Goal: Task Accomplishment & Management: Complete application form

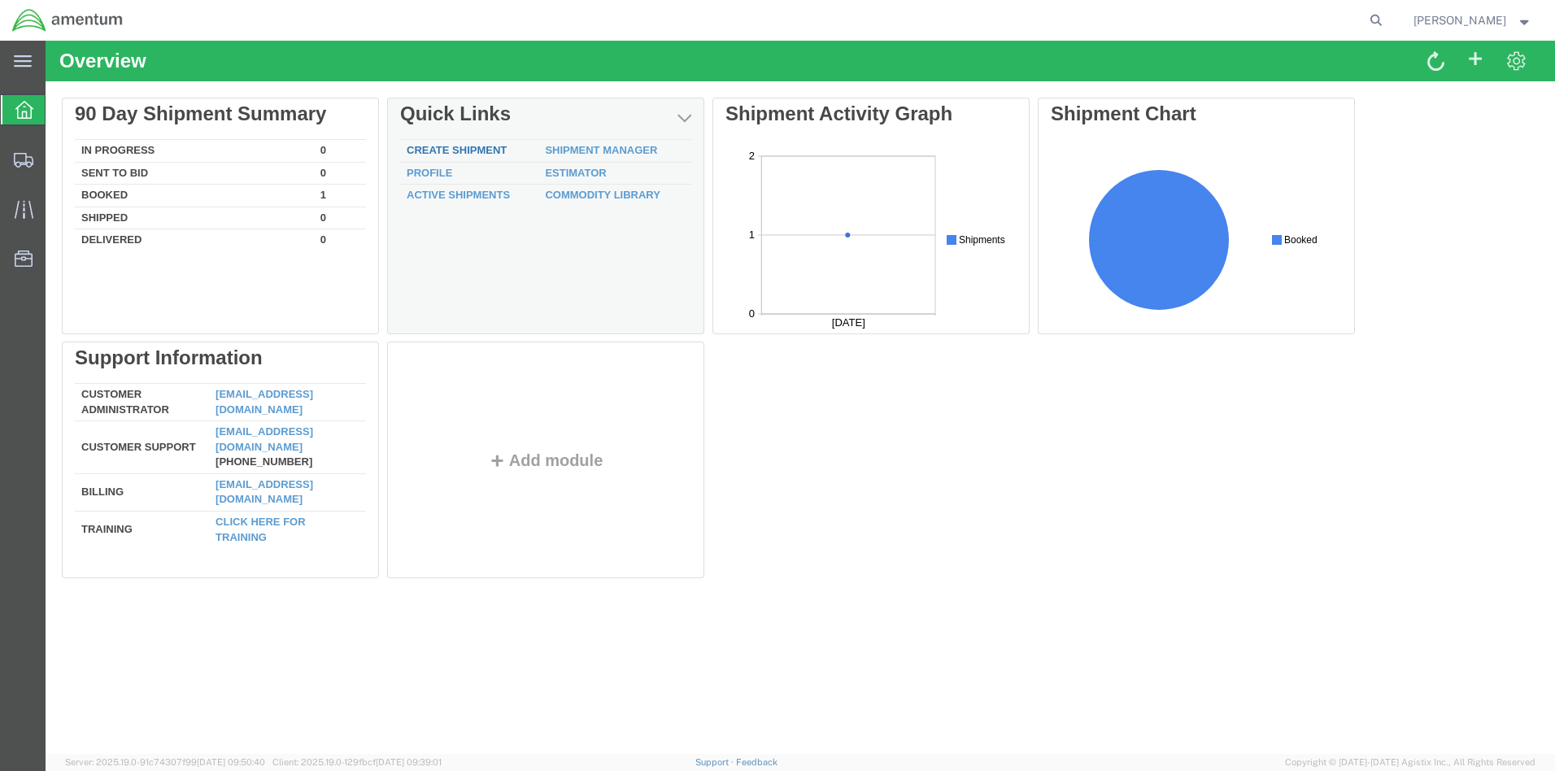
click at [472, 148] on link "Create Shipment" at bounding box center [457, 150] width 100 height 12
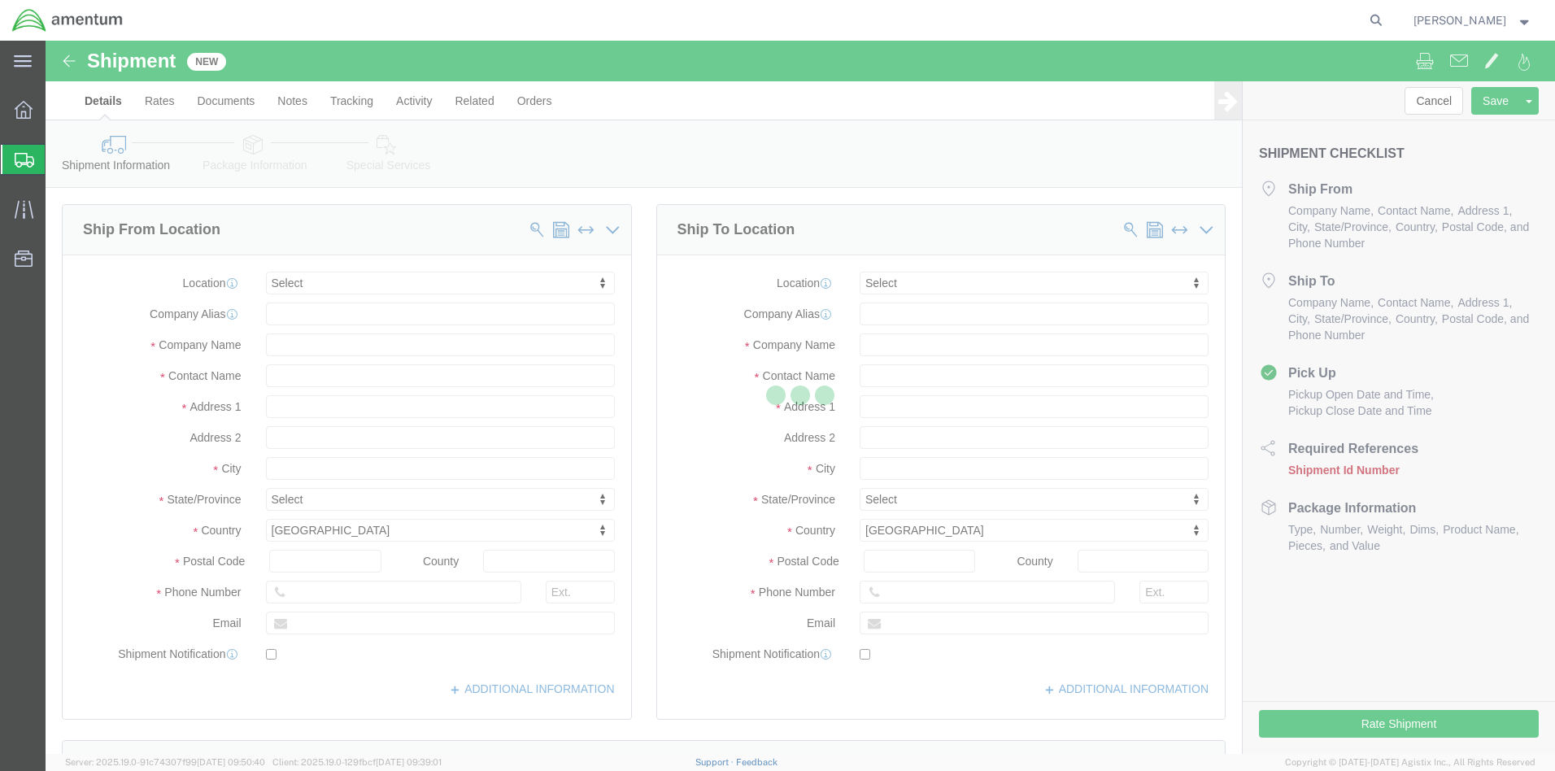
select select
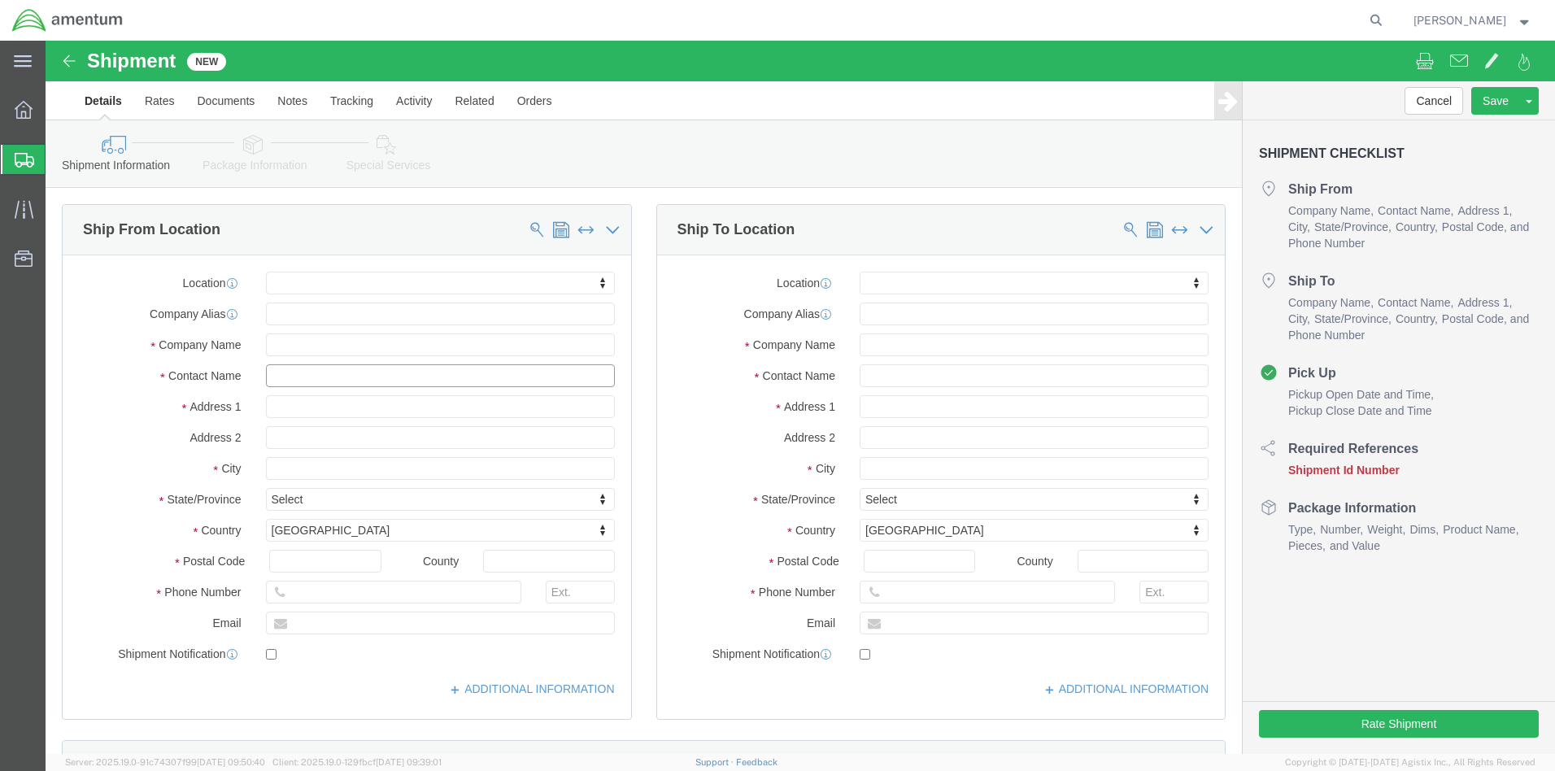
click input "text"
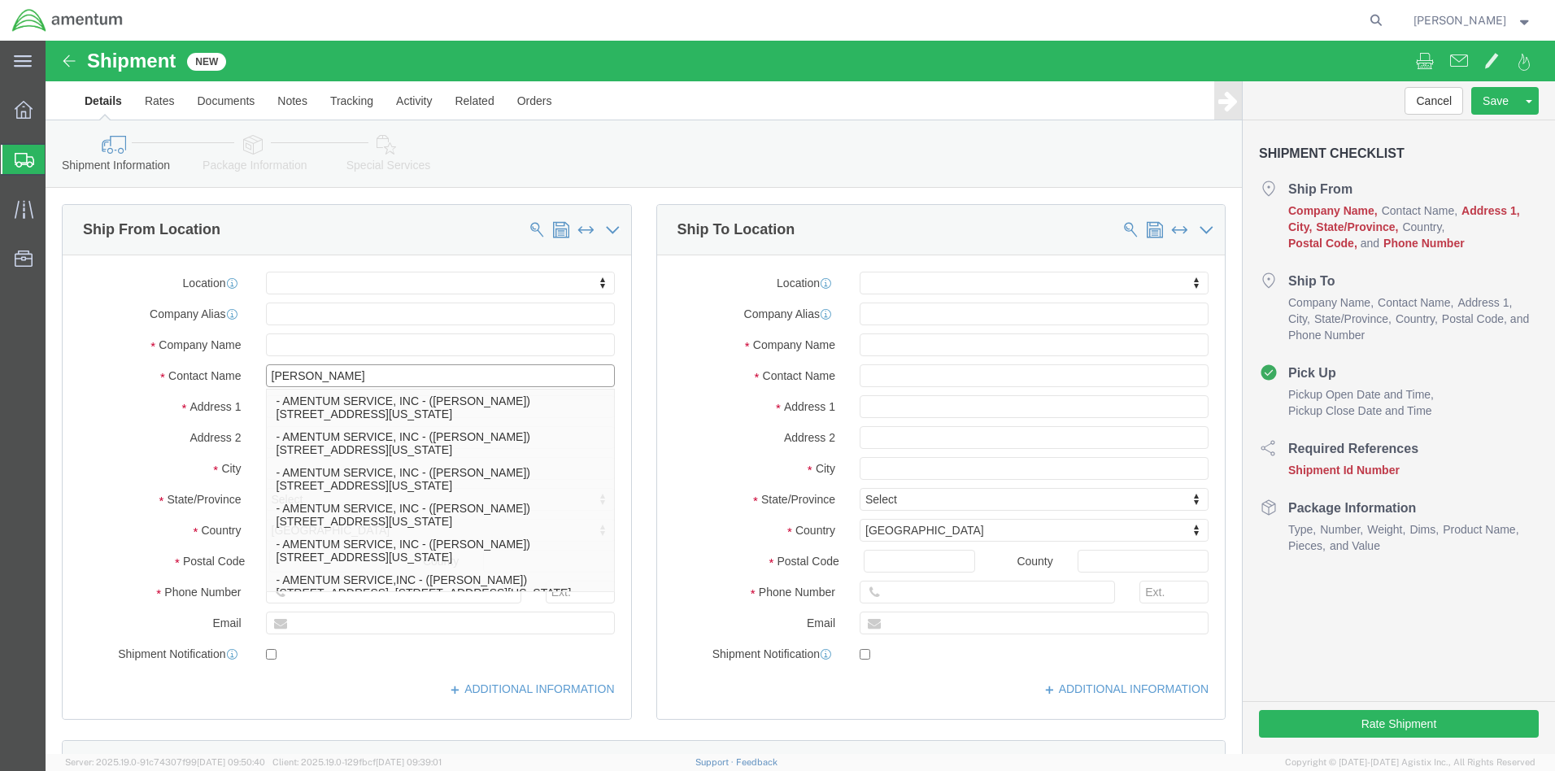
type input "[PERSON_NAME]"
click p "- AMENTUM SERVICE, INC - ([PERSON_NAME]) [STREET_ADDRESS][US_STATE]"
select select
type input "AMENTUM SERVICE, INC"
type input "[PERSON_NAME]"
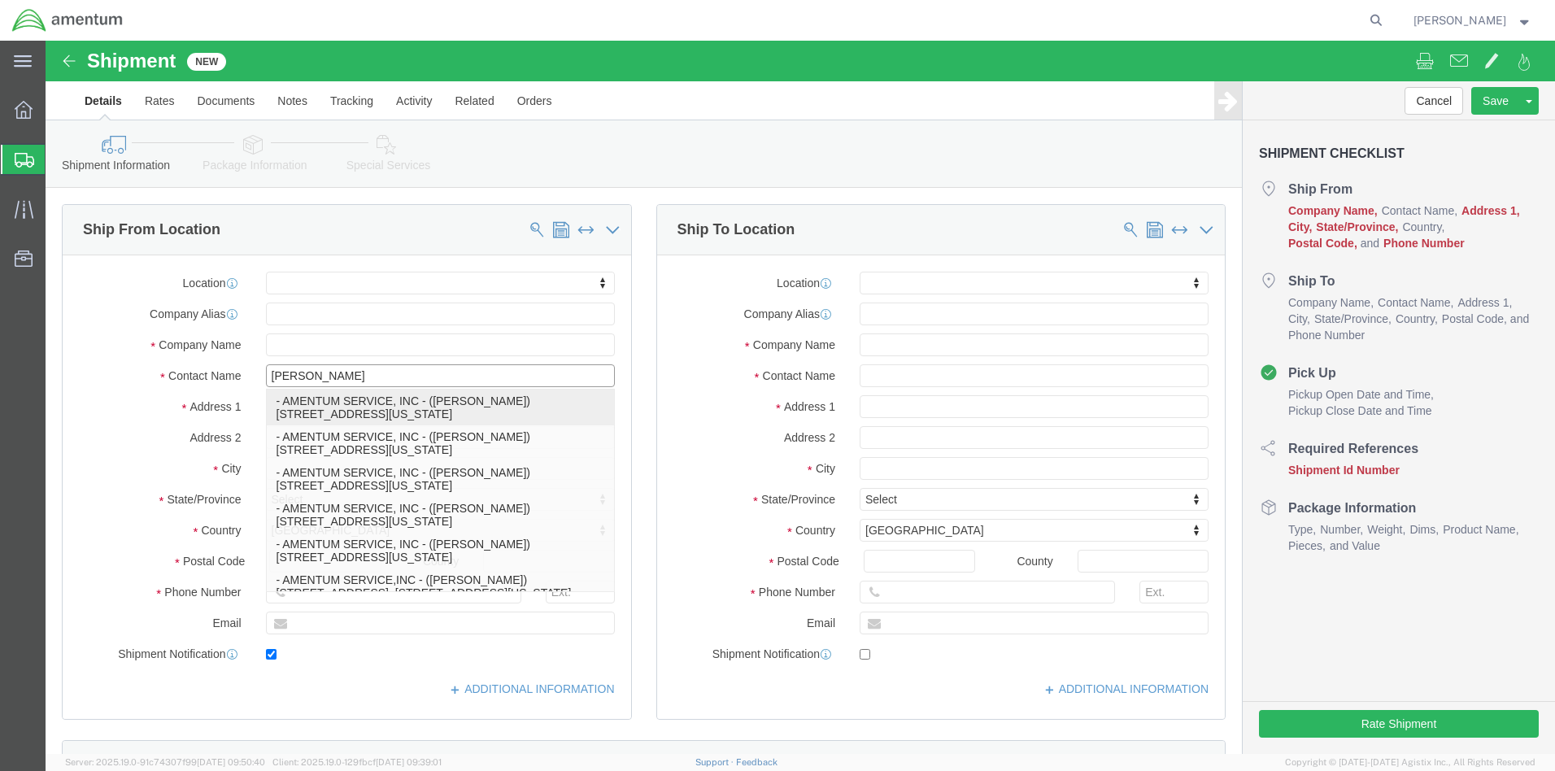
type input "[STREET_ADDRESS]"
type input "BLDG 137"
type input "[US_STATE][GEOGRAPHIC_DATA]"
type input "23460"
type input "[PHONE_NUMBER]"
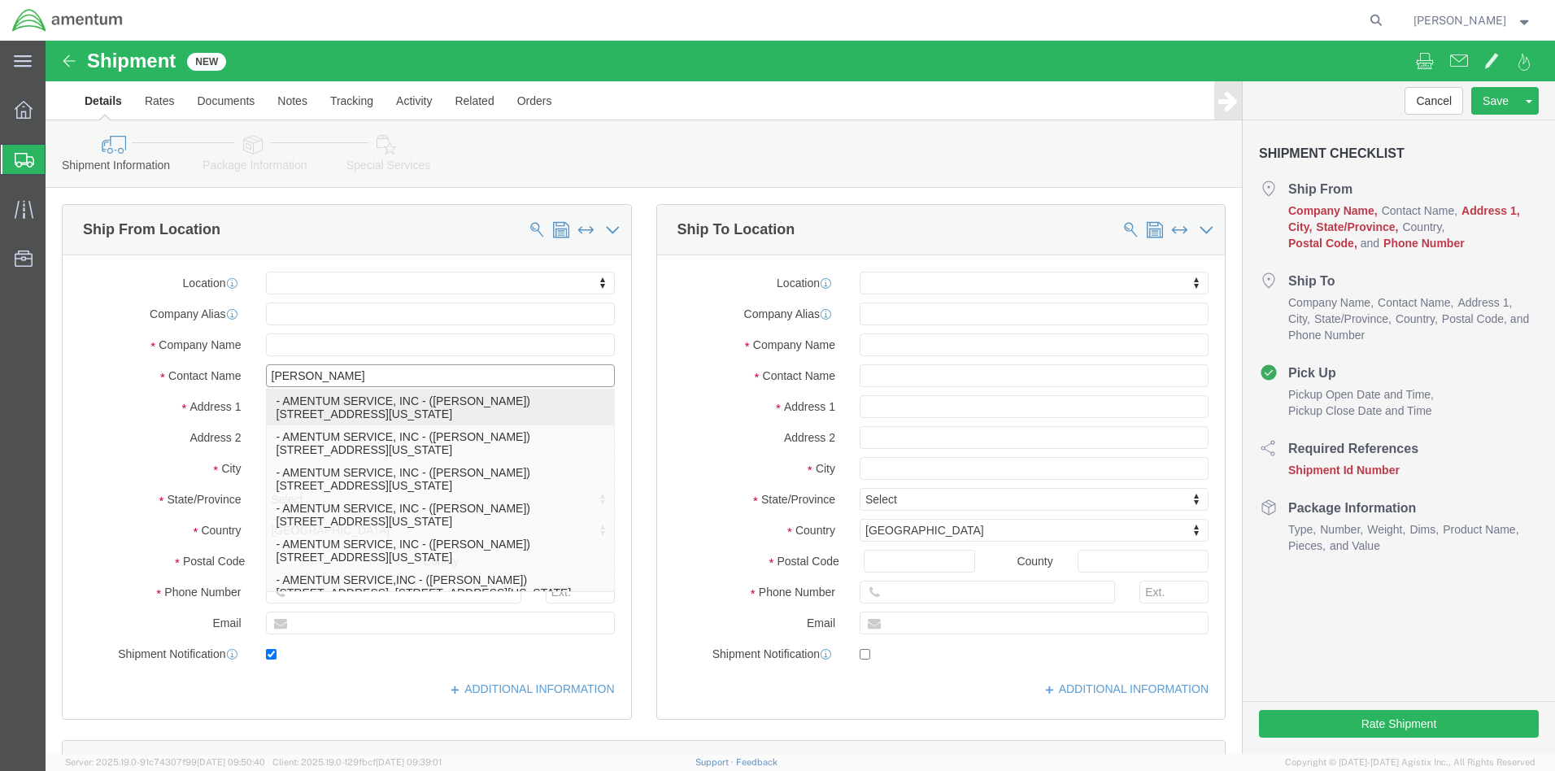
type input "[PERSON_NAME][EMAIL_ADDRESS][DOMAIN_NAME]"
checkbox input "true"
select select "VA"
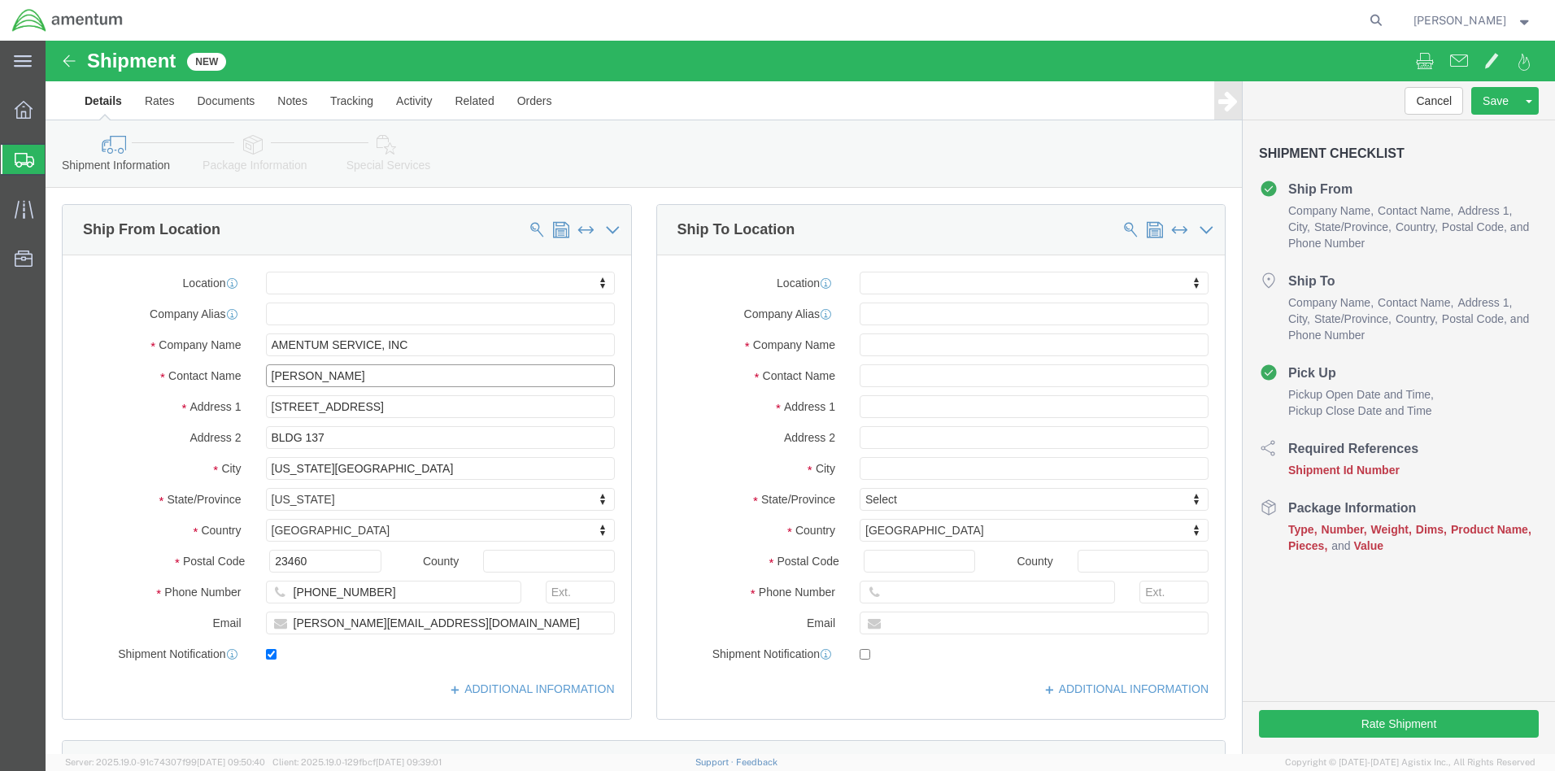
type input "[PERSON_NAME]"
click input "text"
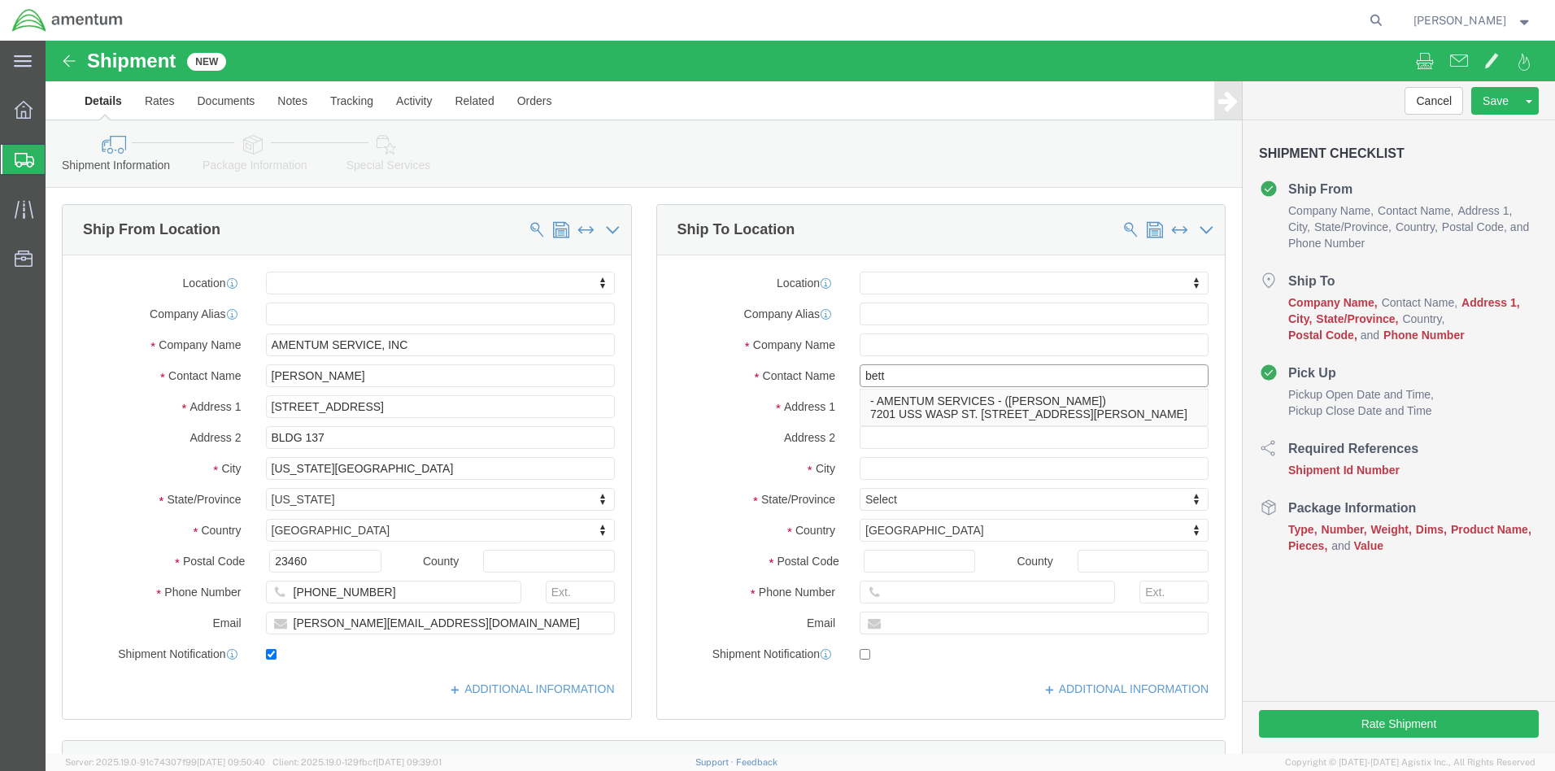
type input "[PERSON_NAME]"
click p "- AMENTUM SERVICES - ([PERSON_NAME]) 7201 USS WASP ST. [STREET_ADDRESS][PERSON_…"
select select
type input "AMENTUM SERVICES"
type input "[PERSON_NAME]"
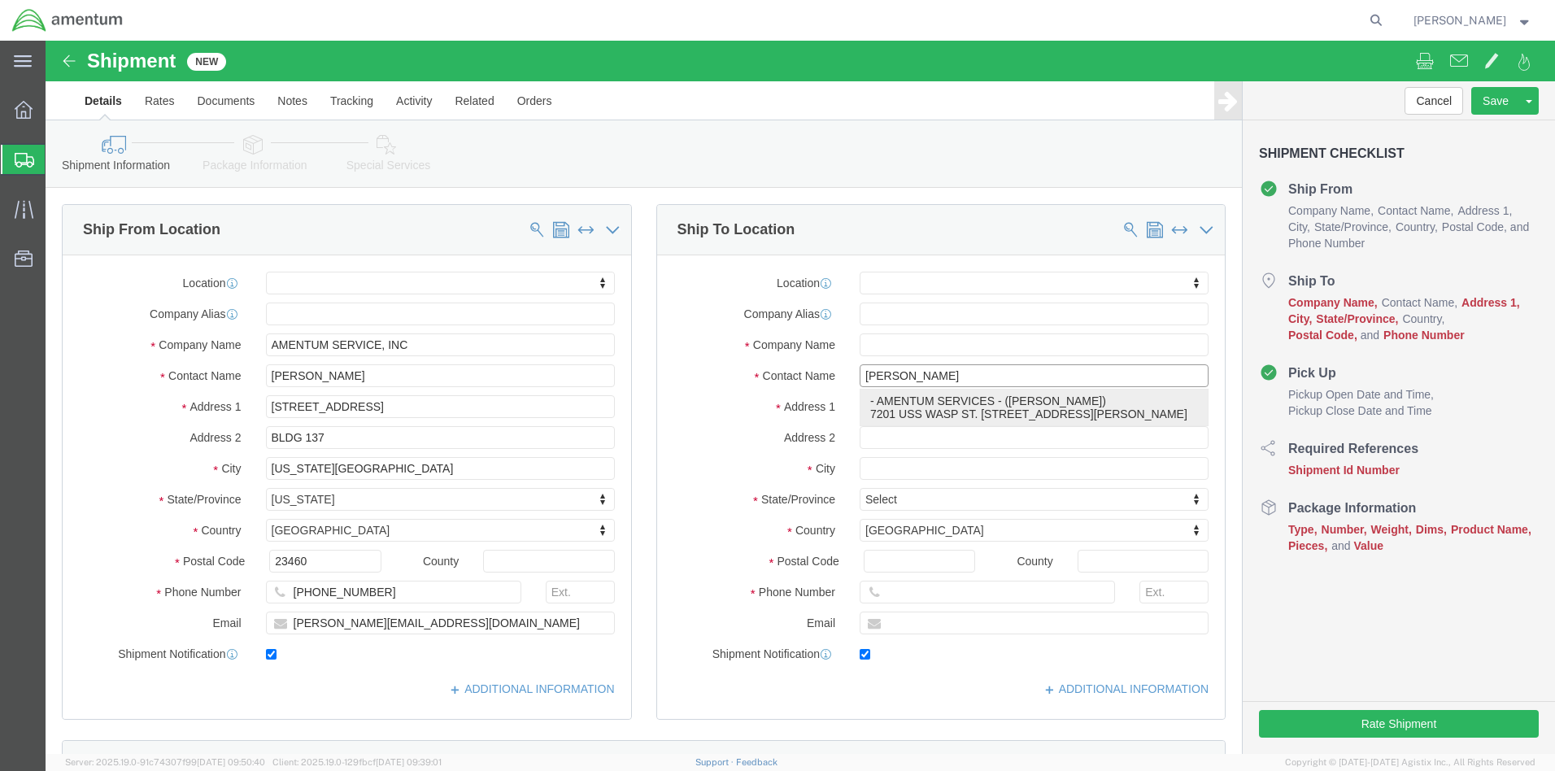
type input "7201 USS WASP ST. BLDG 2992"
type input "NAS [PERSON_NAME] FIELD"
type input "[PERSON_NAME]"
type input "32570"
type input "8504846263"
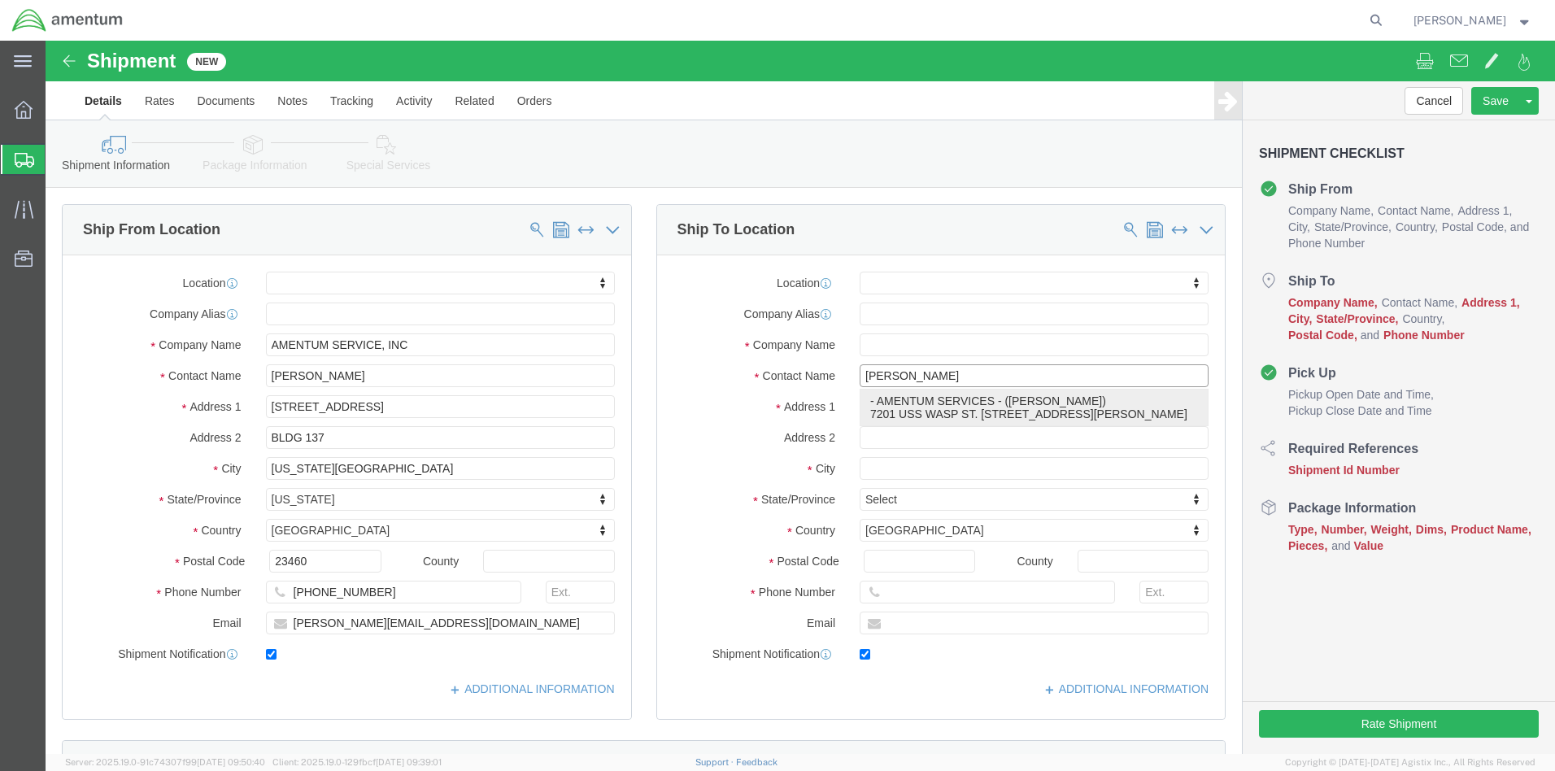
type input "[PERSON_NAME][EMAIL_ADDRESS][PERSON_NAME][DOMAIN_NAME]"
checkbox input "true"
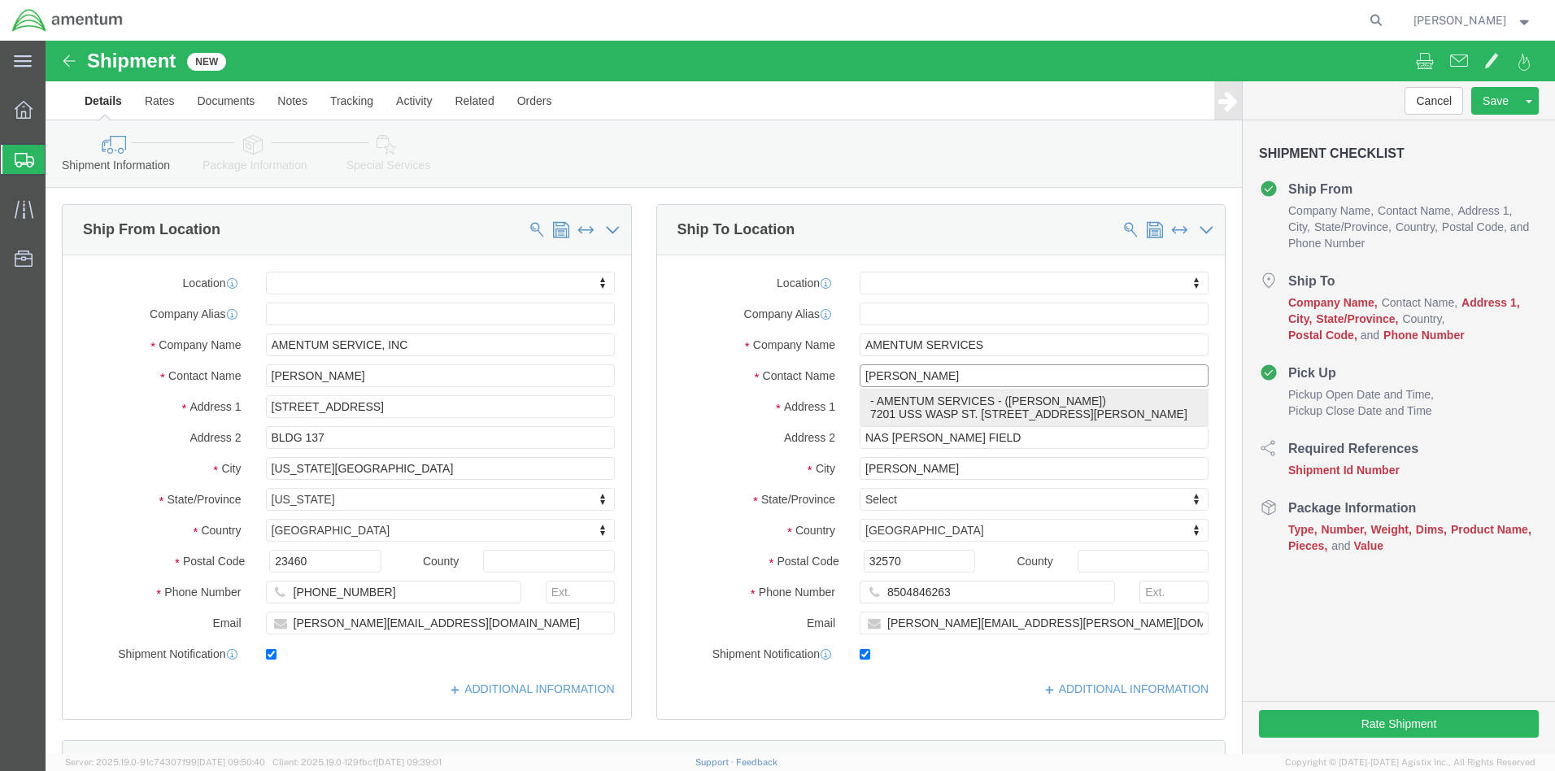
select select "FL"
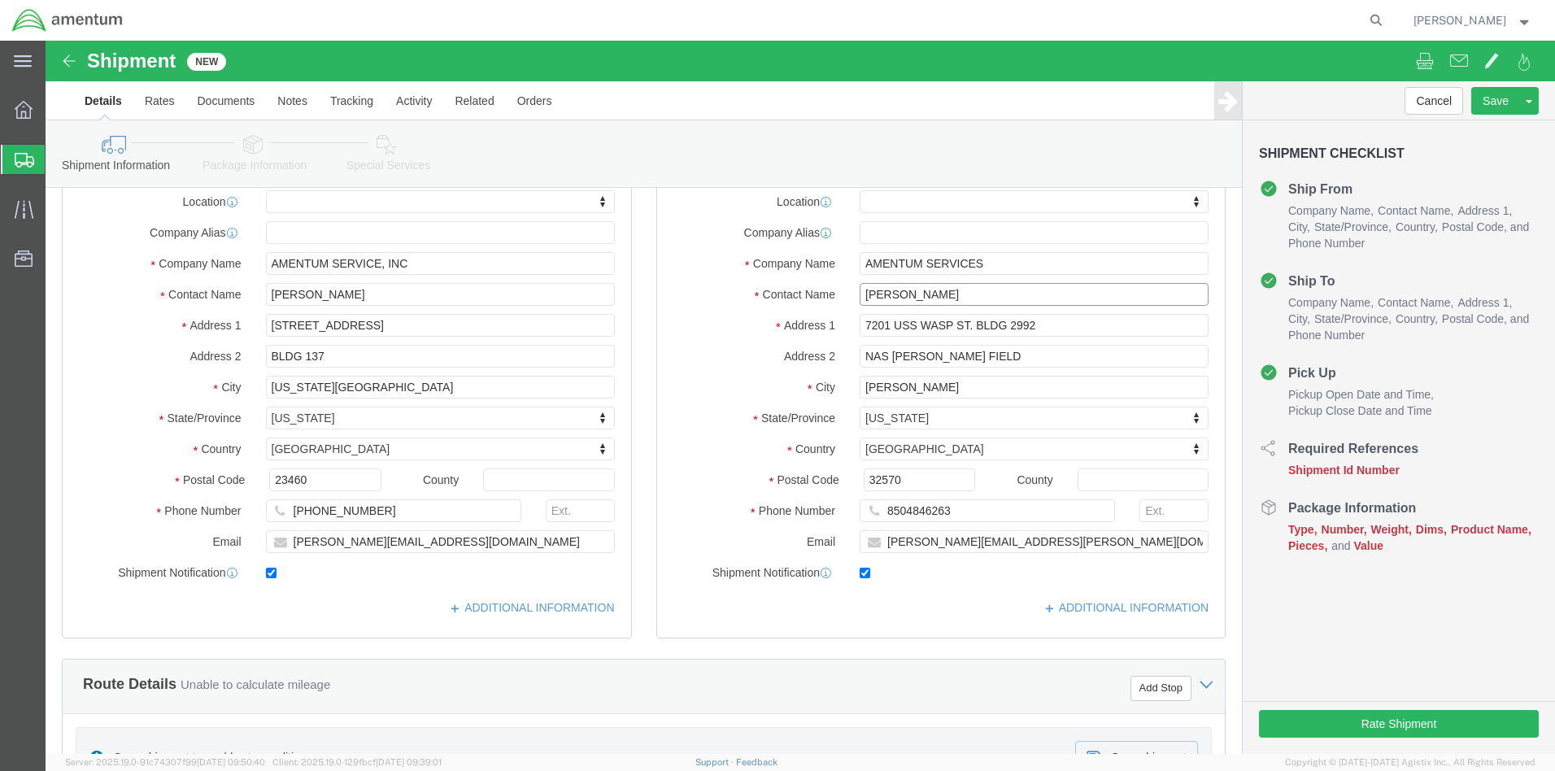
scroll to position [569, 0]
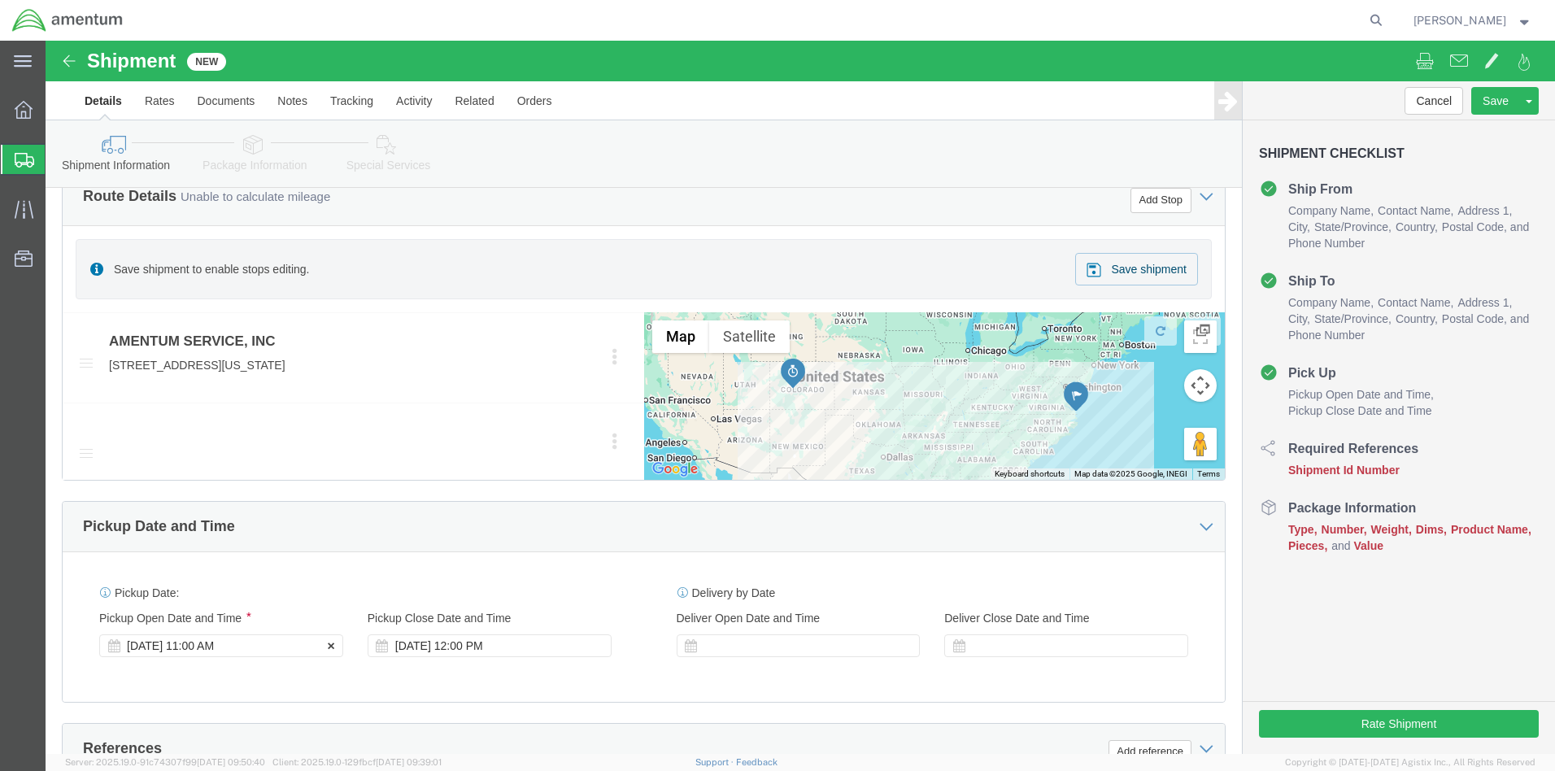
type input "[PERSON_NAME]"
click div "[DATE] 11:00 AM"
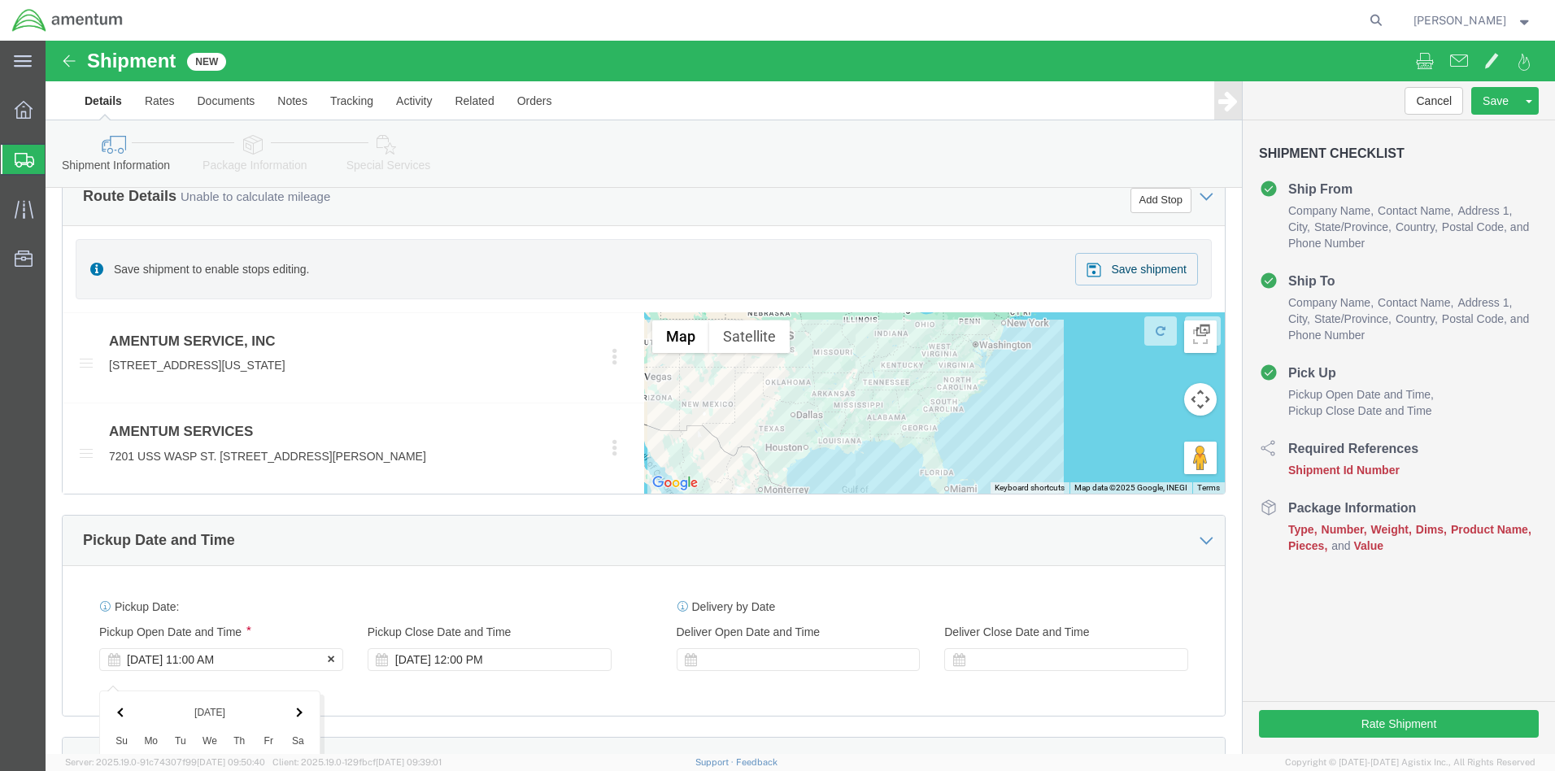
scroll to position [1043, 0]
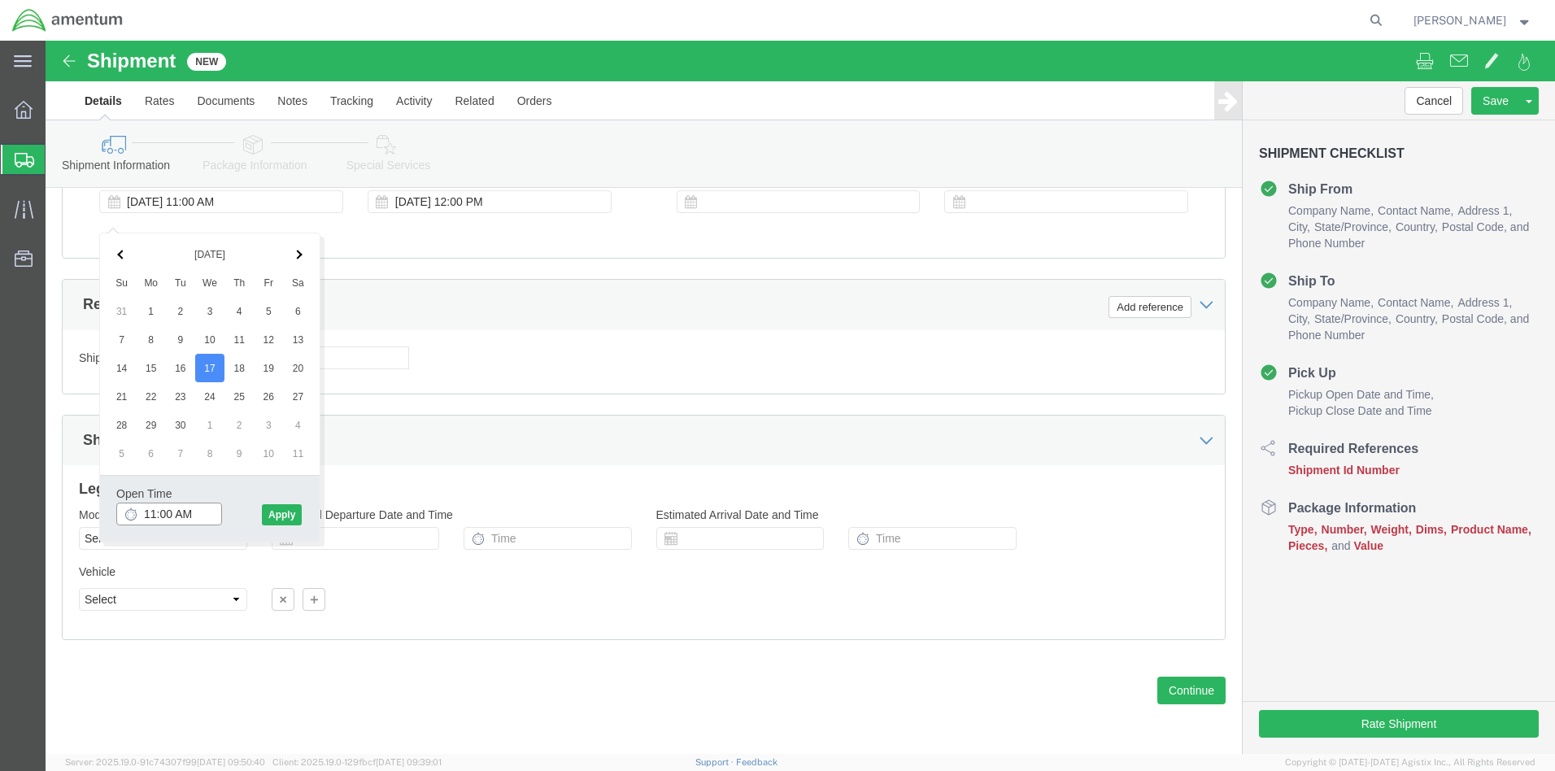
click input "11:00 AM"
type input "9:00 AM"
click button "Apply"
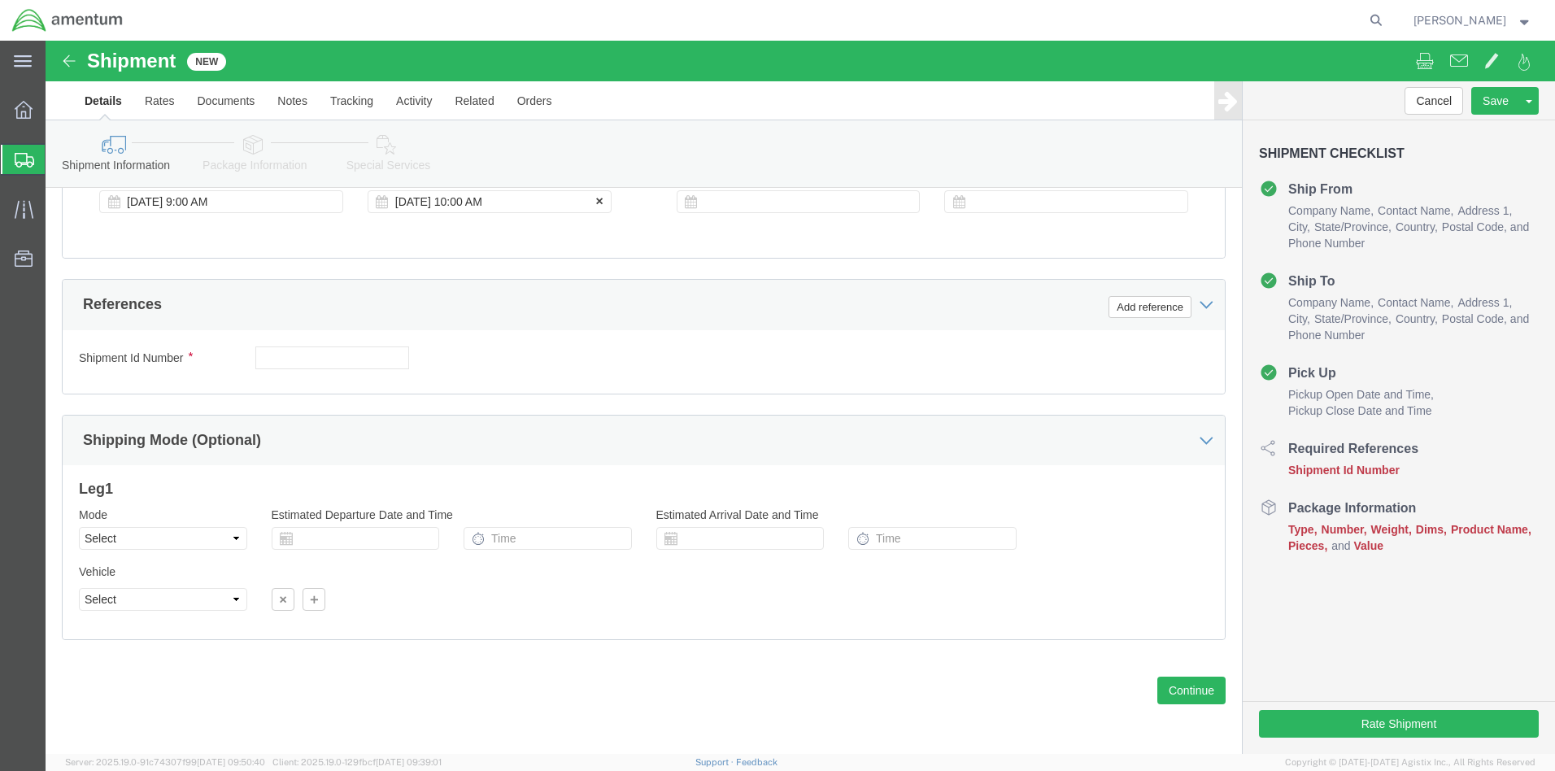
click div "[DATE] 10:00 AM"
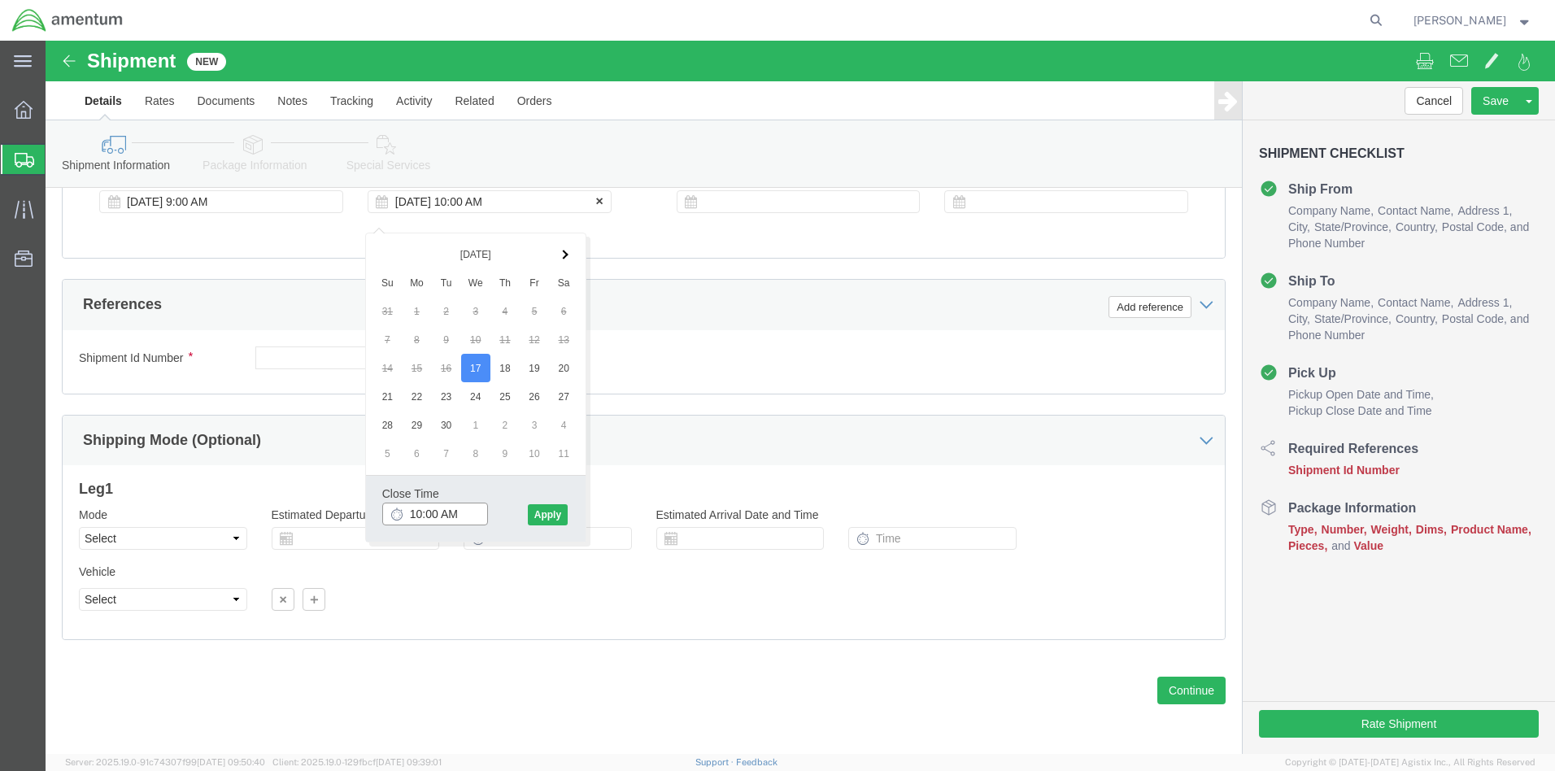
scroll to position [799, 0]
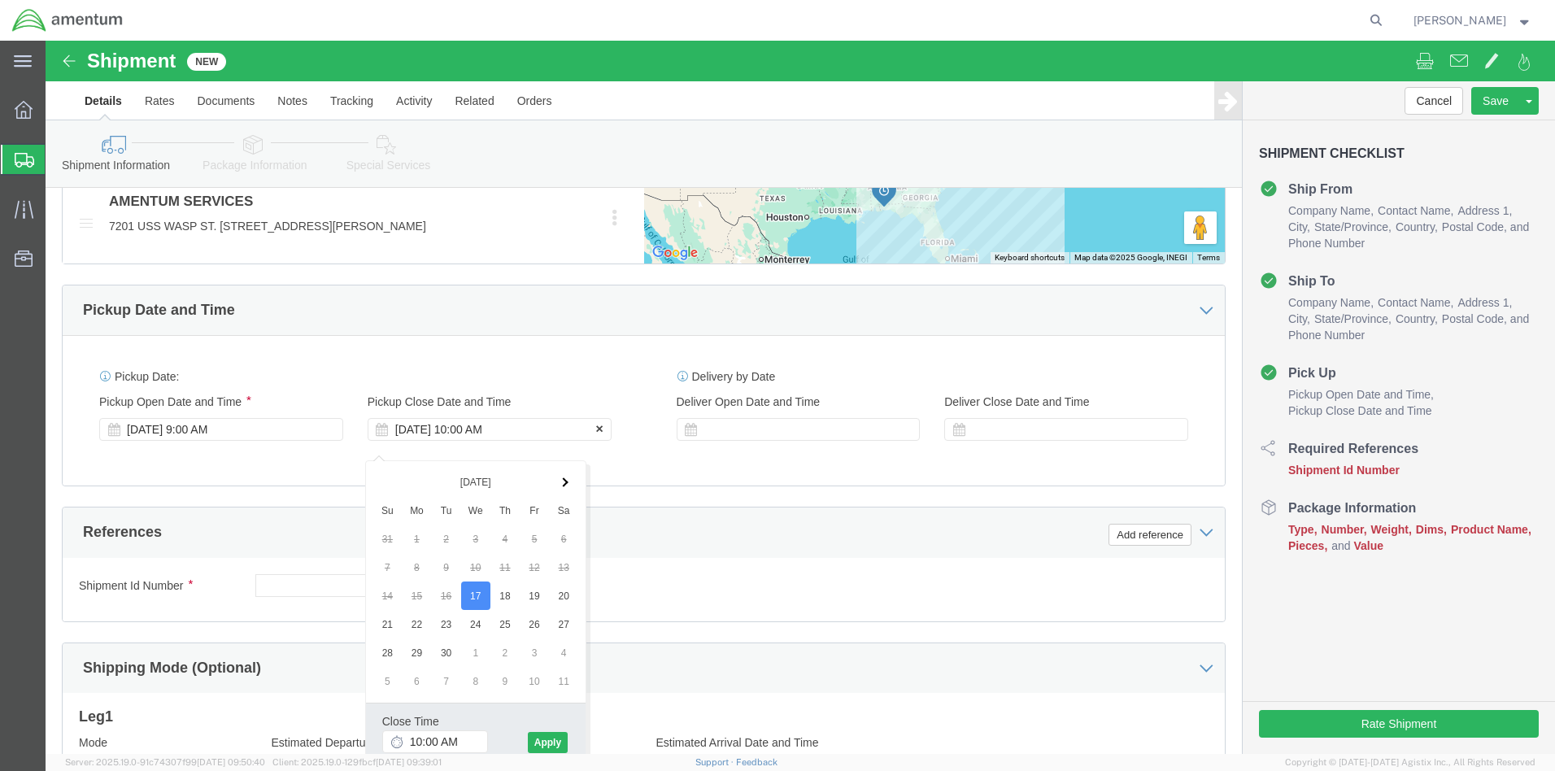
click div "[DATE] 10:00 AM"
drag, startPoint x: 369, startPoint y: 701, endPoint x: 375, endPoint y: 667, distance: 34.6
click body "Shipment New Details Rates Documents Notes Tracking Activity Related Orders Can…"
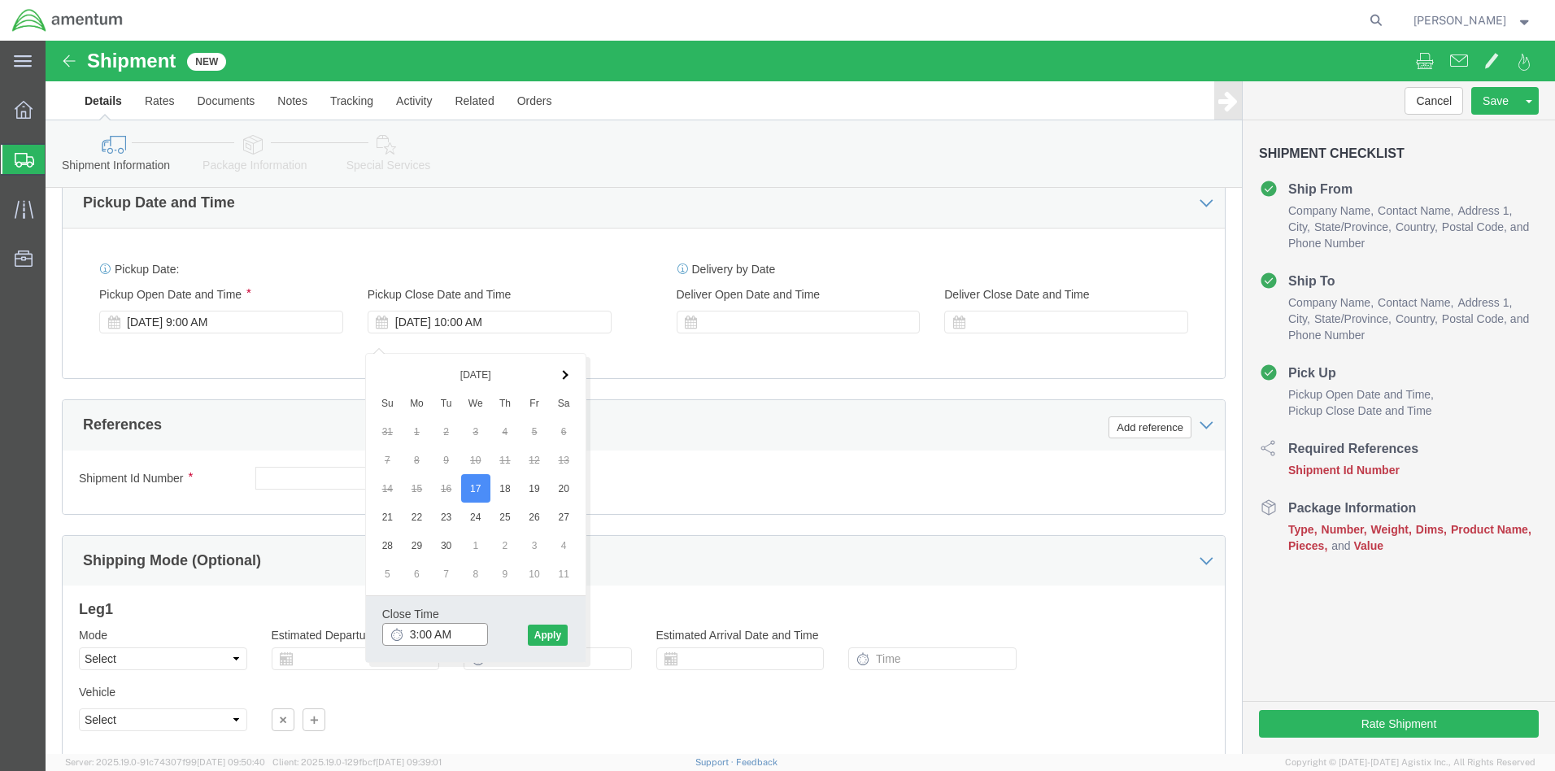
drag, startPoint x: 386, startPoint y: 593, endPoint x: 404, endPoint y: 591, distance: 18.0
click input "3:00 AM"
drag, startPoint x: 398, startPoint y: 592, endPoint x: 413, endPoint y: 592, distance: 15.4
click input "3:0PMAM"
click input "3:0AM"
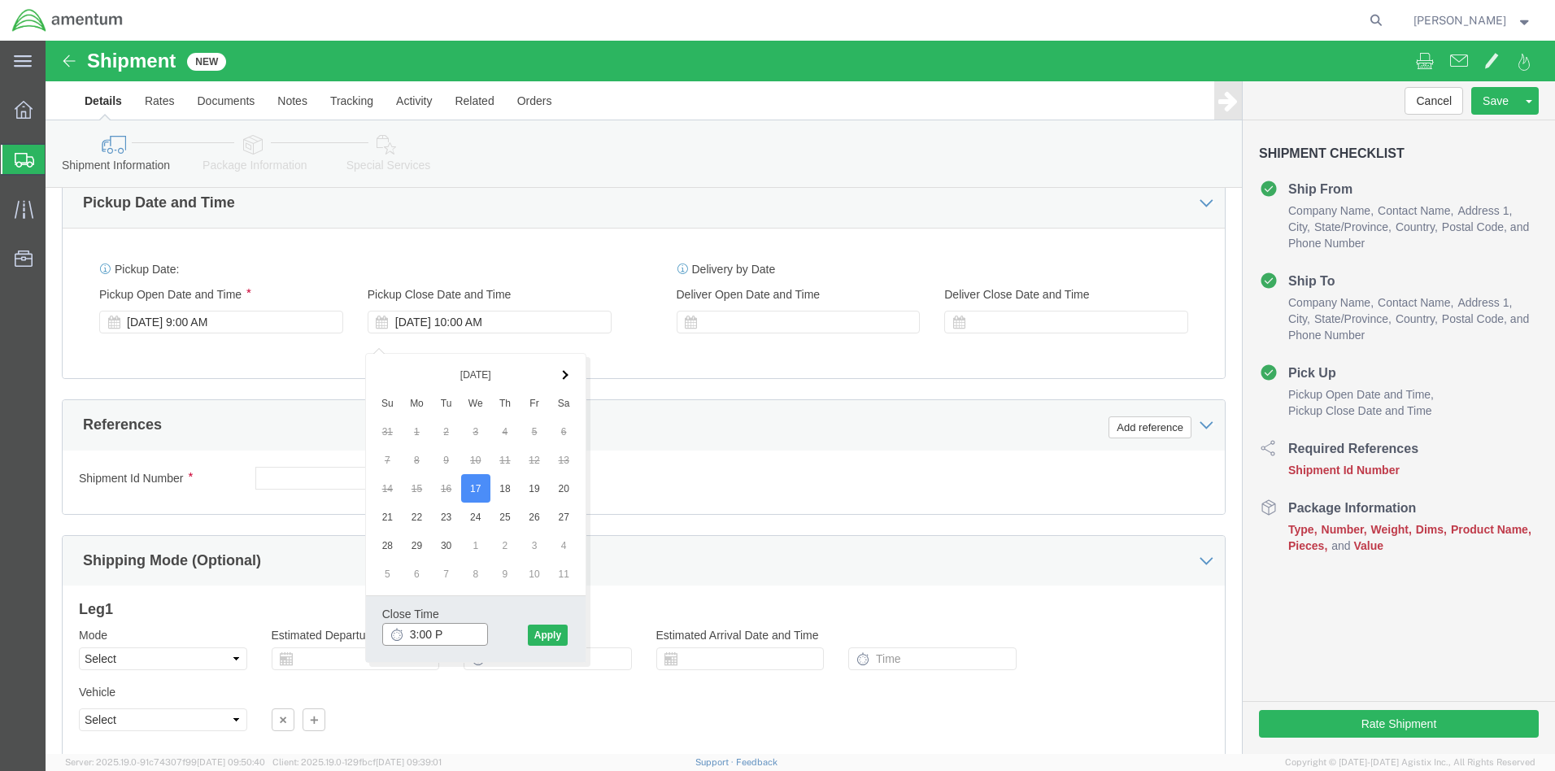
type input "3:00 PM"
click button "Apply"
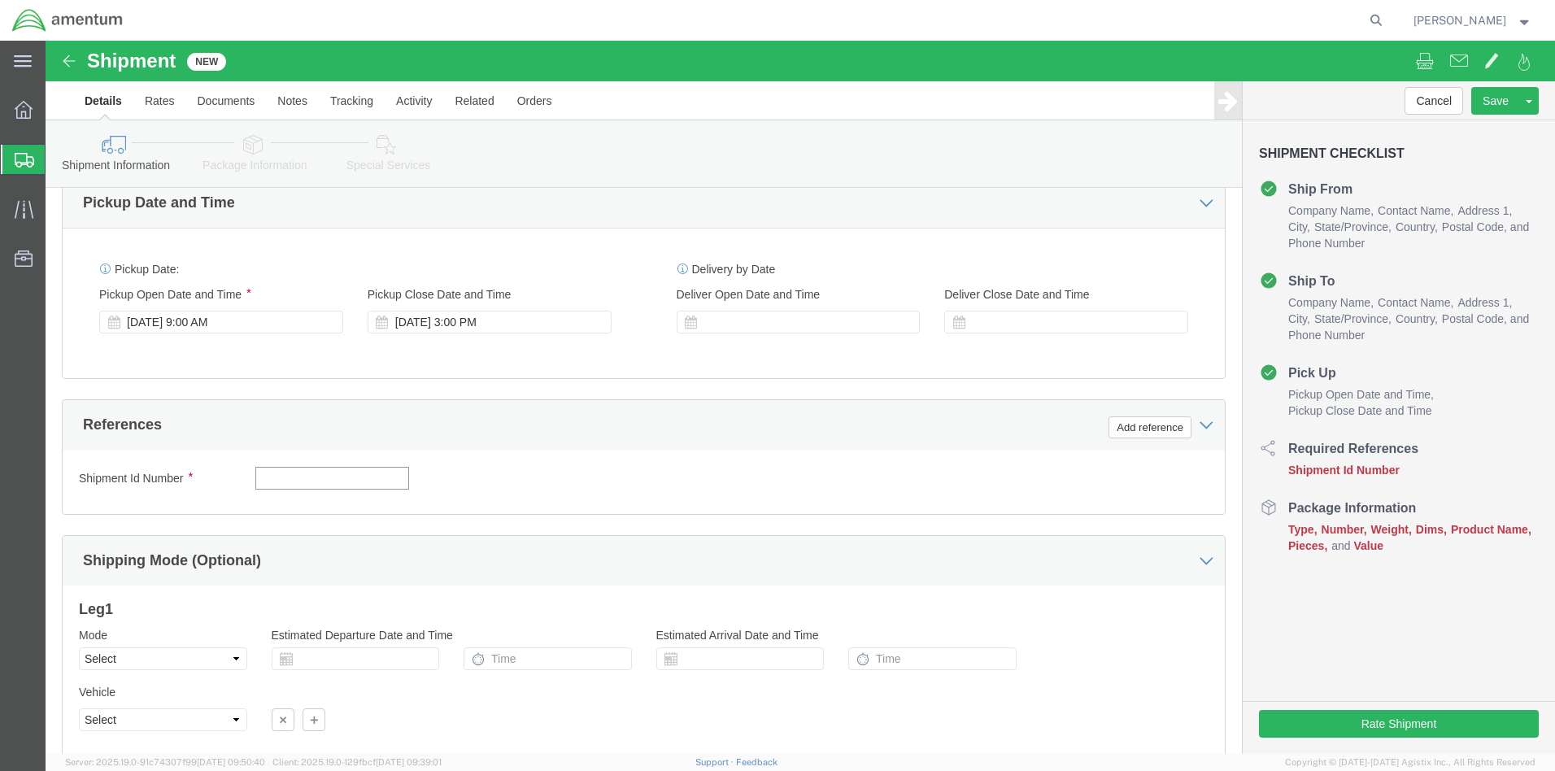
click input "text"
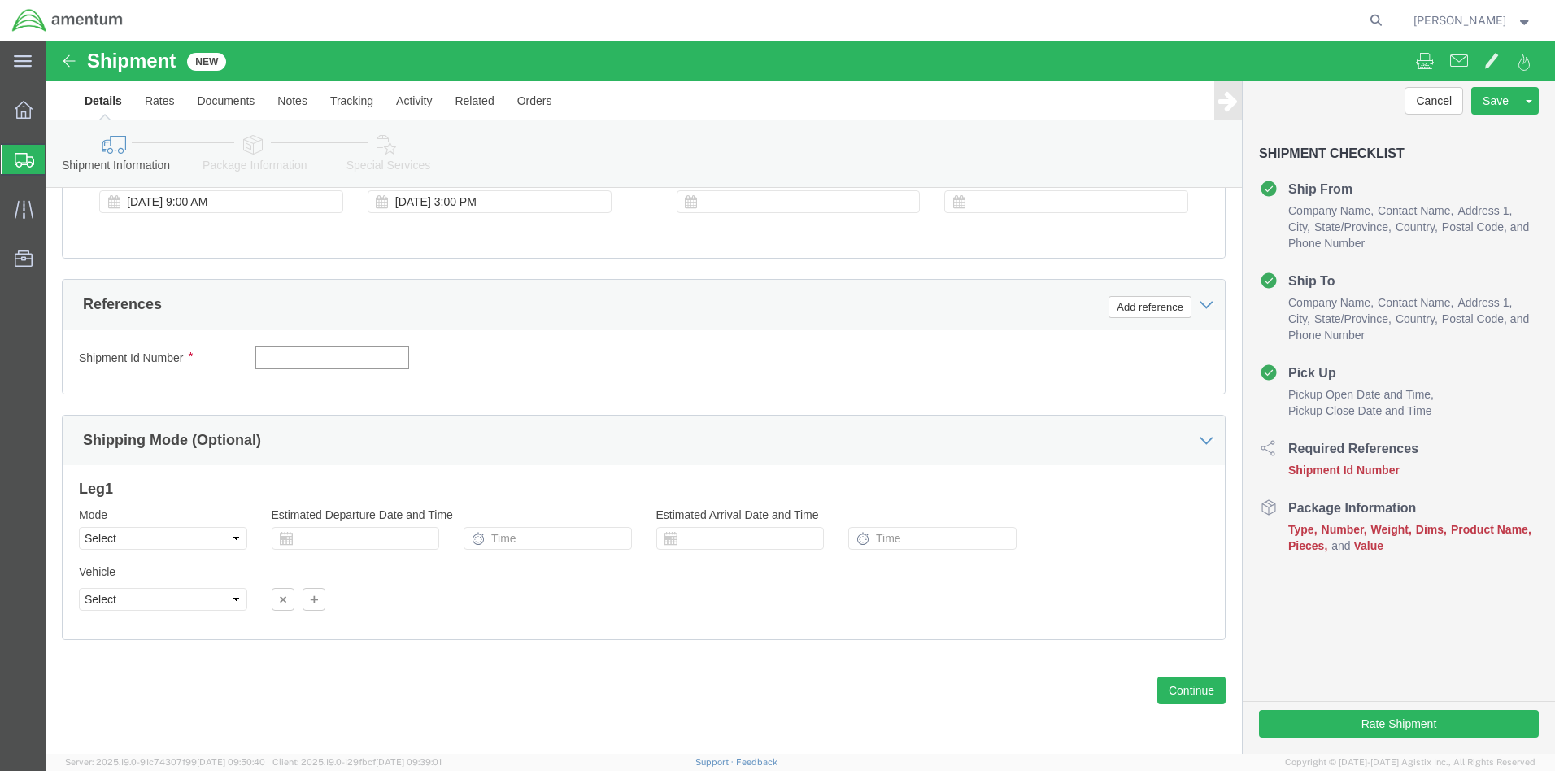
scroll to position [0, 0]
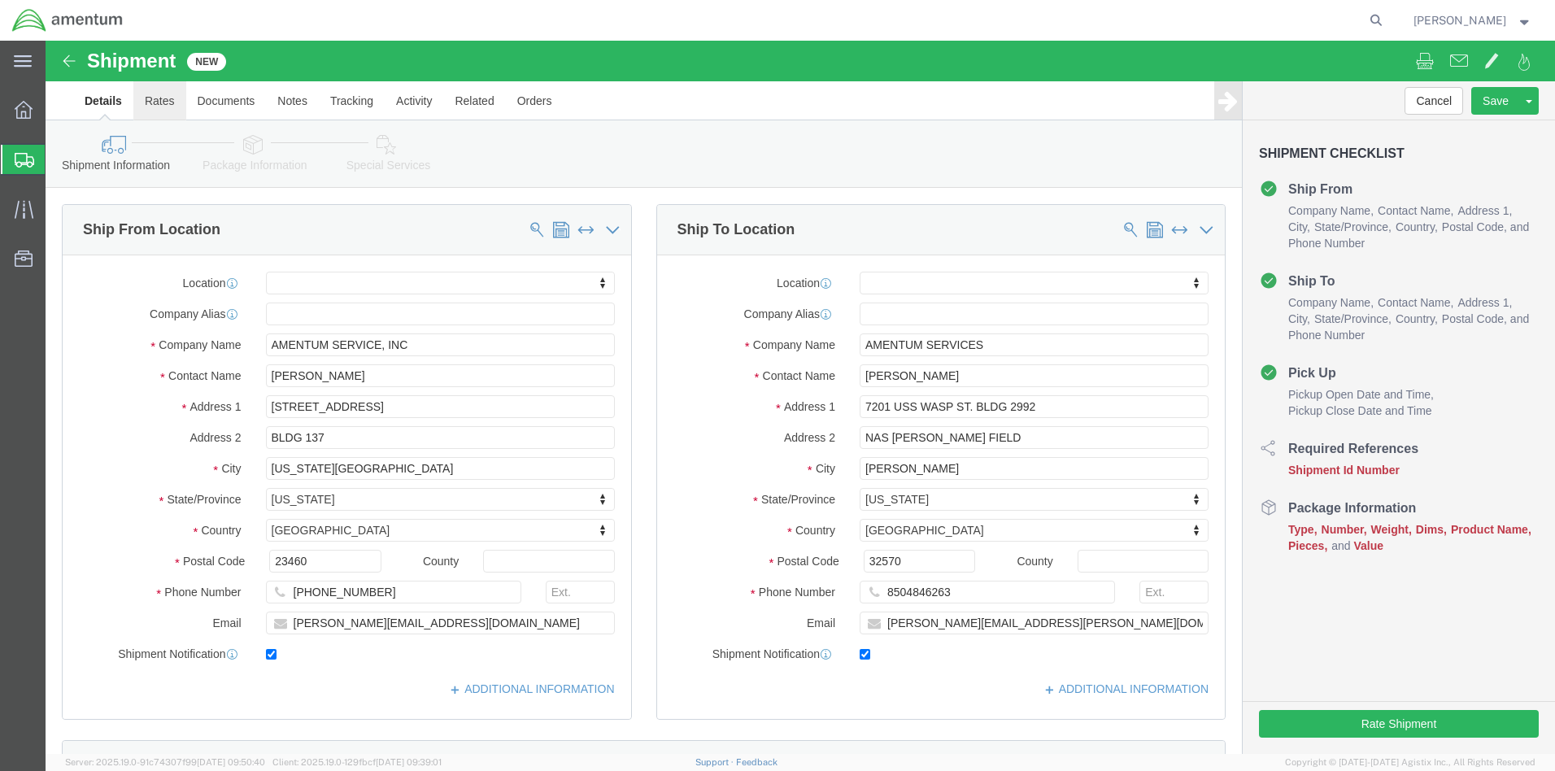
click link "Rates"
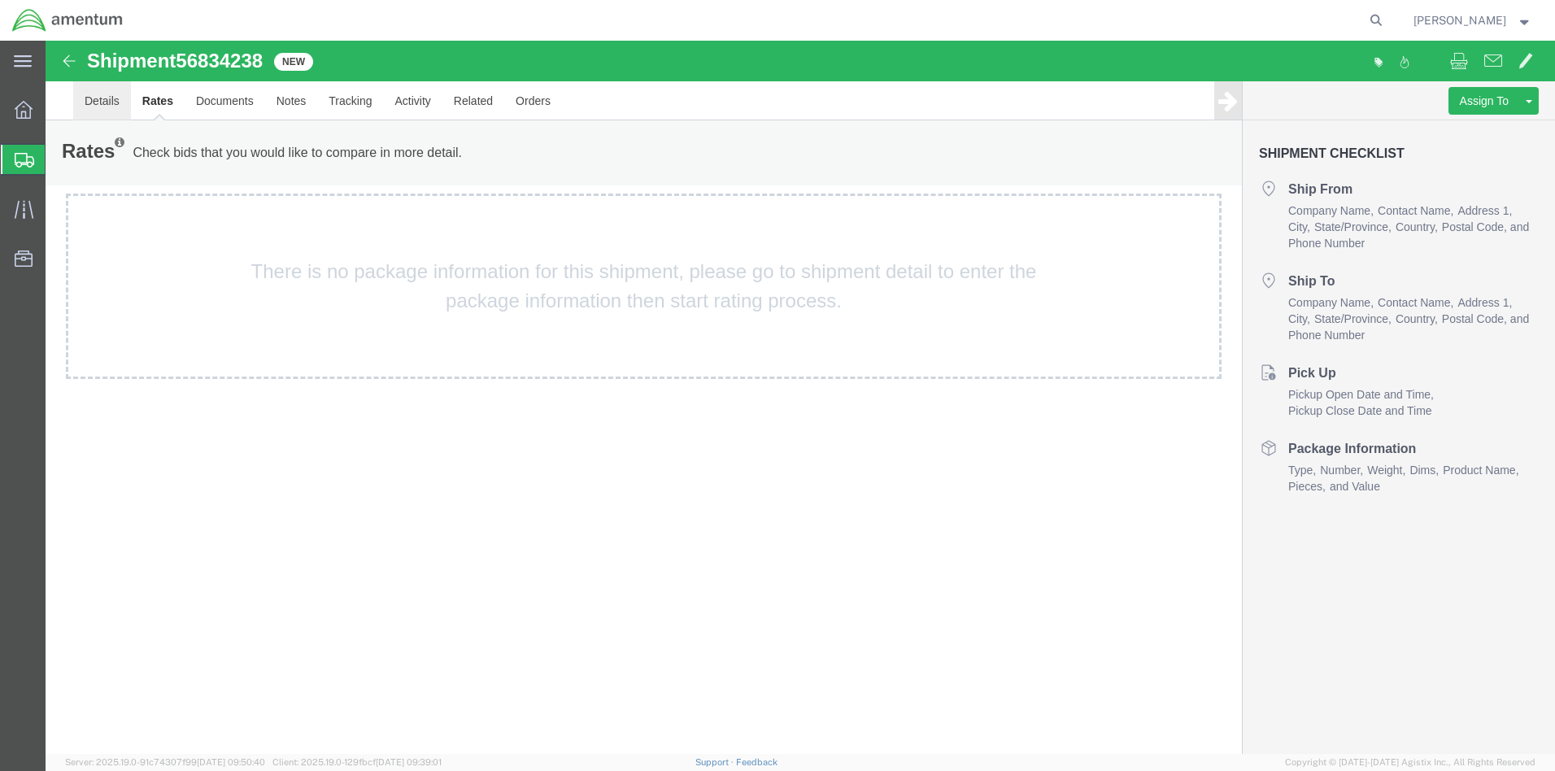
click at [95, 101] on link "Details" at bounding box center [102, 100] width 58 height 39
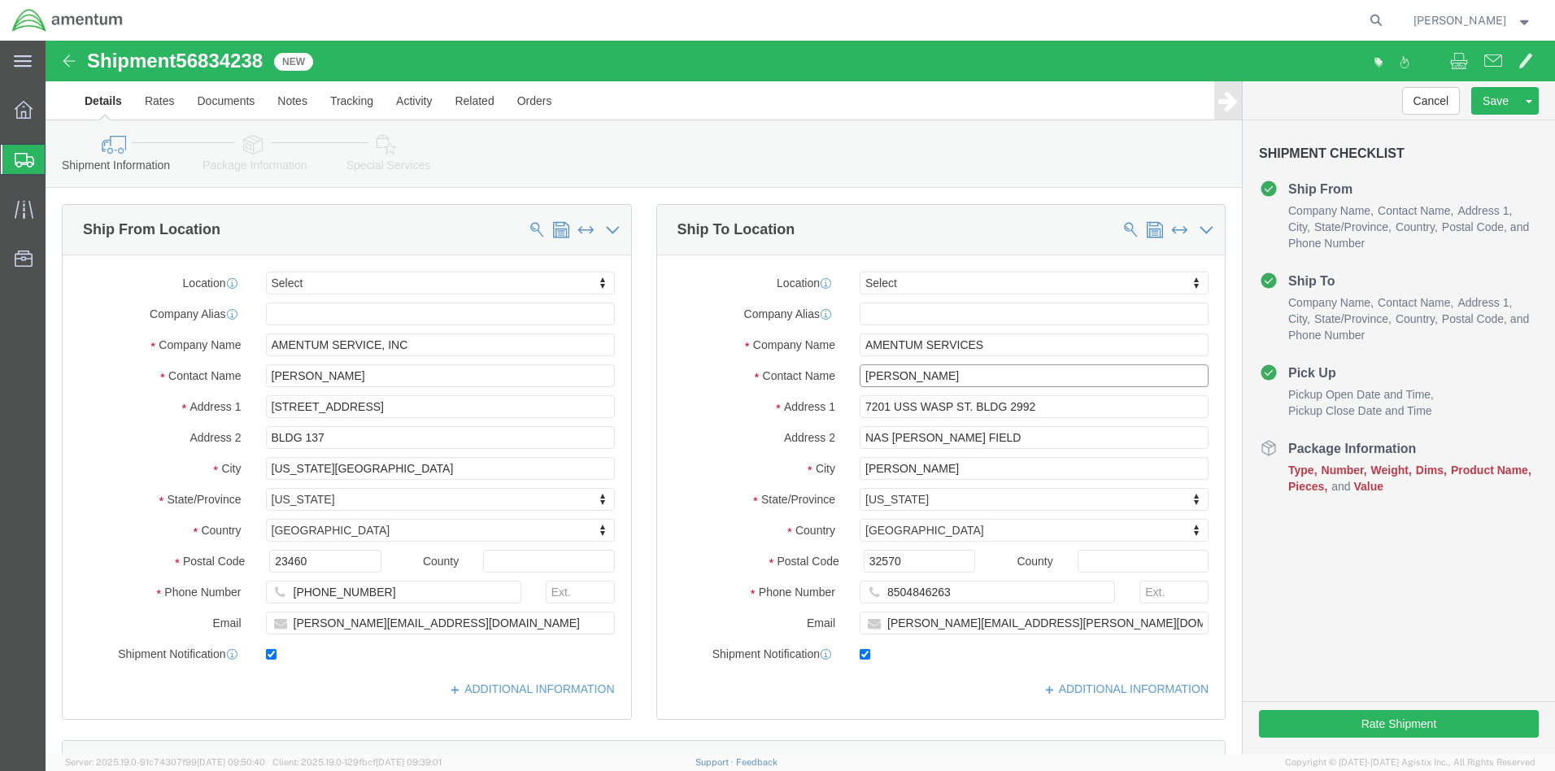
click input "[PERSON_NAME]"
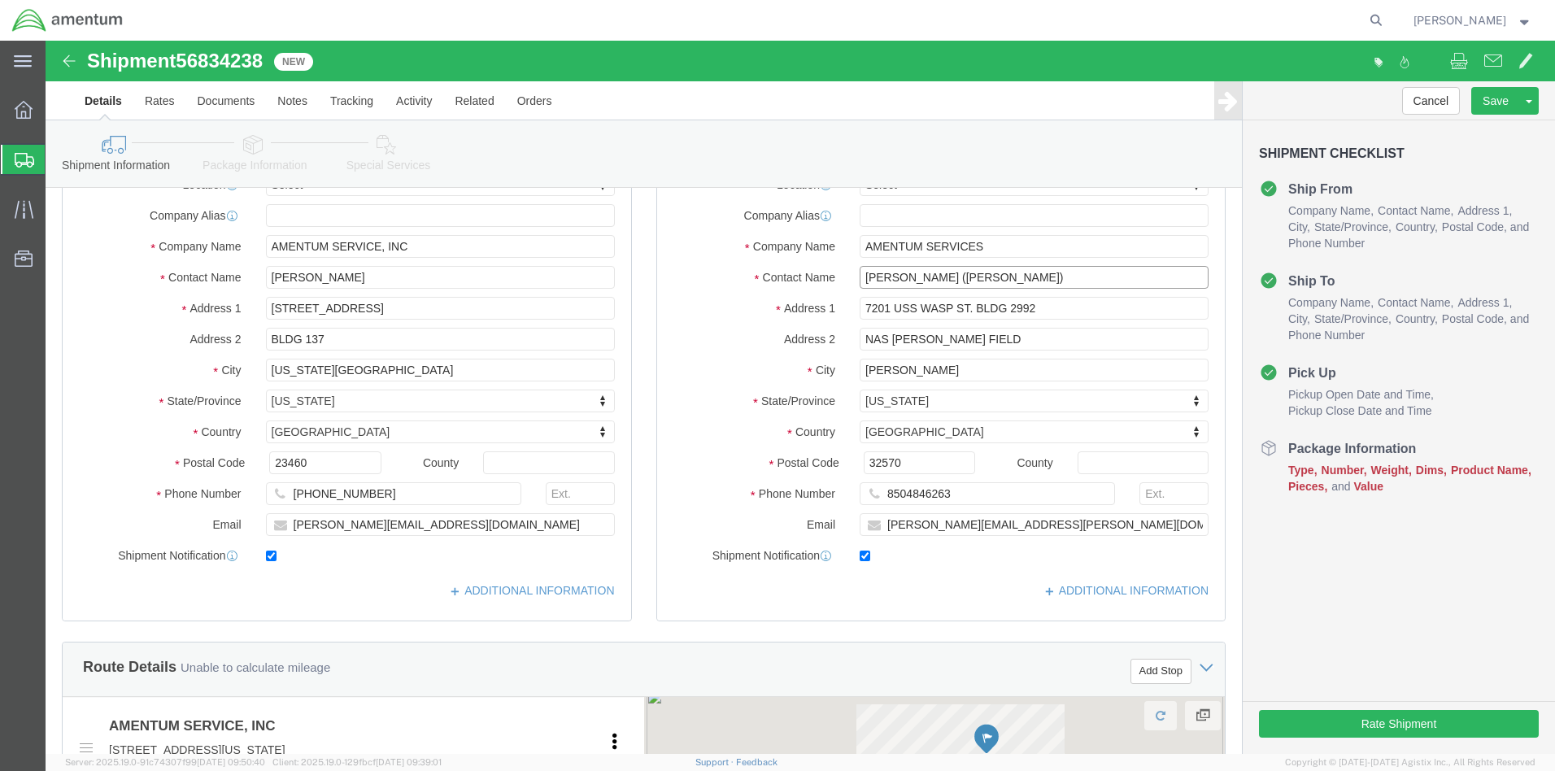
type input "[PERSON_NAME] ([PERSON_NAME])"
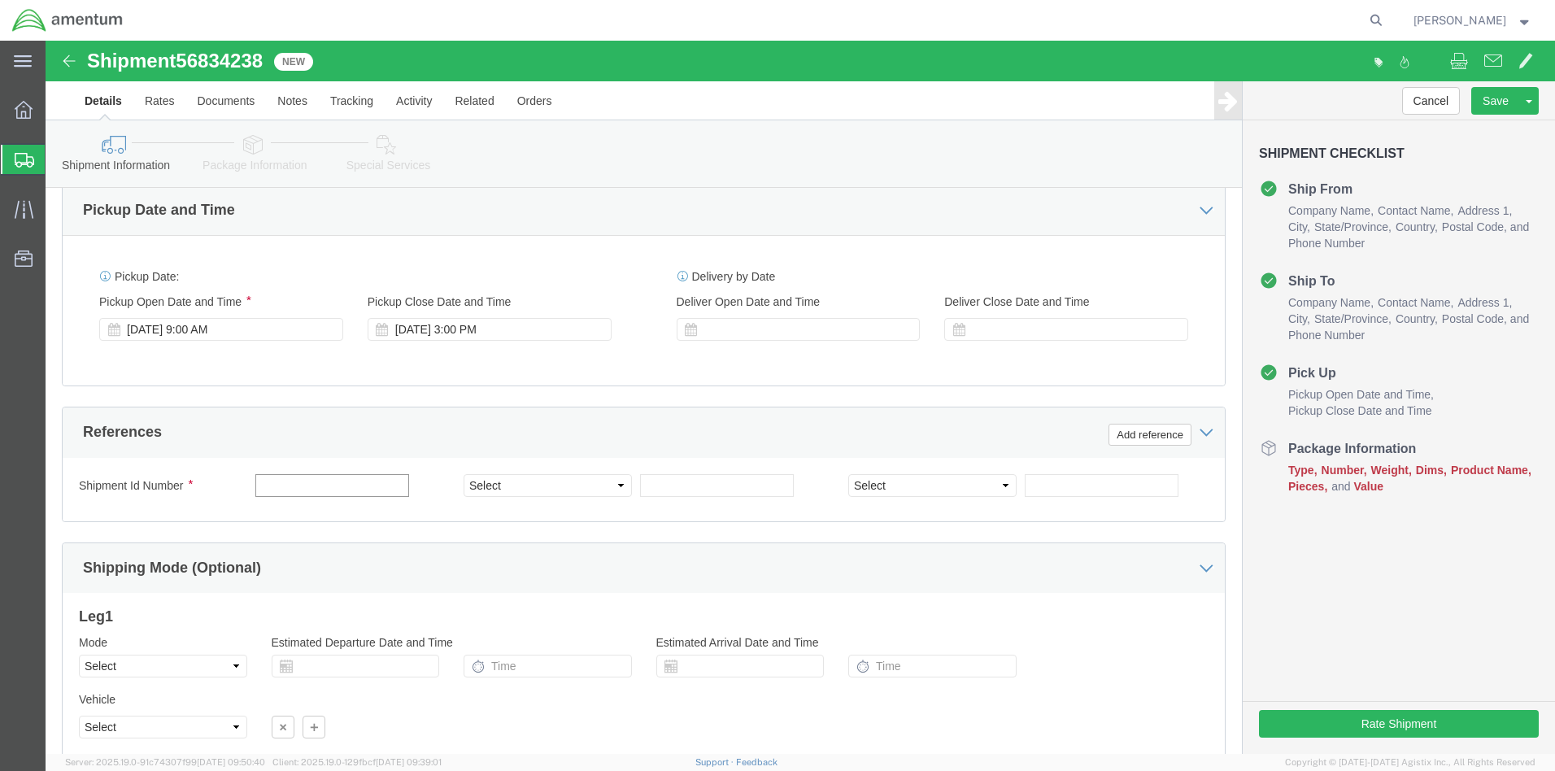
click input "text"
type input "6600"
select select "DEPT"
click input "text"
type input "T 44"
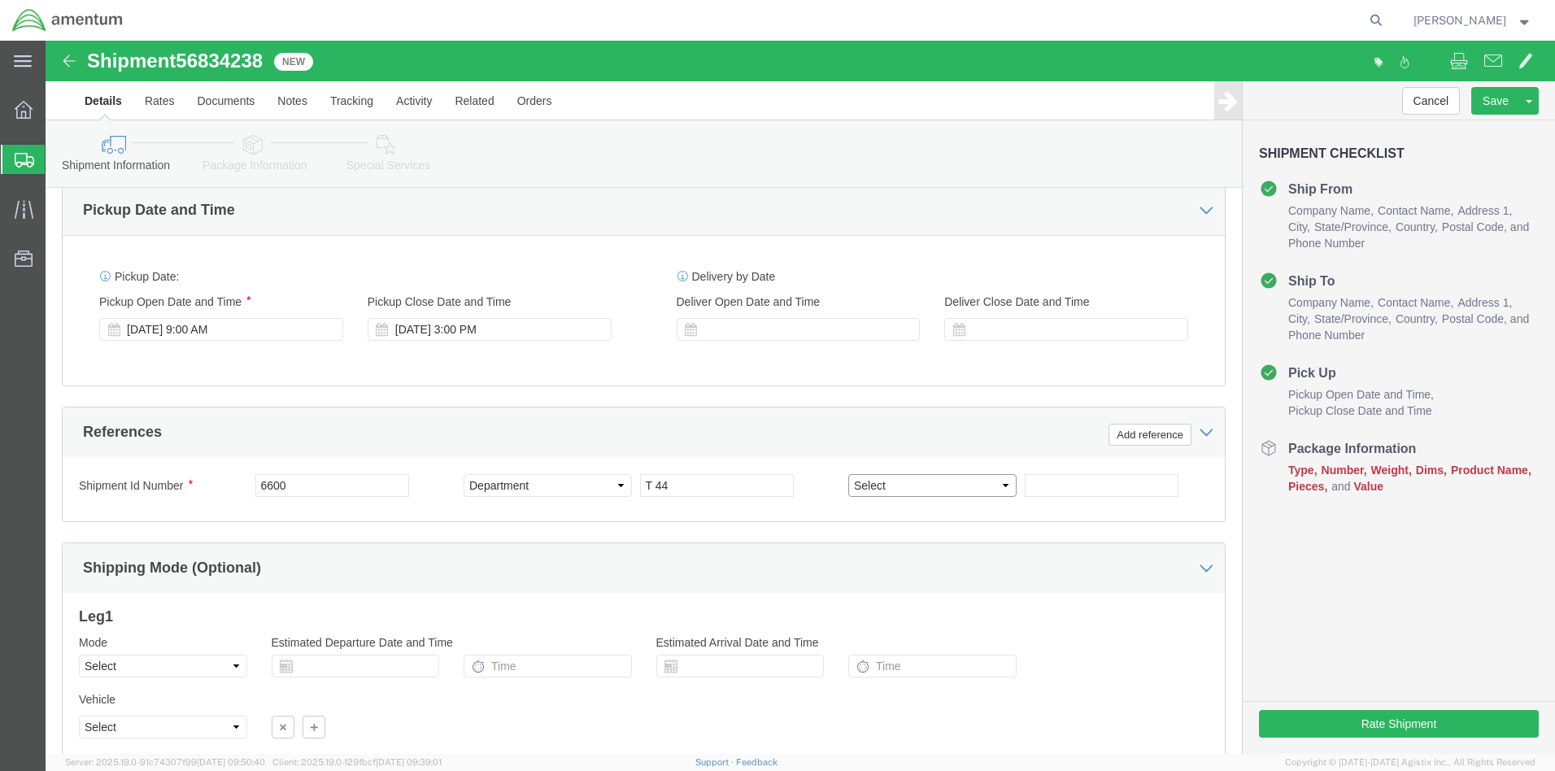
select select "PCKSLIP"
click input "text"
type input "5259C215"
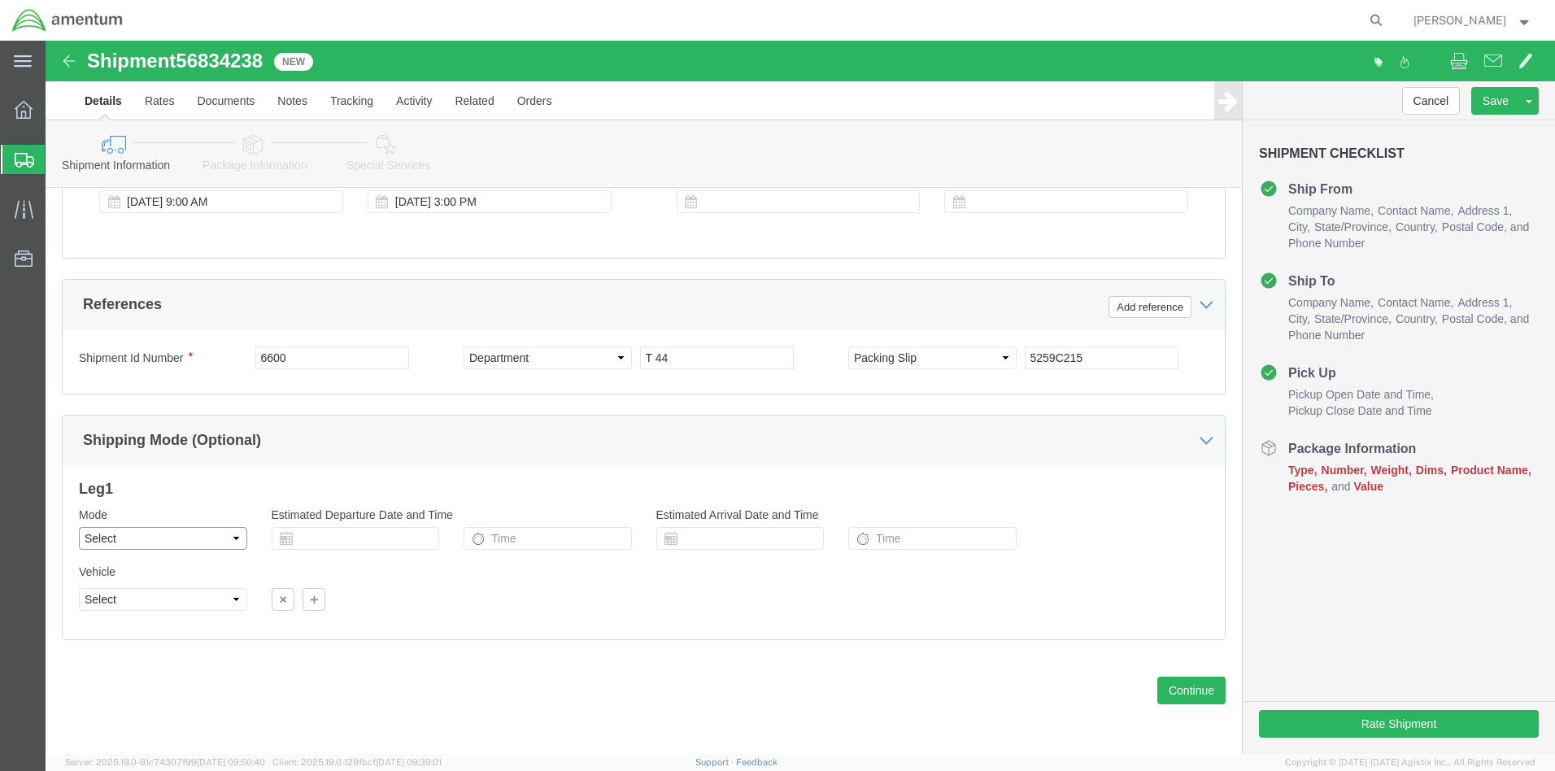
select select "SMAL"
click input "text"
click td "17"
type input "09/17/2025"
click input "text"
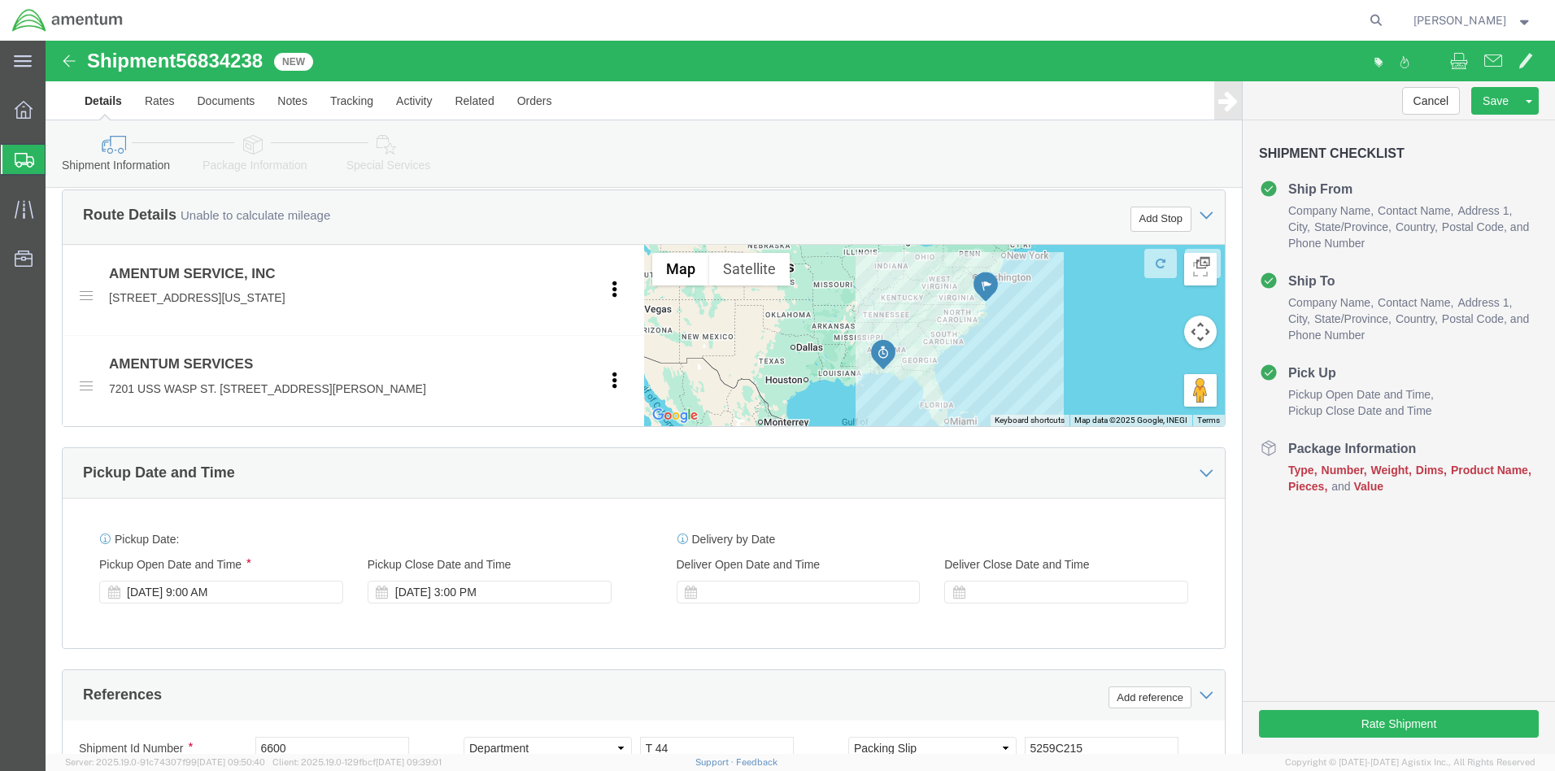
scroll to position [794, 0]
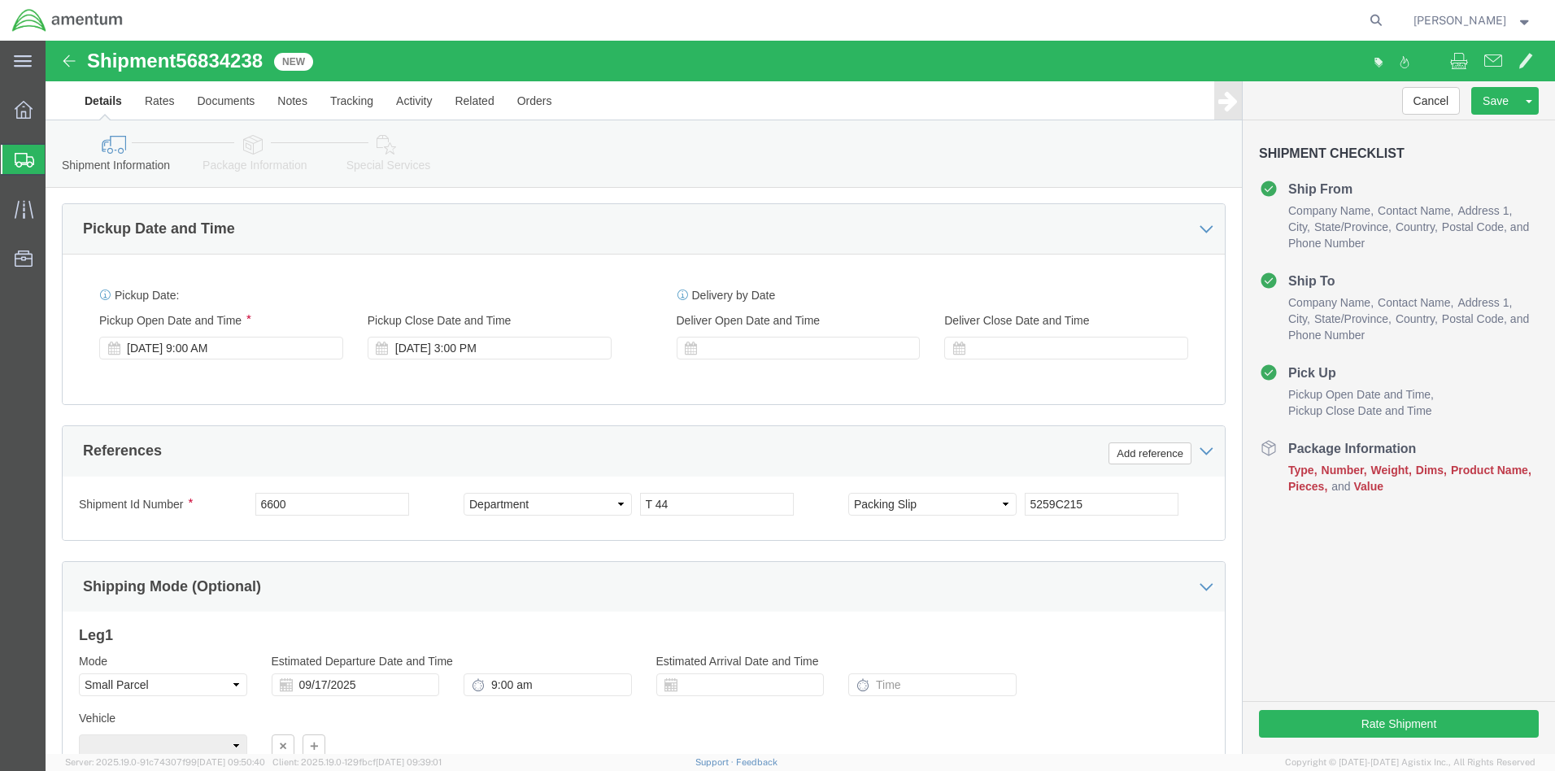
click icon
type input "9:00 AM"
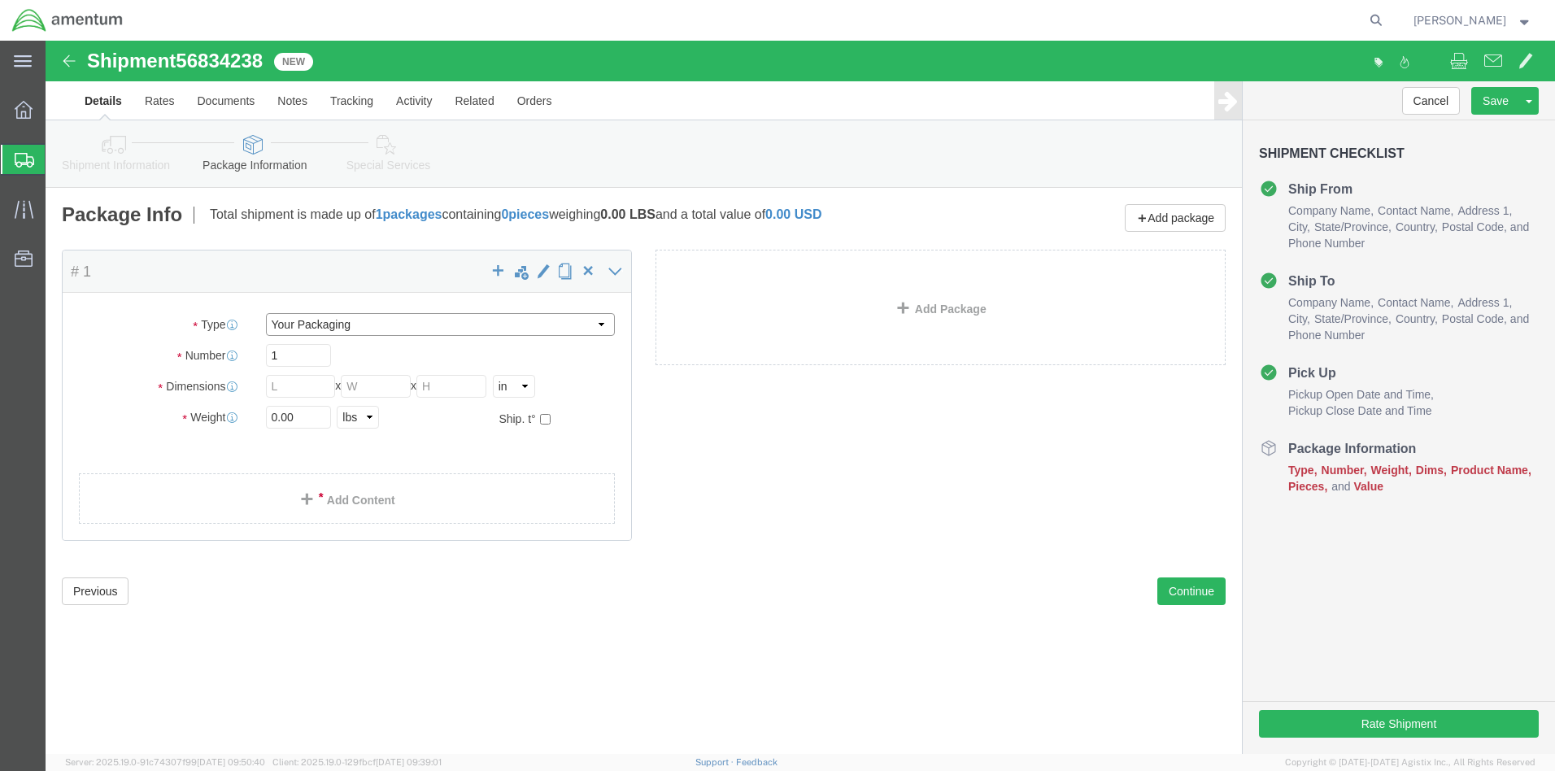
select select "MBX"
type input "13.00"
type input "11.50"
type input "2.50"
click input "0.00"
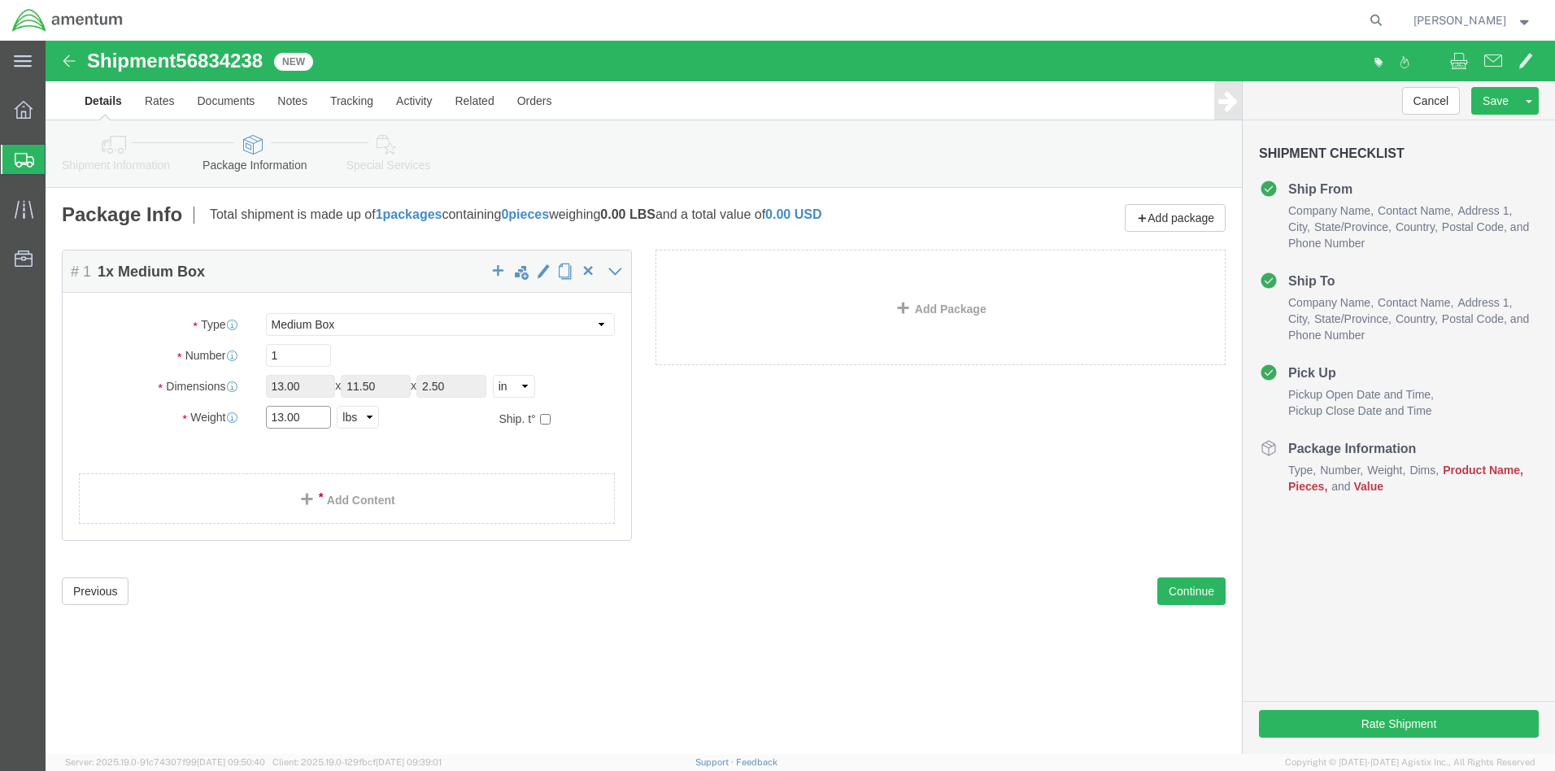
type input "13.00"
click input "13.00"
select select "LBX"
type input "17.50"
type input "12.50"
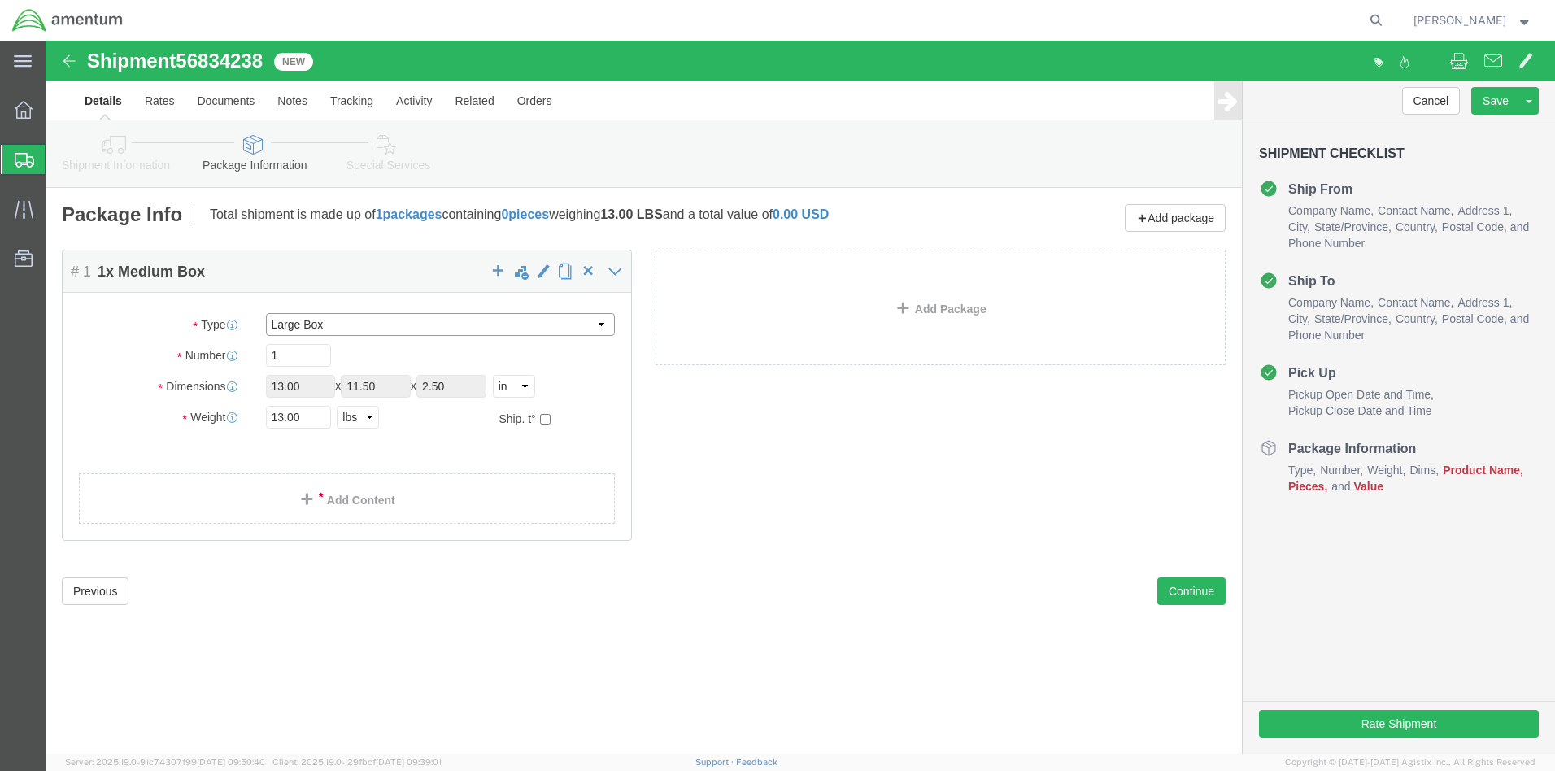
type input "3.00"
click input "3.00"
select select "FT"
type input "1.46"
type input "1.04"
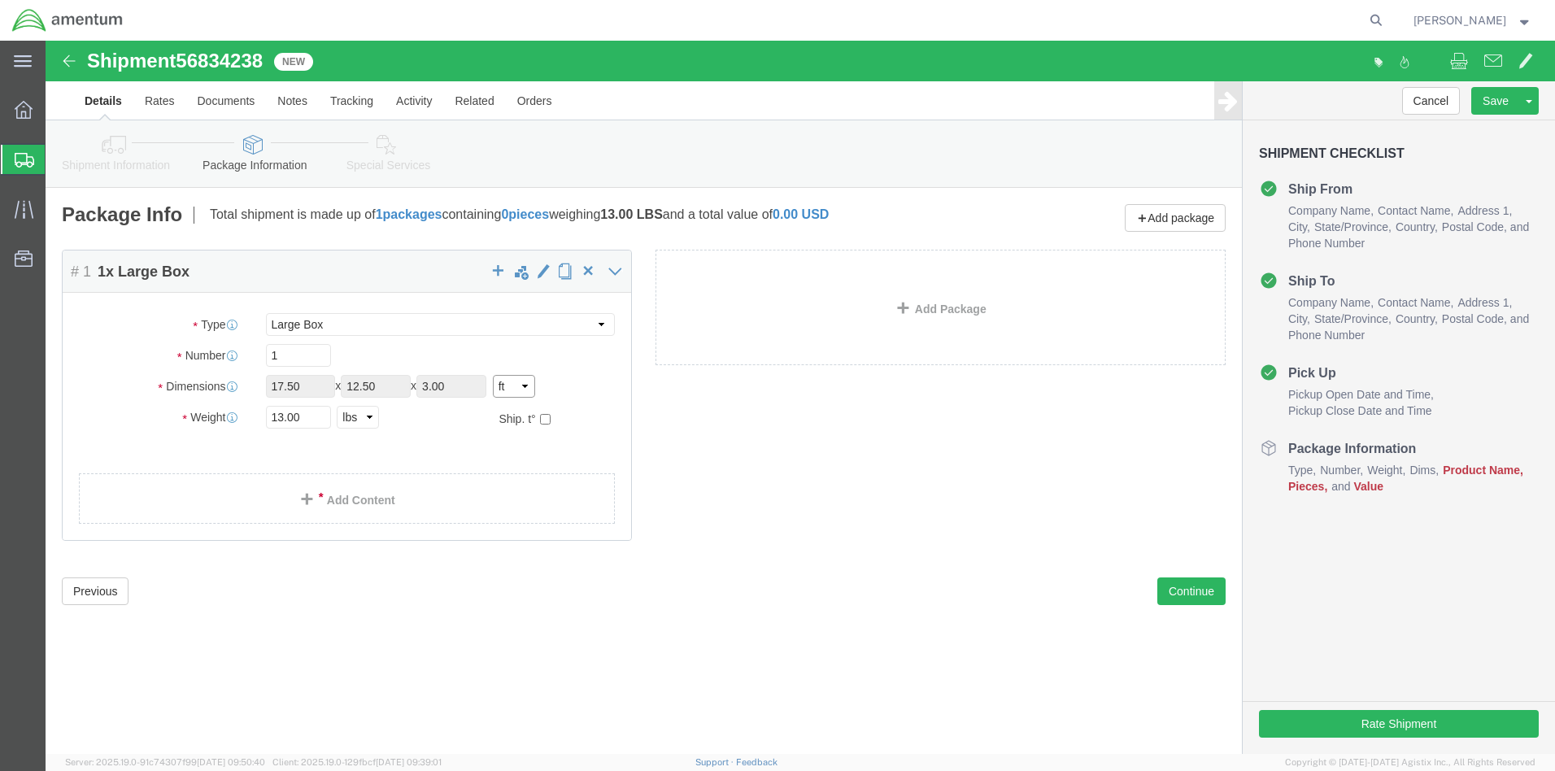
type input "0.25"
select select "IN"
type input "17.52"
type input "12.48"
type input "3.00"
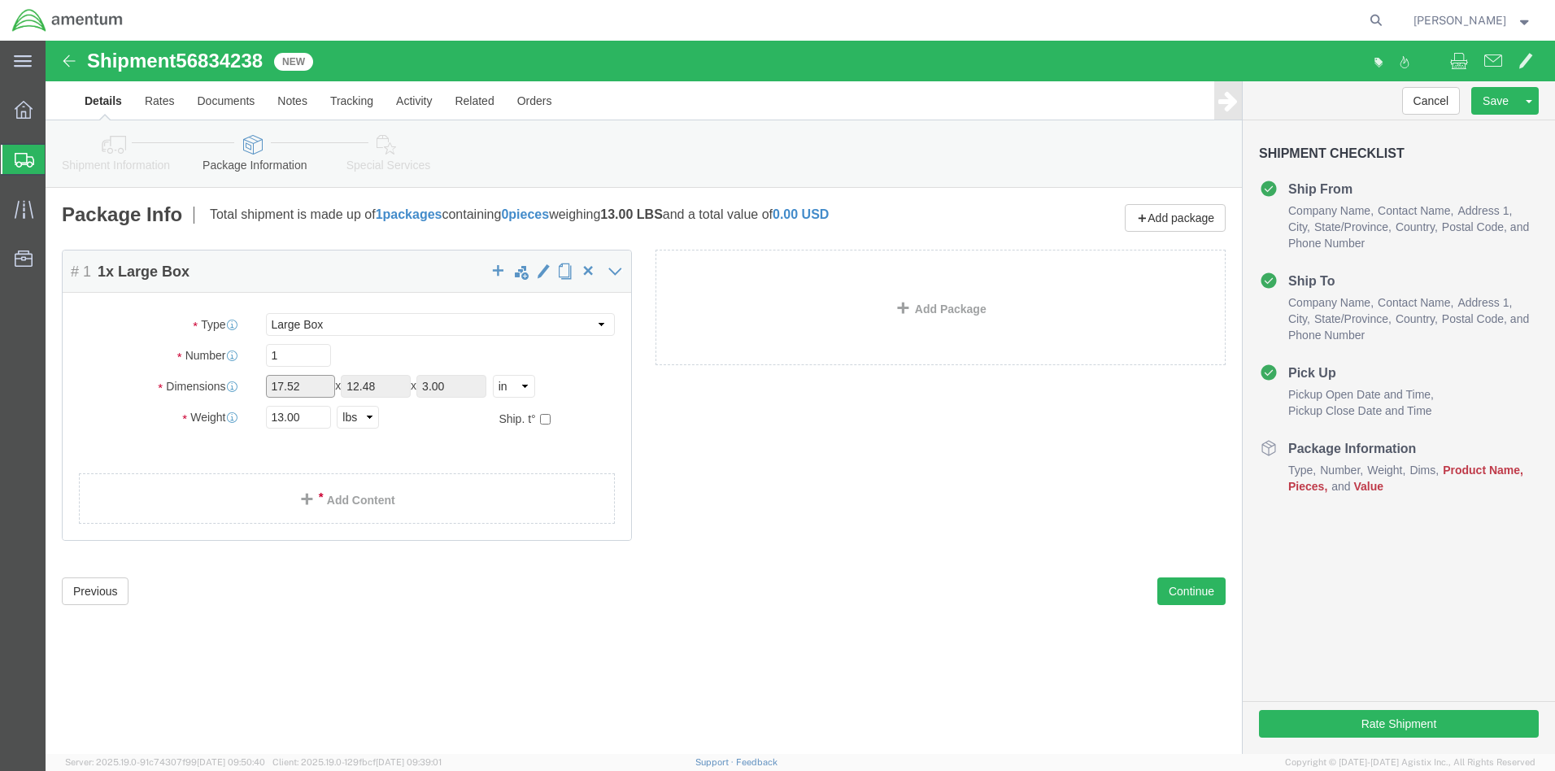
click input "17.52"
drag, startPoint x: 240, startPoint y: 346, endPoint x: 231, endPoint y: 347, distance: 9.0
click input "17.52"
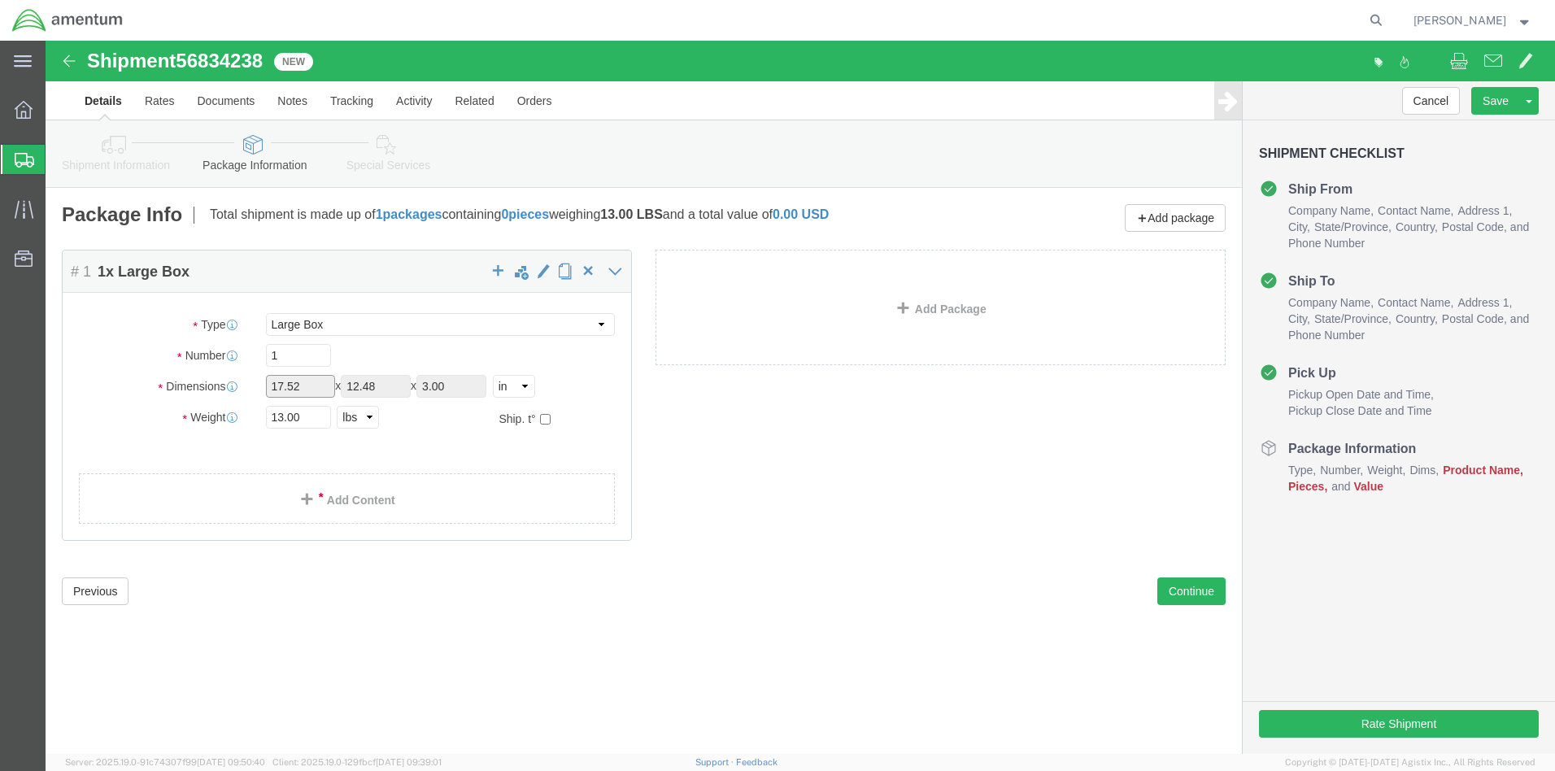
click input "17.52"
click div "1"
click input "3.00"
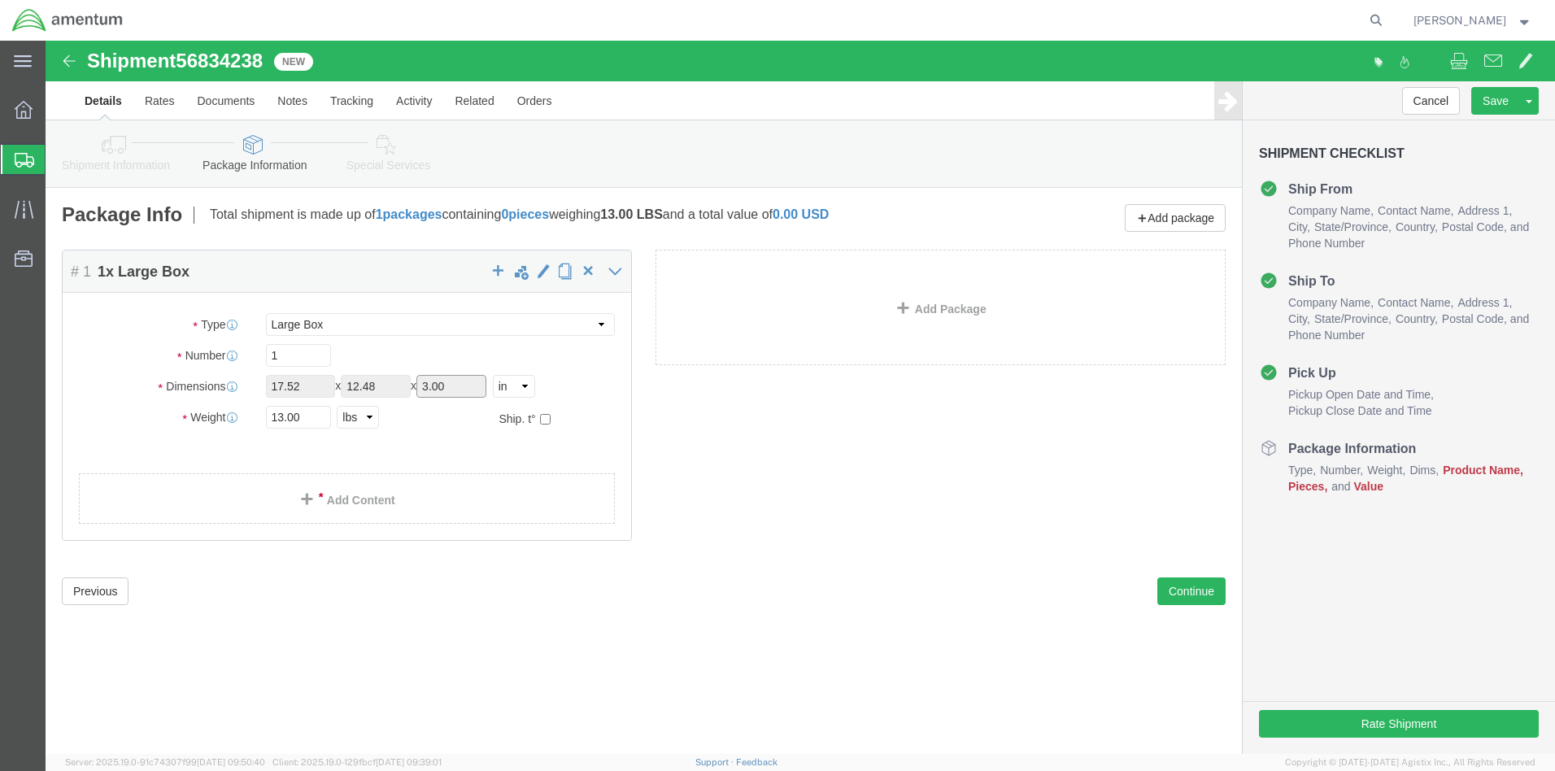
click input "3.00"
click div "Previous Continue"
click span "button"
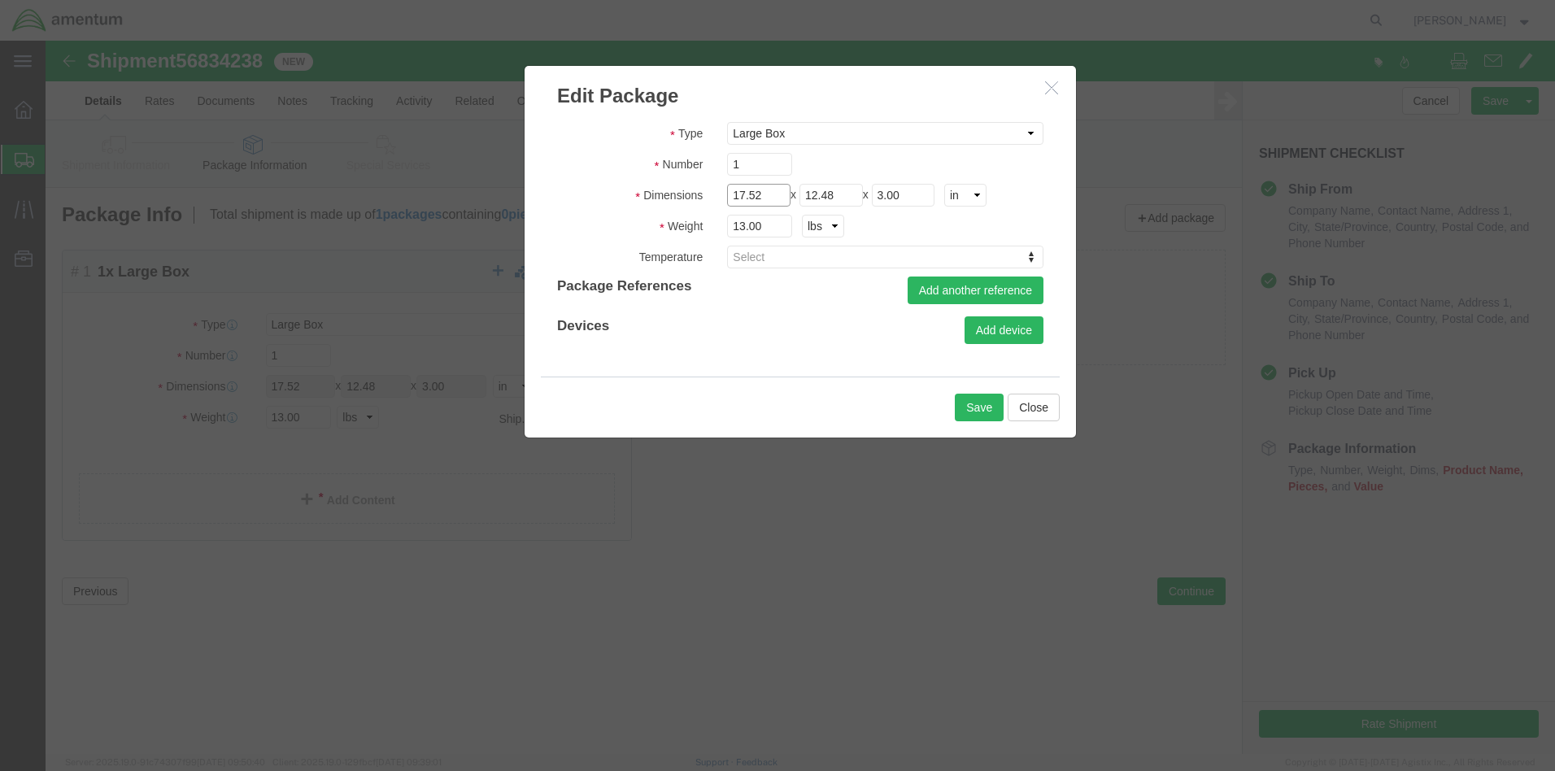
drag, startPoint x: 689, startPoint y: 154, endPoint x: 699, endPoint y: 154, distance: 9.8
click input "17.52"
drag, startPoint x: 717, startPoint y: 154, endPoint x: 705, endPoint y: 155, distance: 12.2
click input "24.52"
type input "24.00"
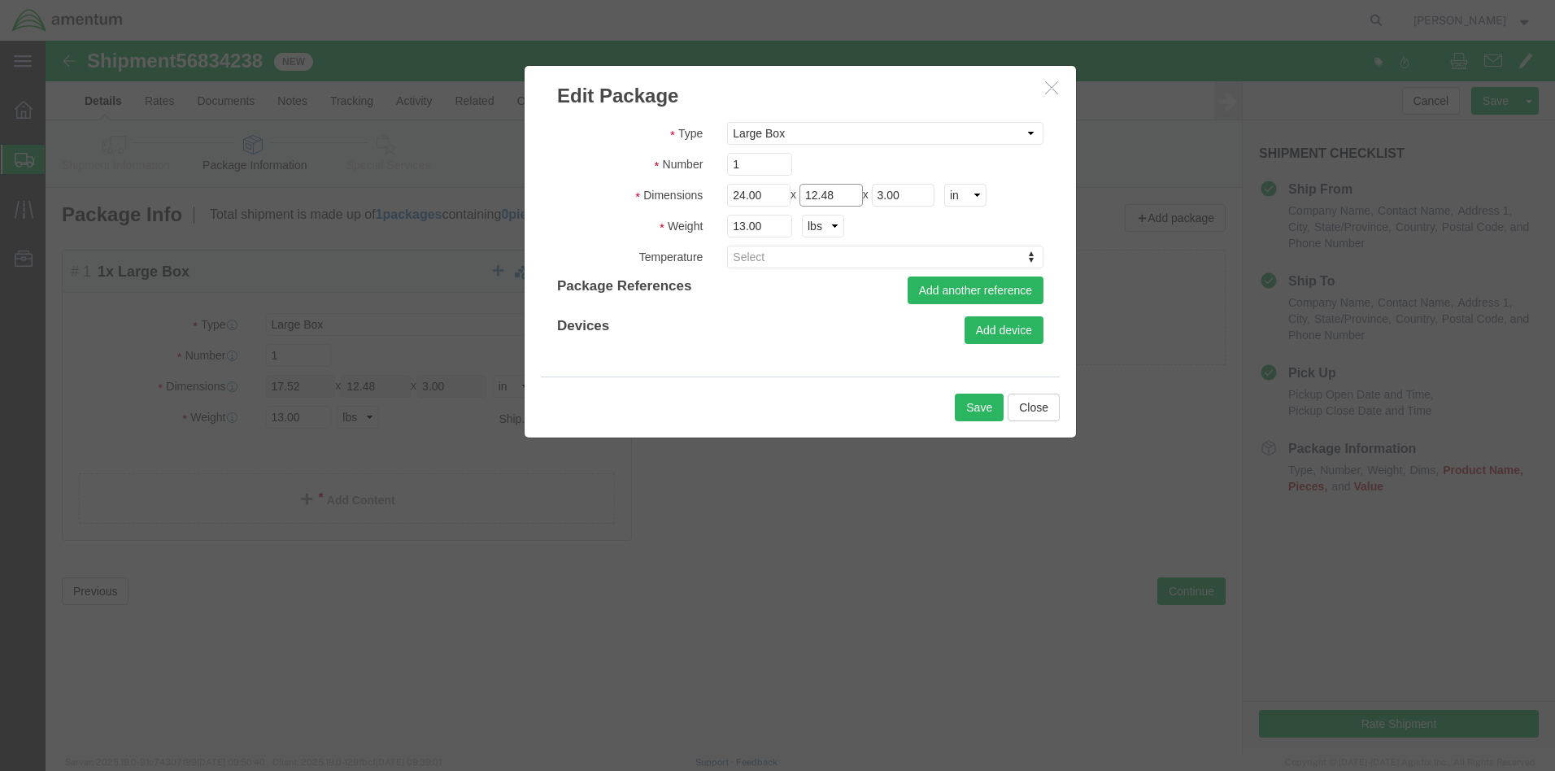
drag, startPoint x: 763, startPoint y: 154, endPoint x: 773, endPoint y: 154, distance: 9.8
click input "12.48"
drag, startPoint x: 780, startPoint y: 154, endPoint x: 789, endPoint y: 154, distance: 9.0
click input "17.48"
type input "17.00"
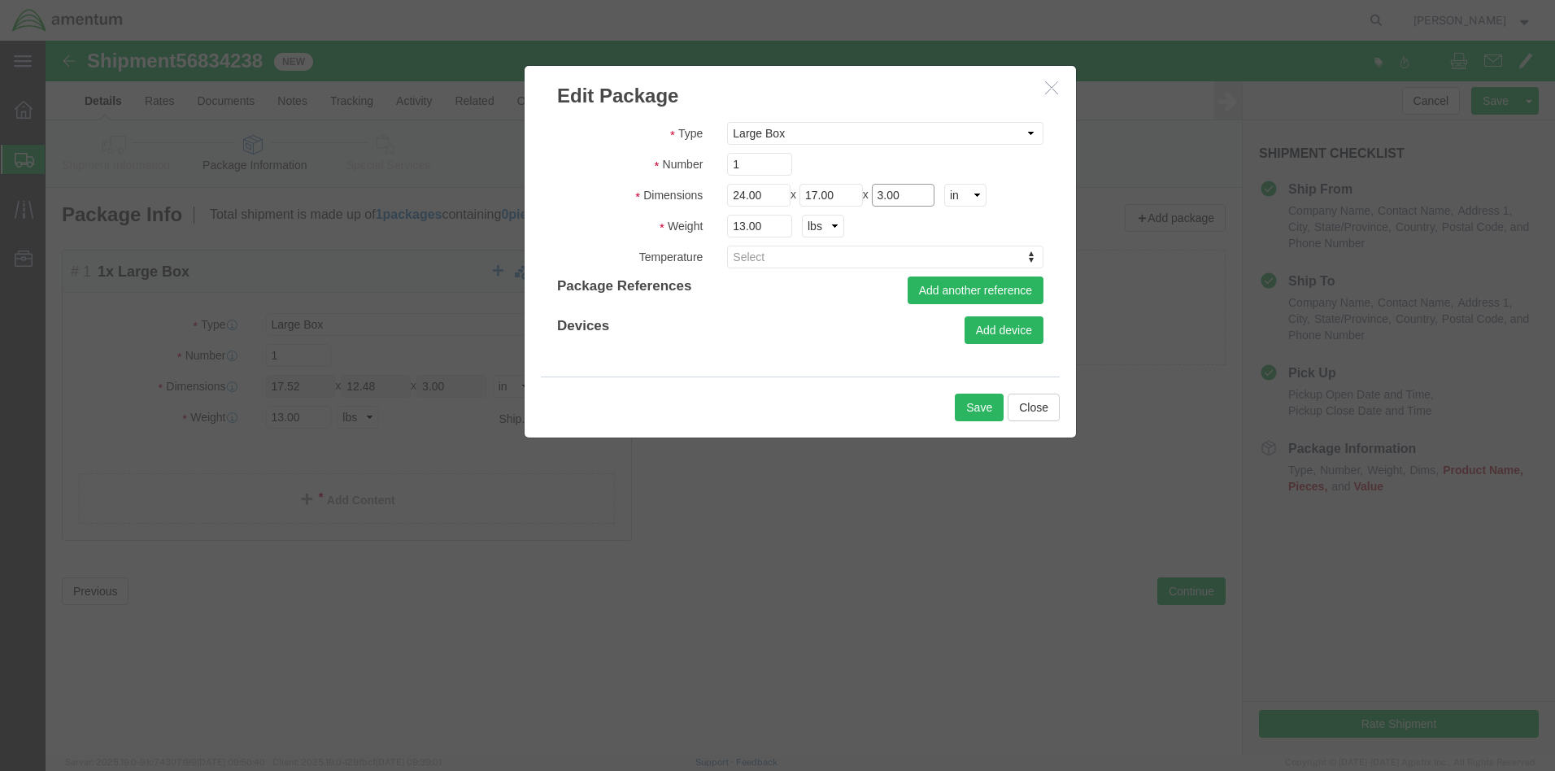
click input "3.00"
type input "12.00"
click h3 "Edit Package"
click button "Save"
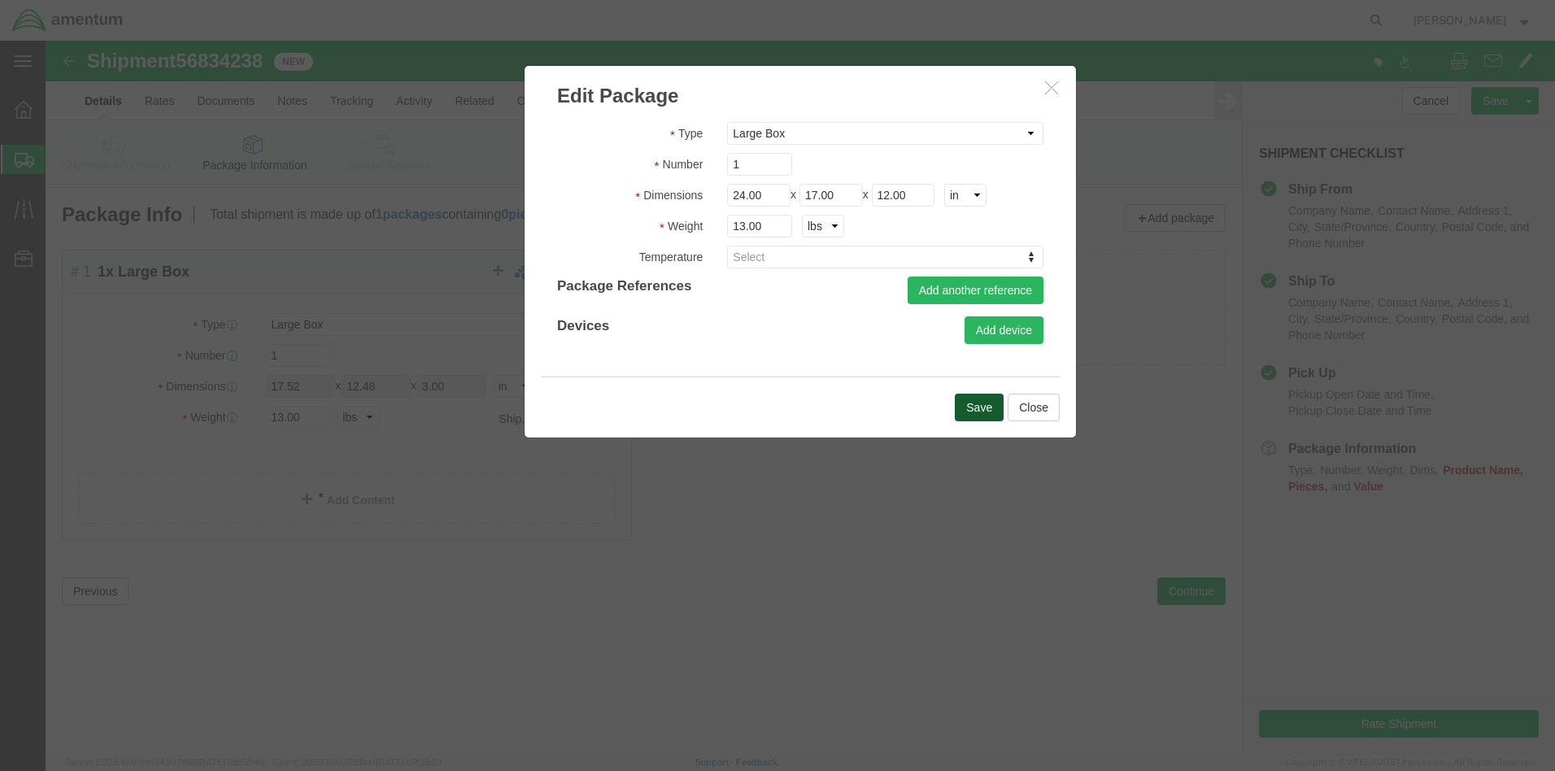
type input "24.00"
type input "17.00"
type input "12.00"
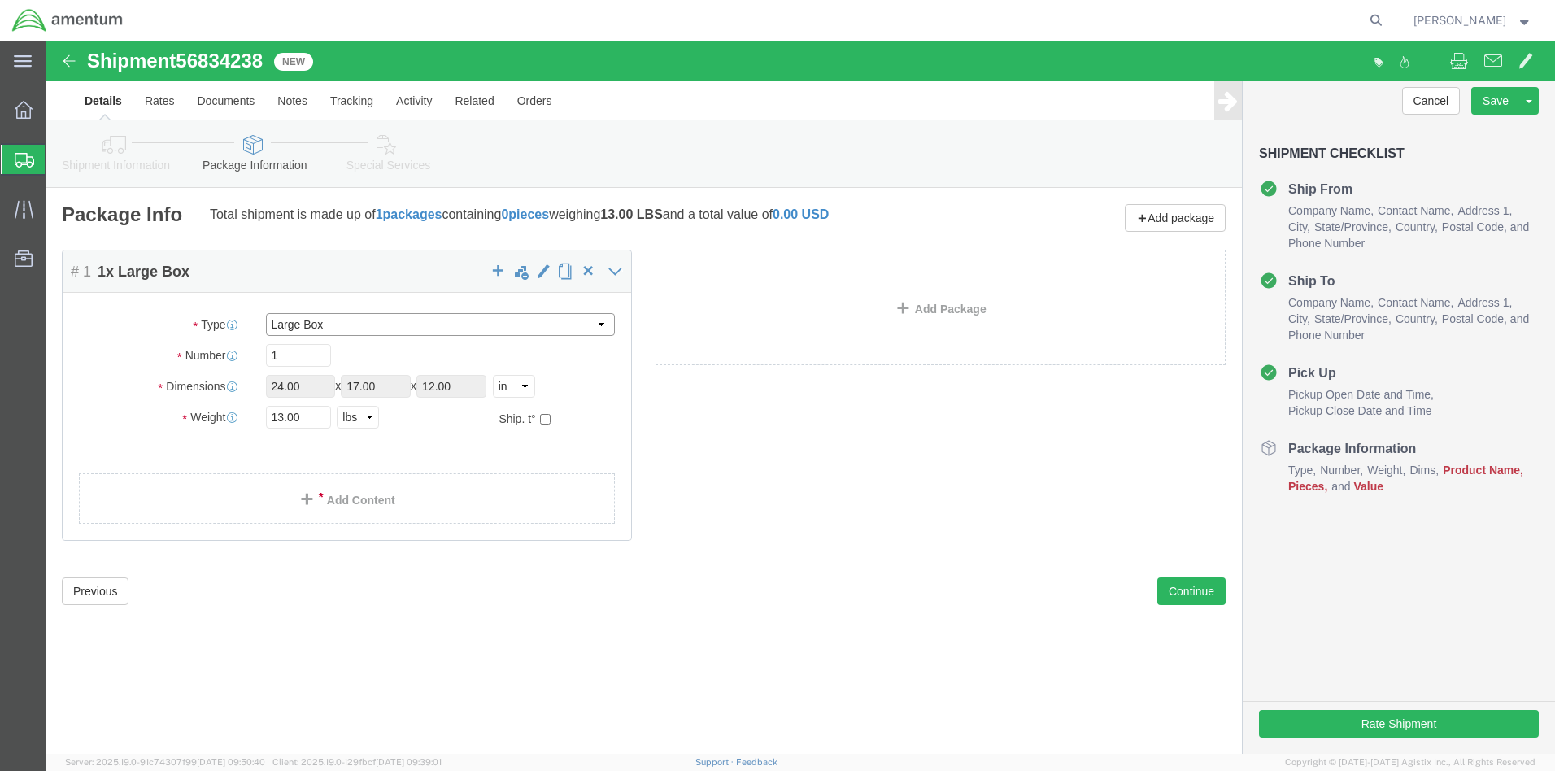
select select "MBX"
type input "13.00"
type input "11.50"
type input "2.50"
click input "13.00"
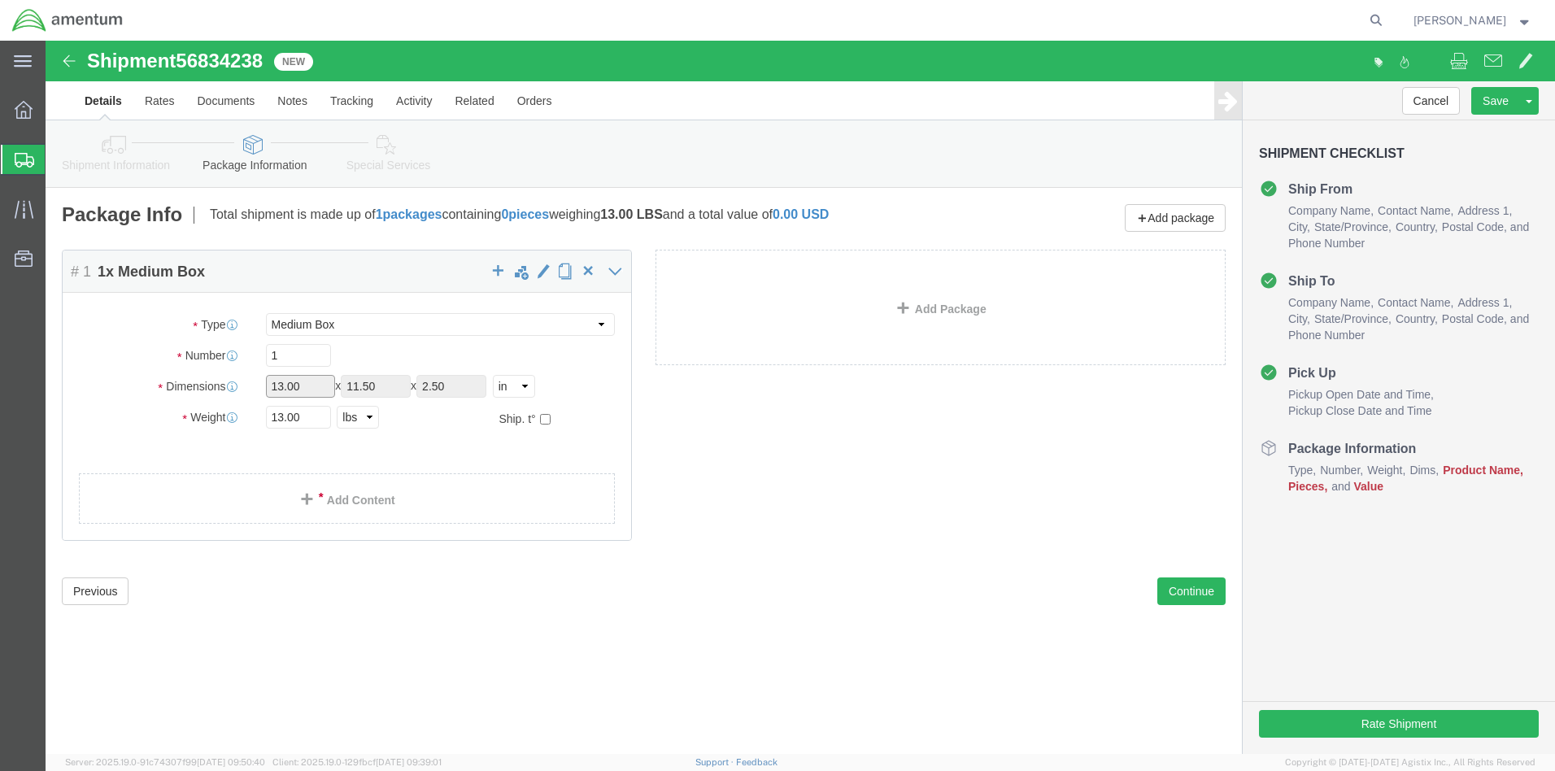
click input "13.00"
click input "2.50"
click span "button"
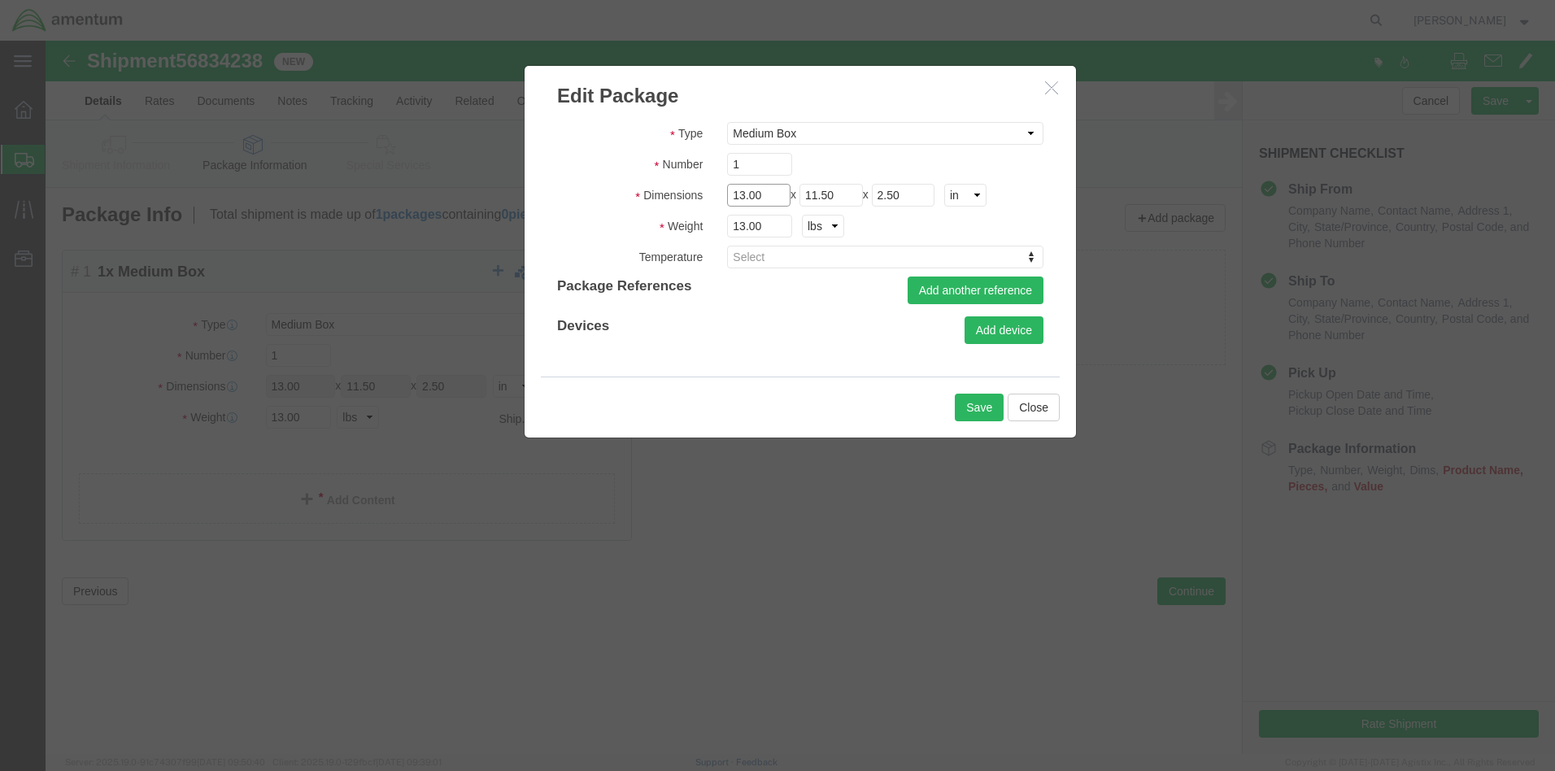
drag, startPoint x: 689, startPoint y: 157, endPoint x: 698, endPoint y: 156, distance: 9.8
click input "13.00"
type input "24.00"
drag, startPoint x: 765, startPoint y: 154, endPoint x: 790, endPoint y: 150, distance: 25.5
click input "11.50"
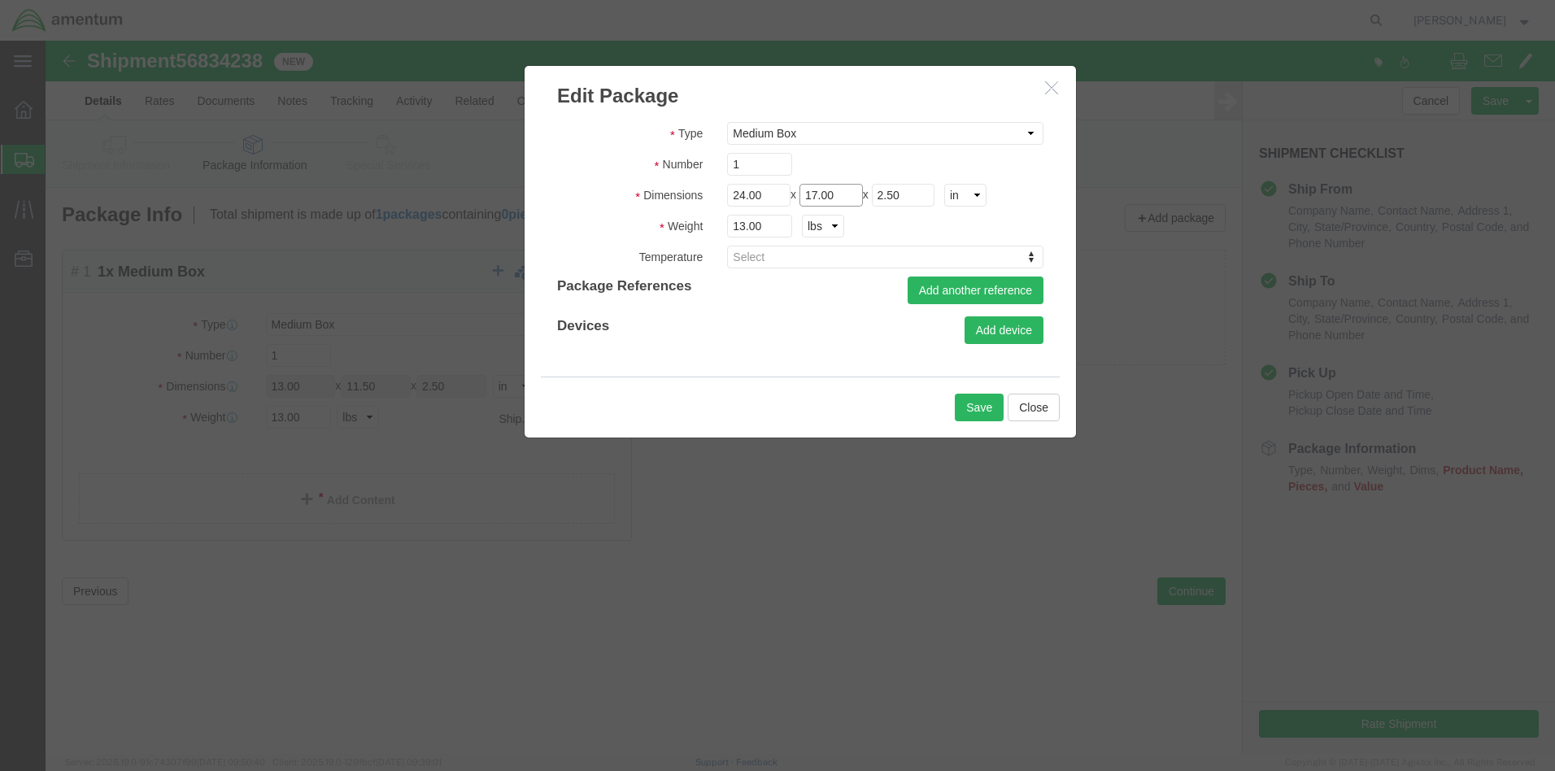
type input "17.00"
click input "2.50"
click input "12.50"
type input "12.00"
click button "Save"
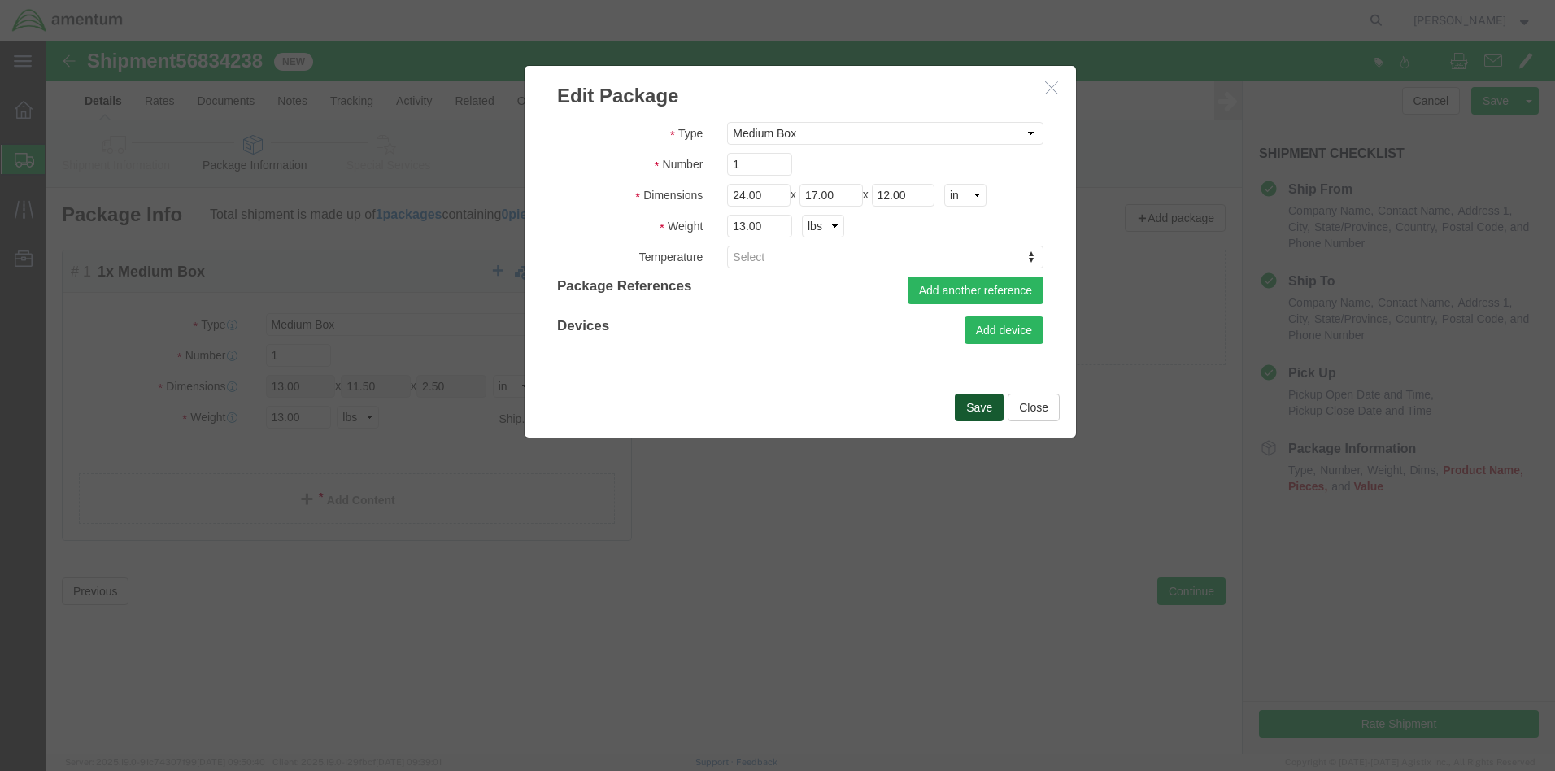
type input "24.00"
type input "17.00"
type input "12.00"
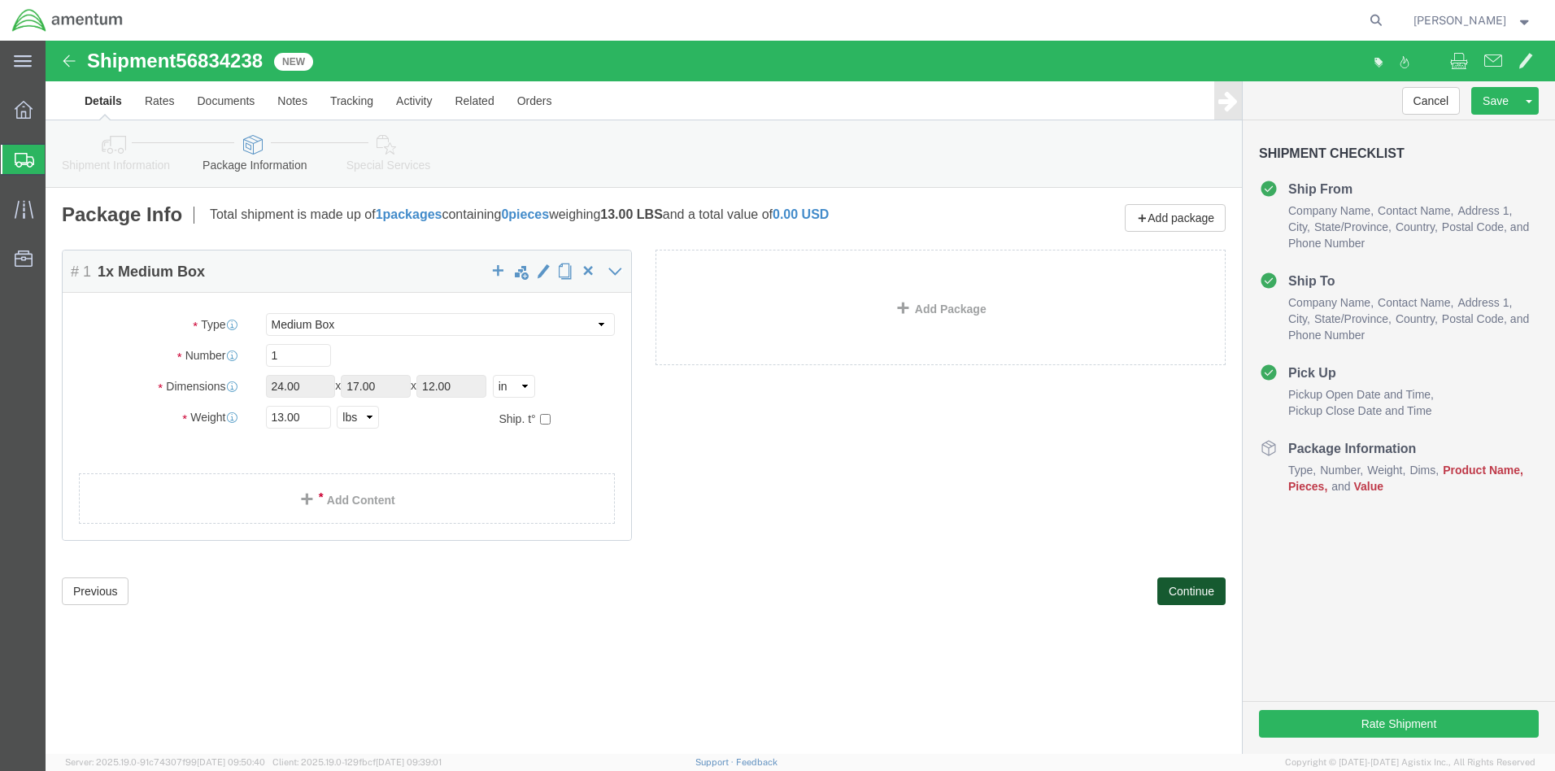
click button "Continue"
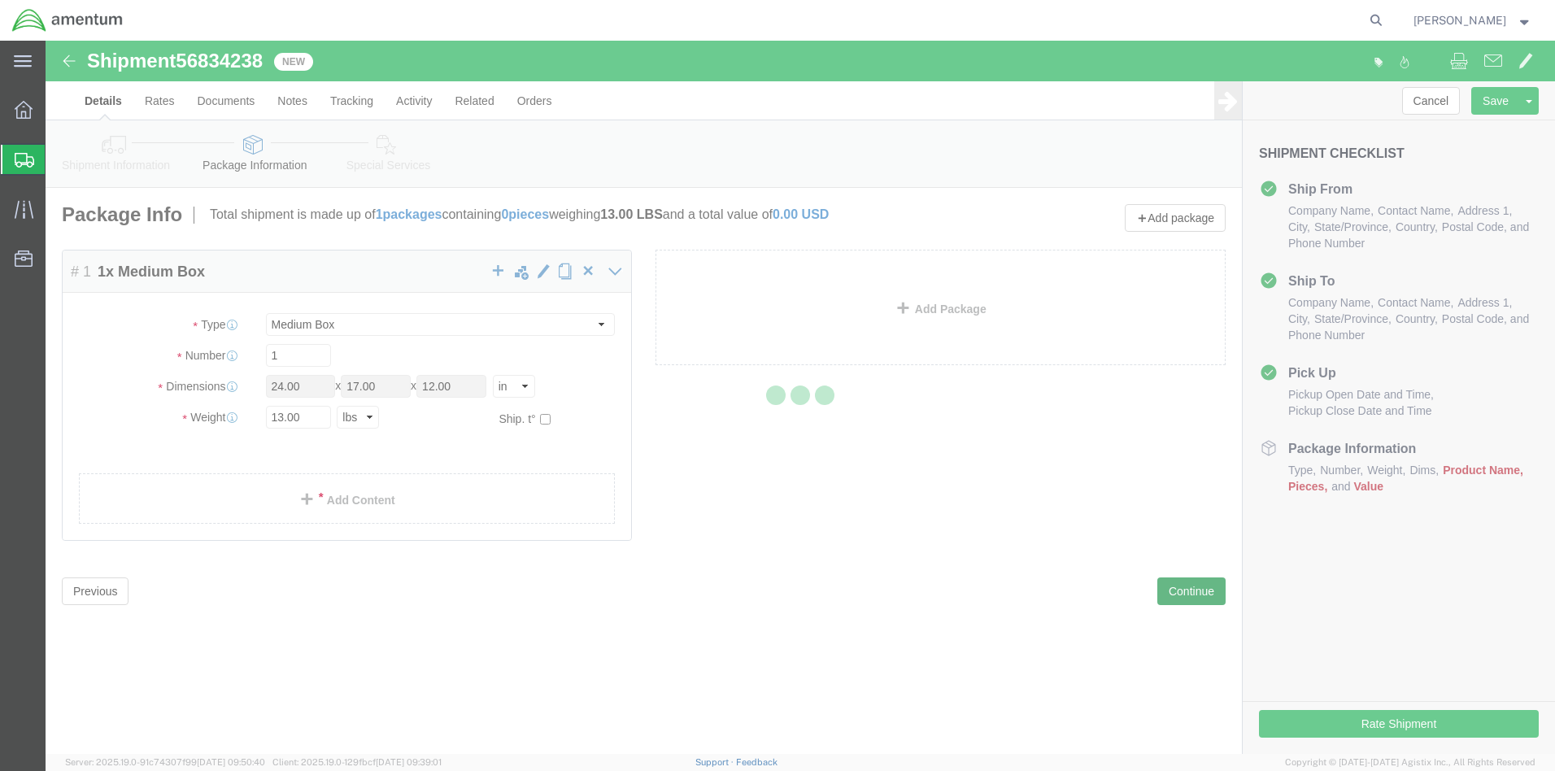
select select
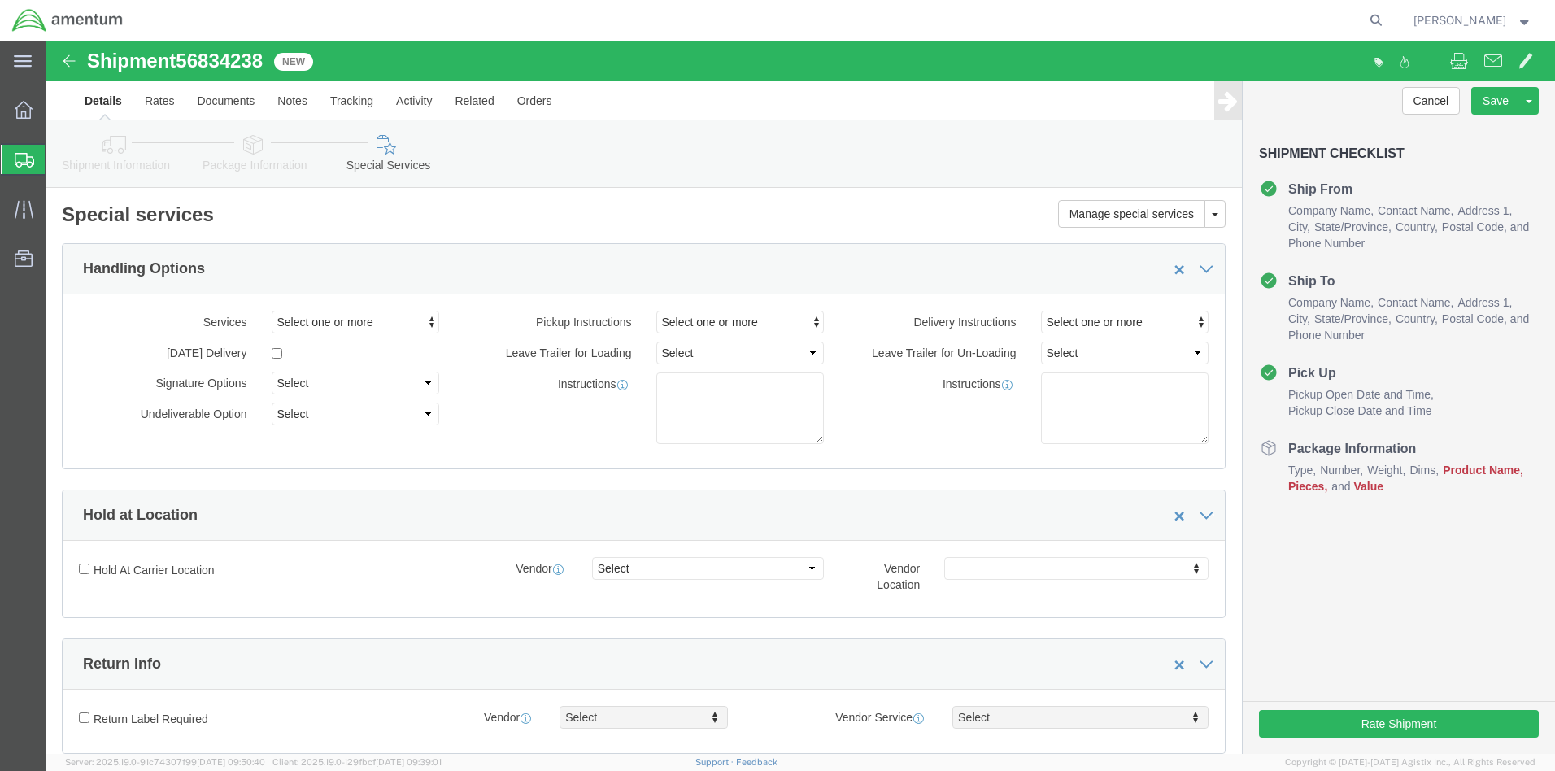
scroll to position [325, 0]
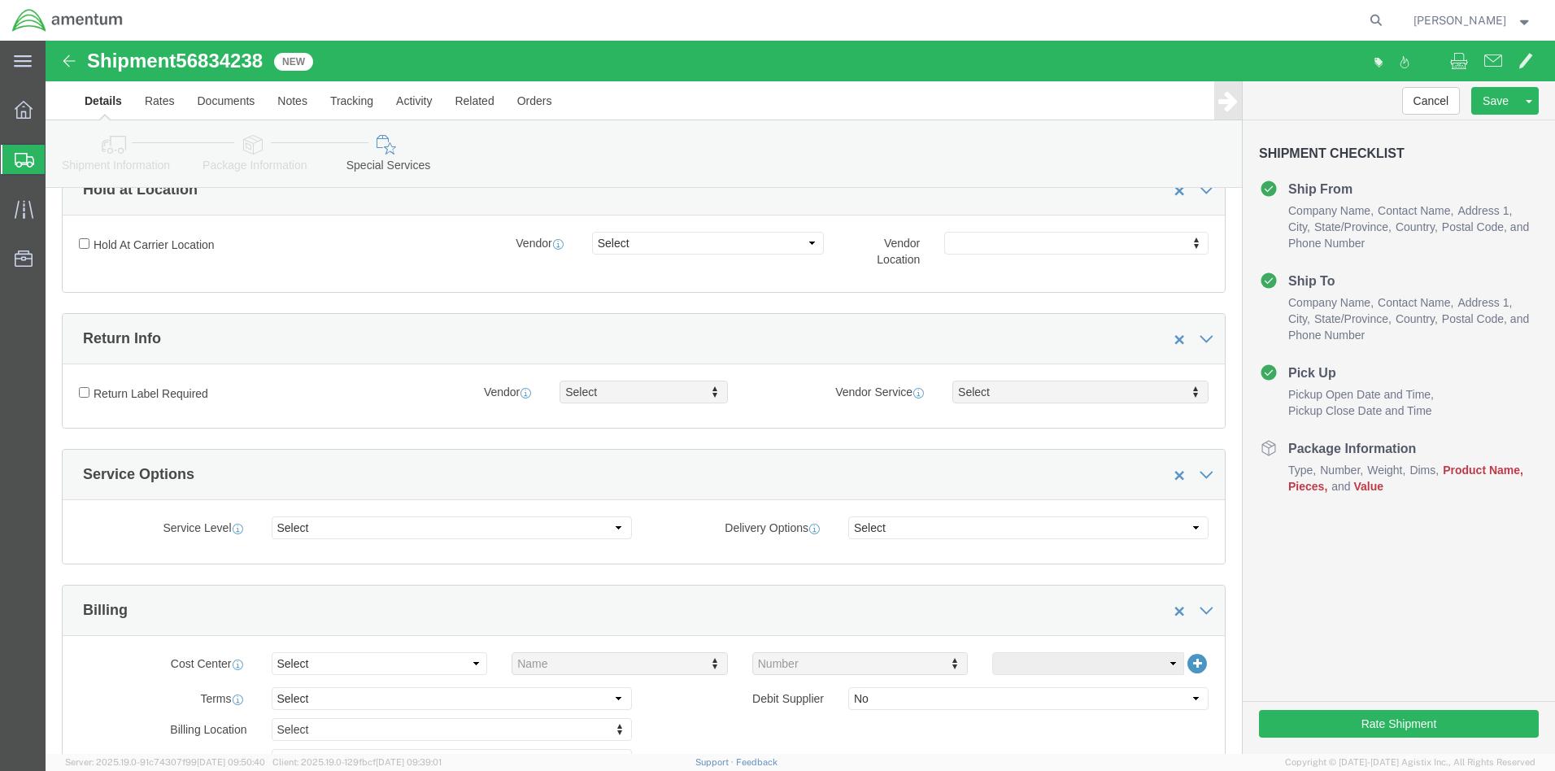
click label "Delivery Options"
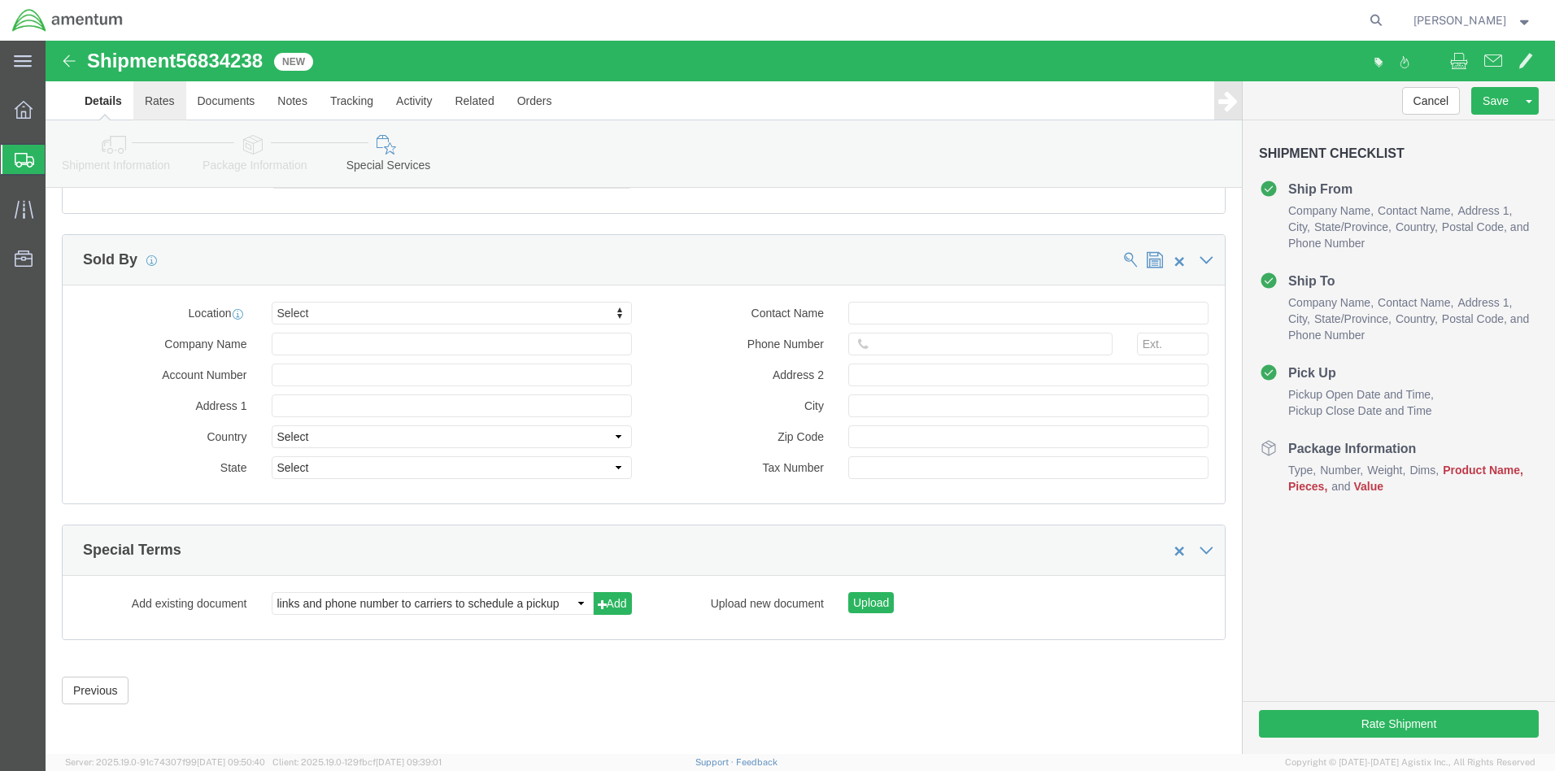
scroll to position [0, 0]
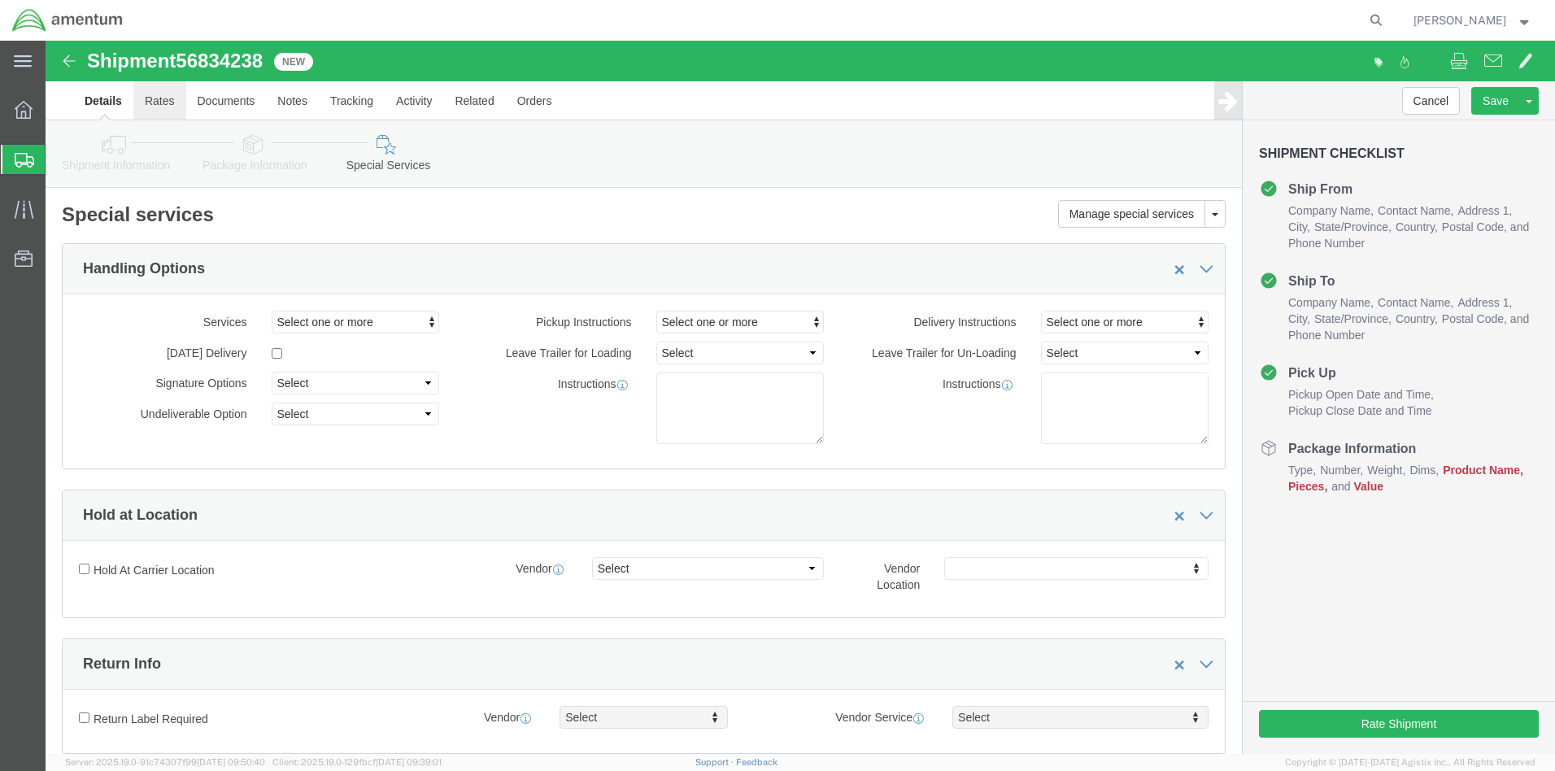
click link "Rates"
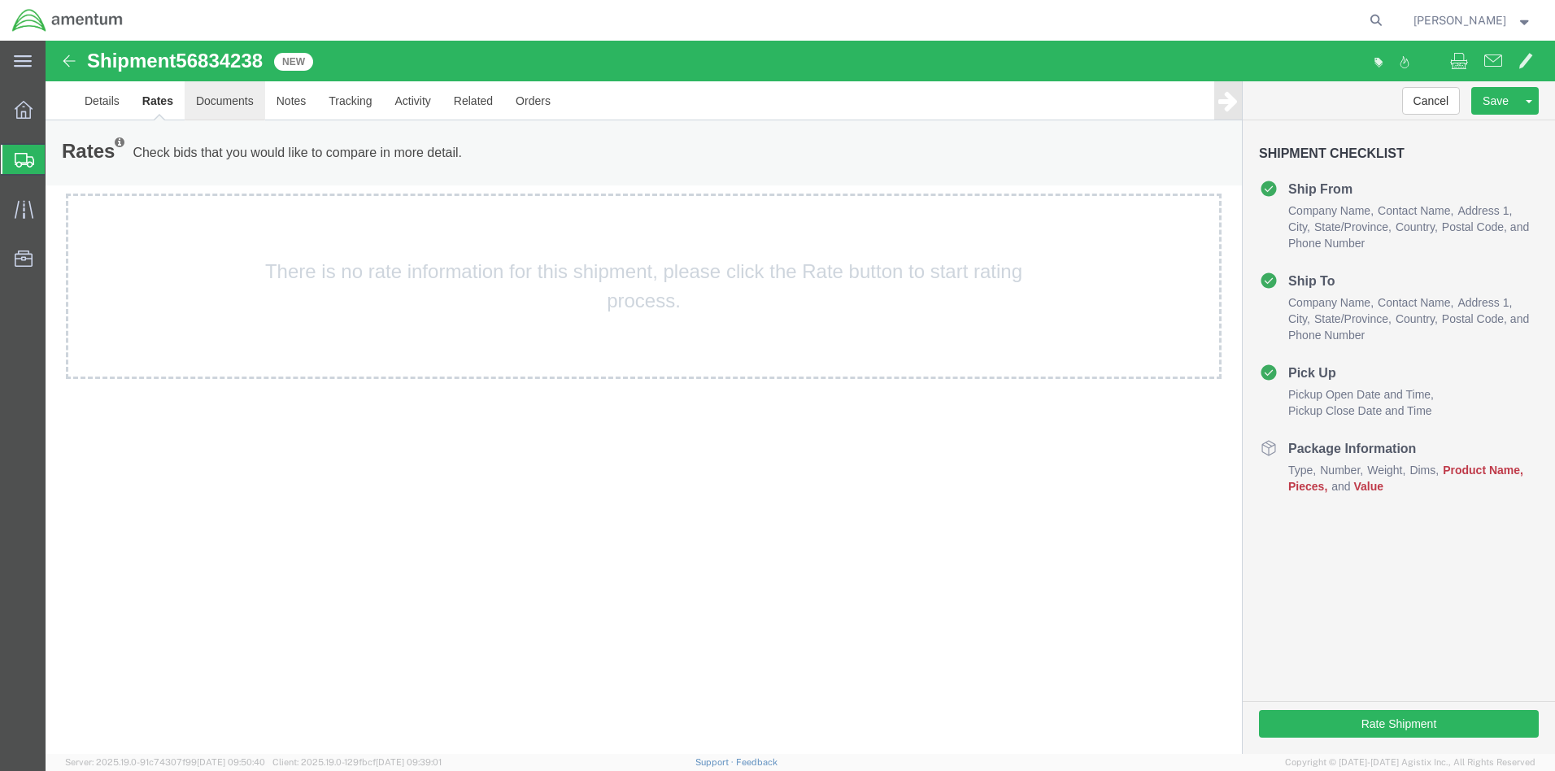
click at [215, 99] on link "Documents" at bounding box center [225, 100] width 80 height 39
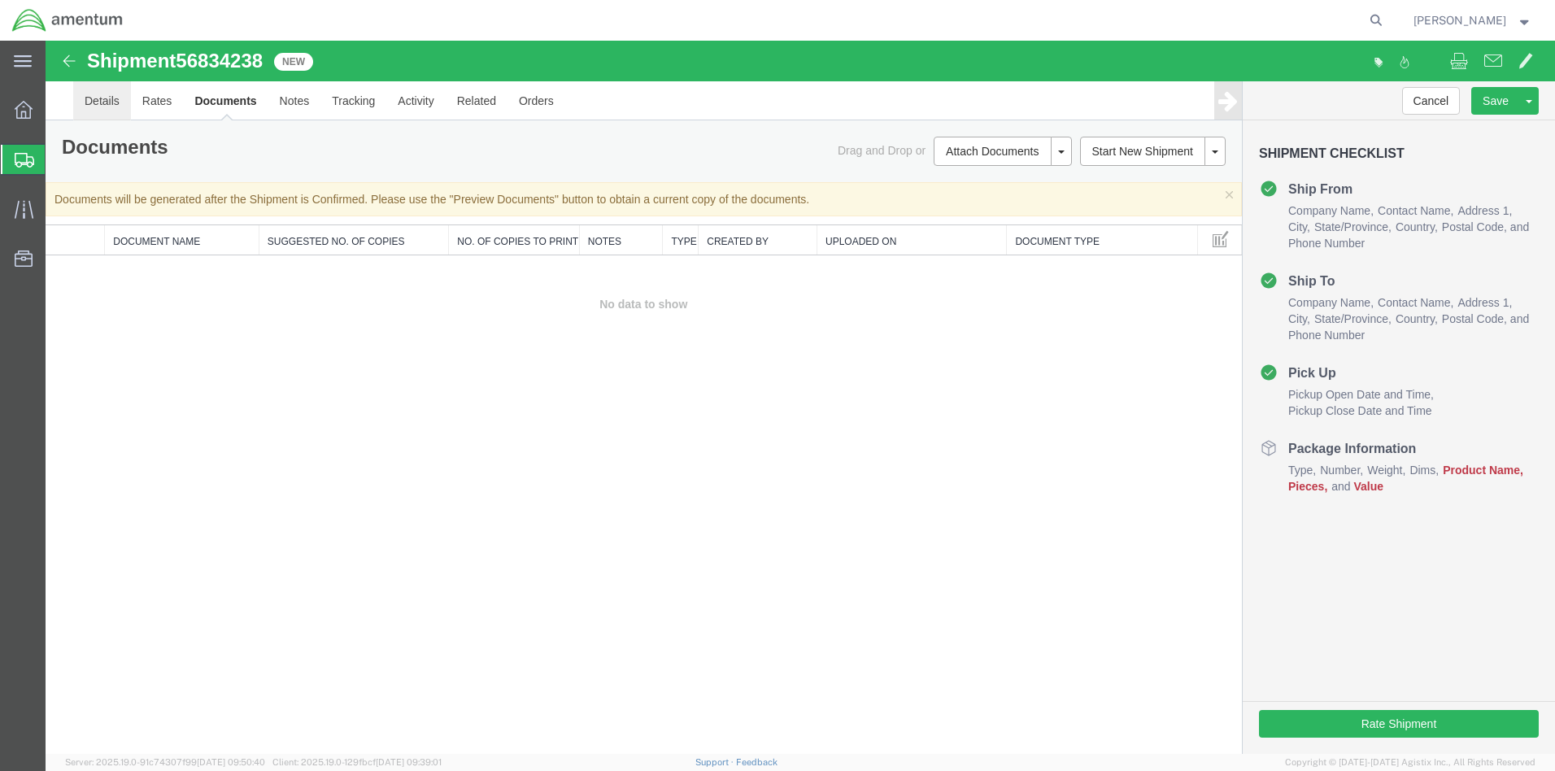
click at [102, 104] on link "Details" at bounding box center [102, 100] width 58 height 39
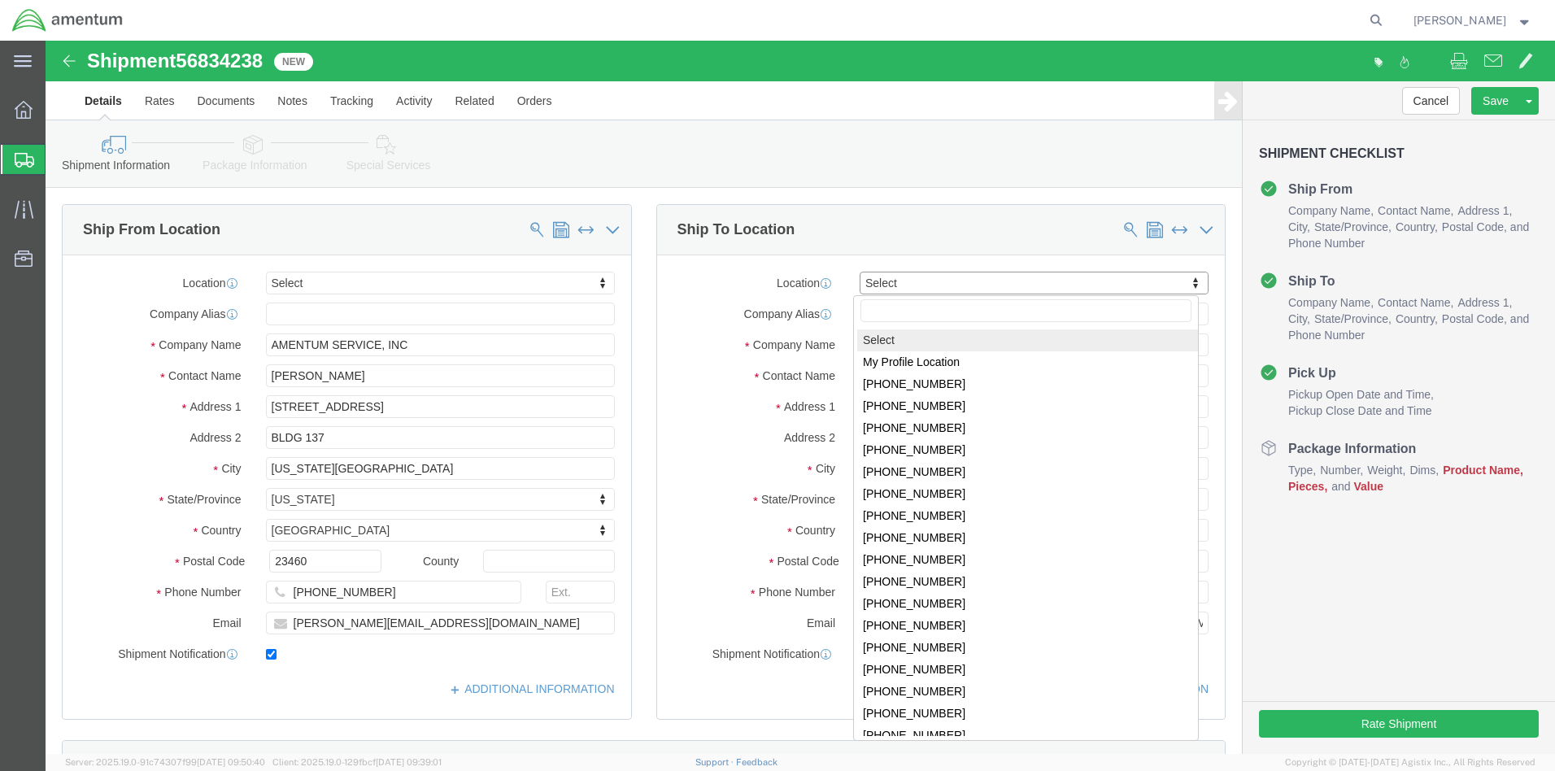
click body "Shipment 56834238 0 of 0 New Details Rates Documents Notes Tracking Activity Re…"
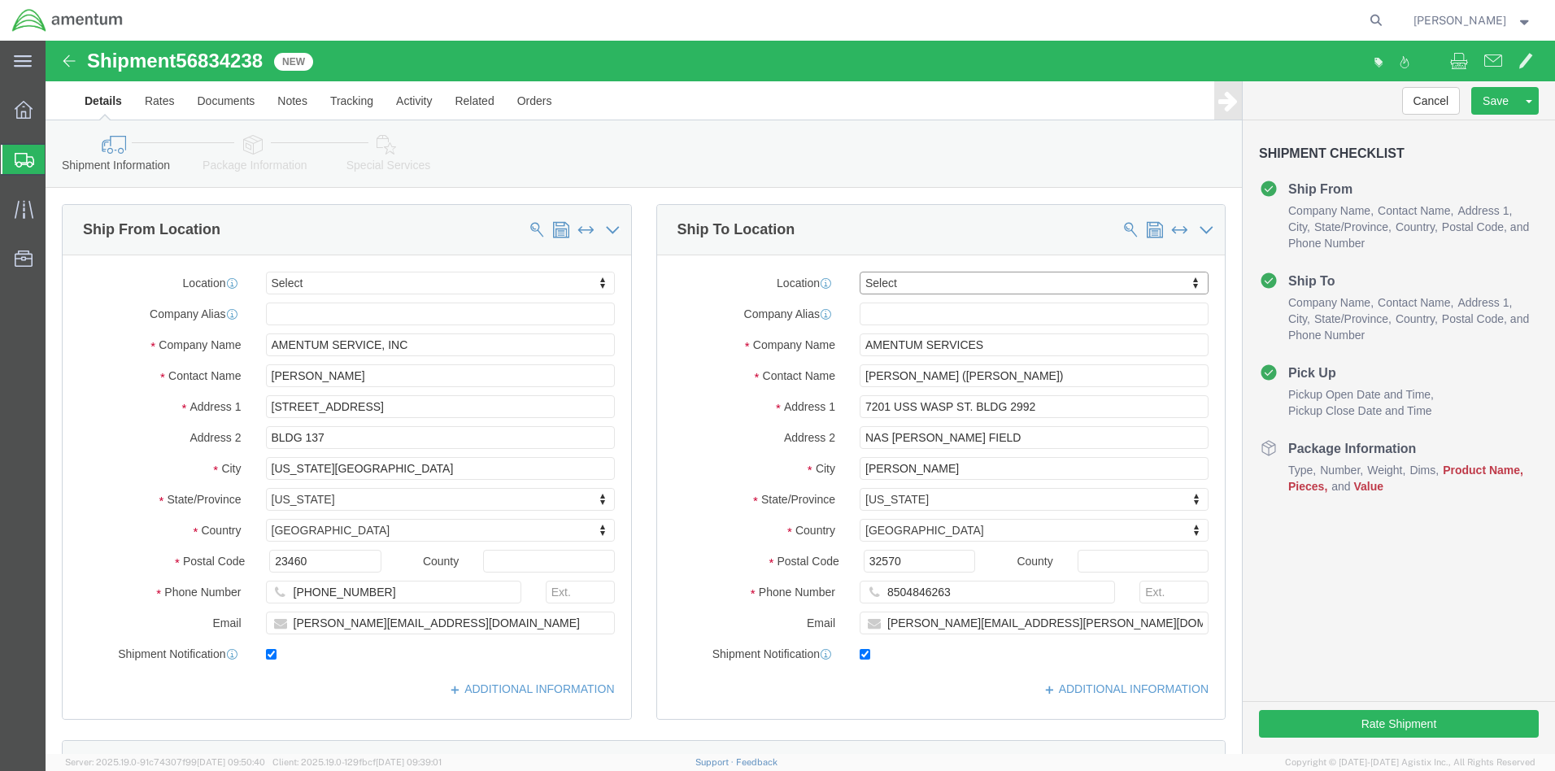
click button "Continue"
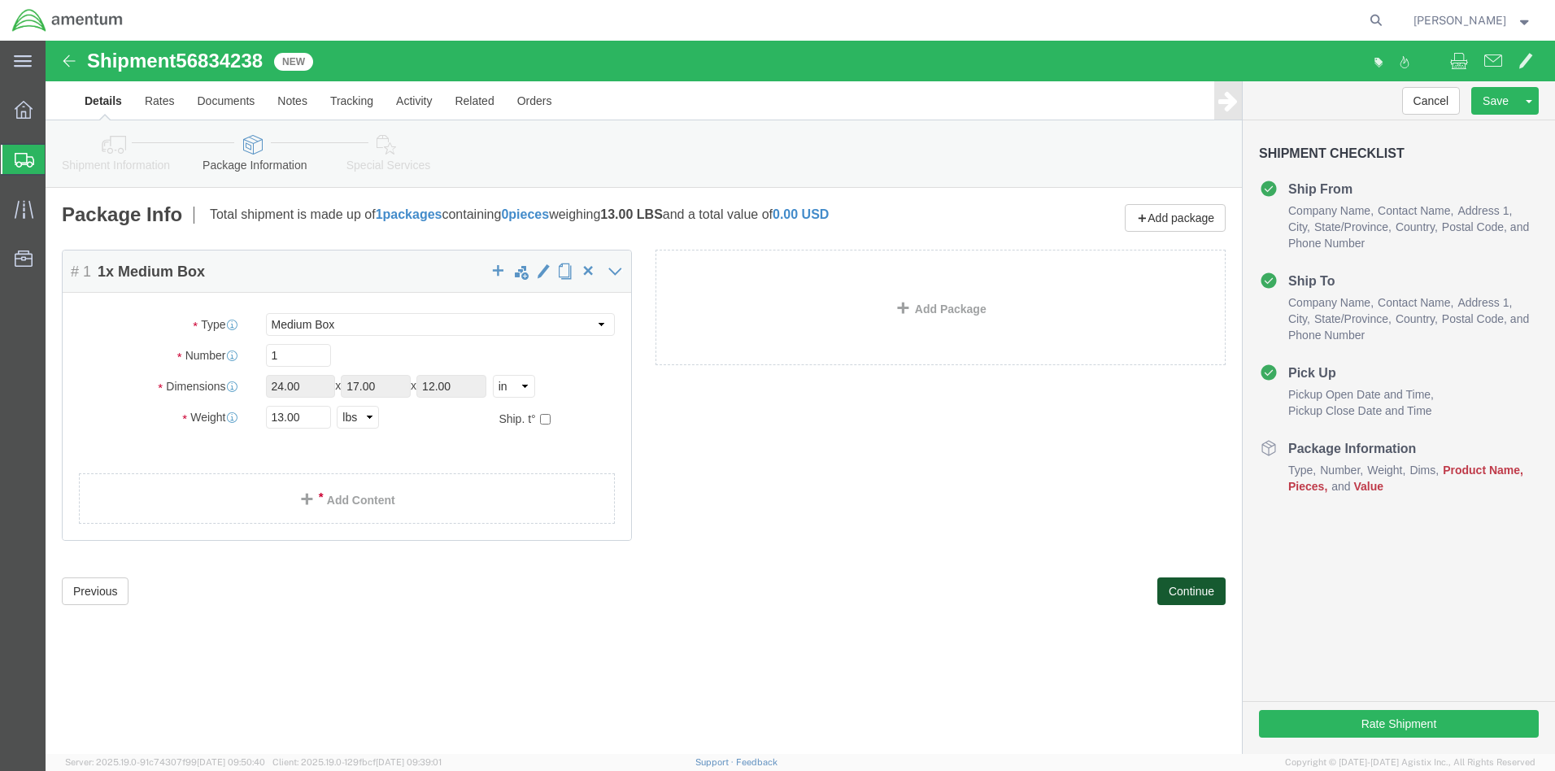
click button "Continue"
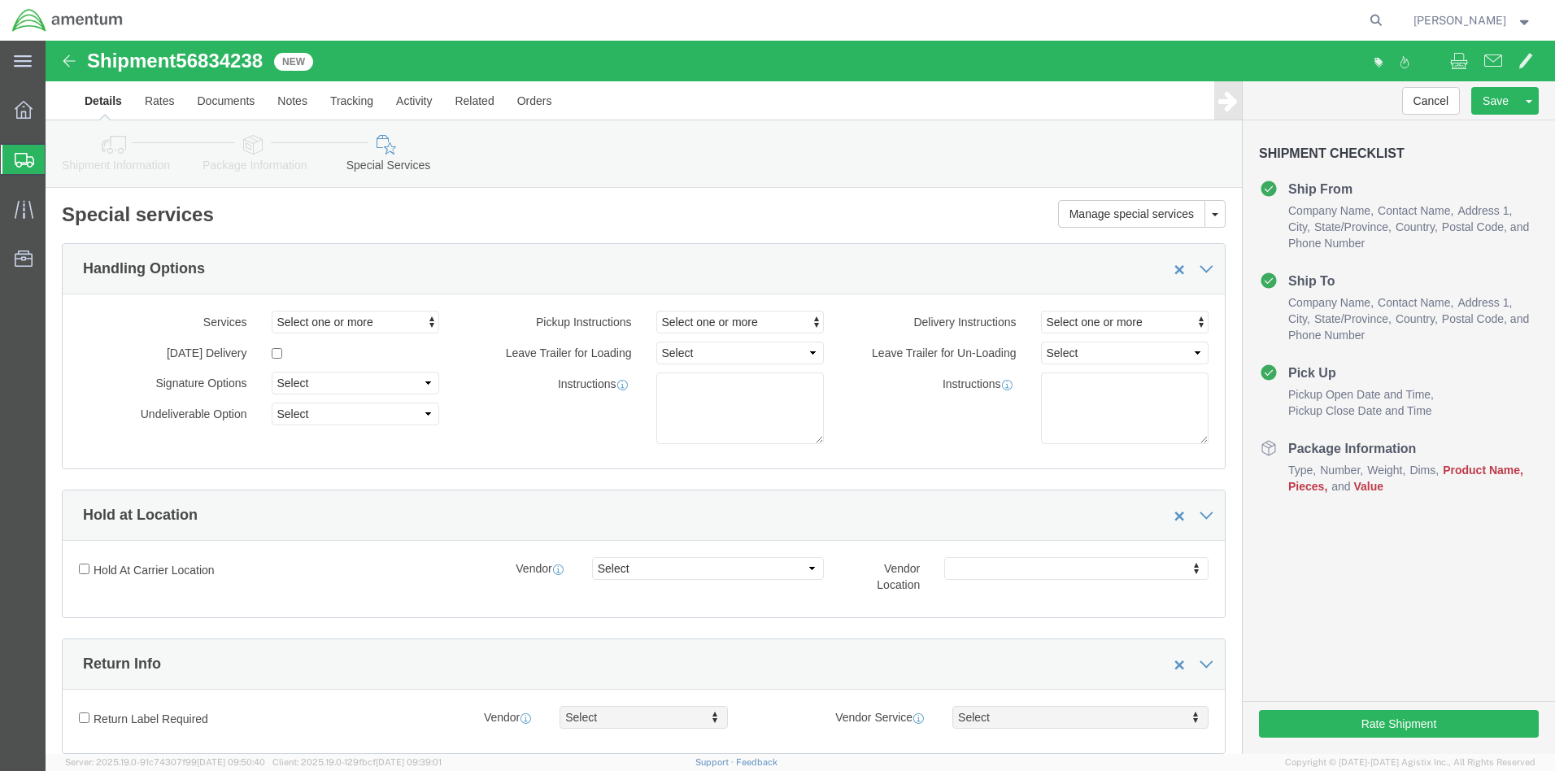
scroll to position [1496, 0]
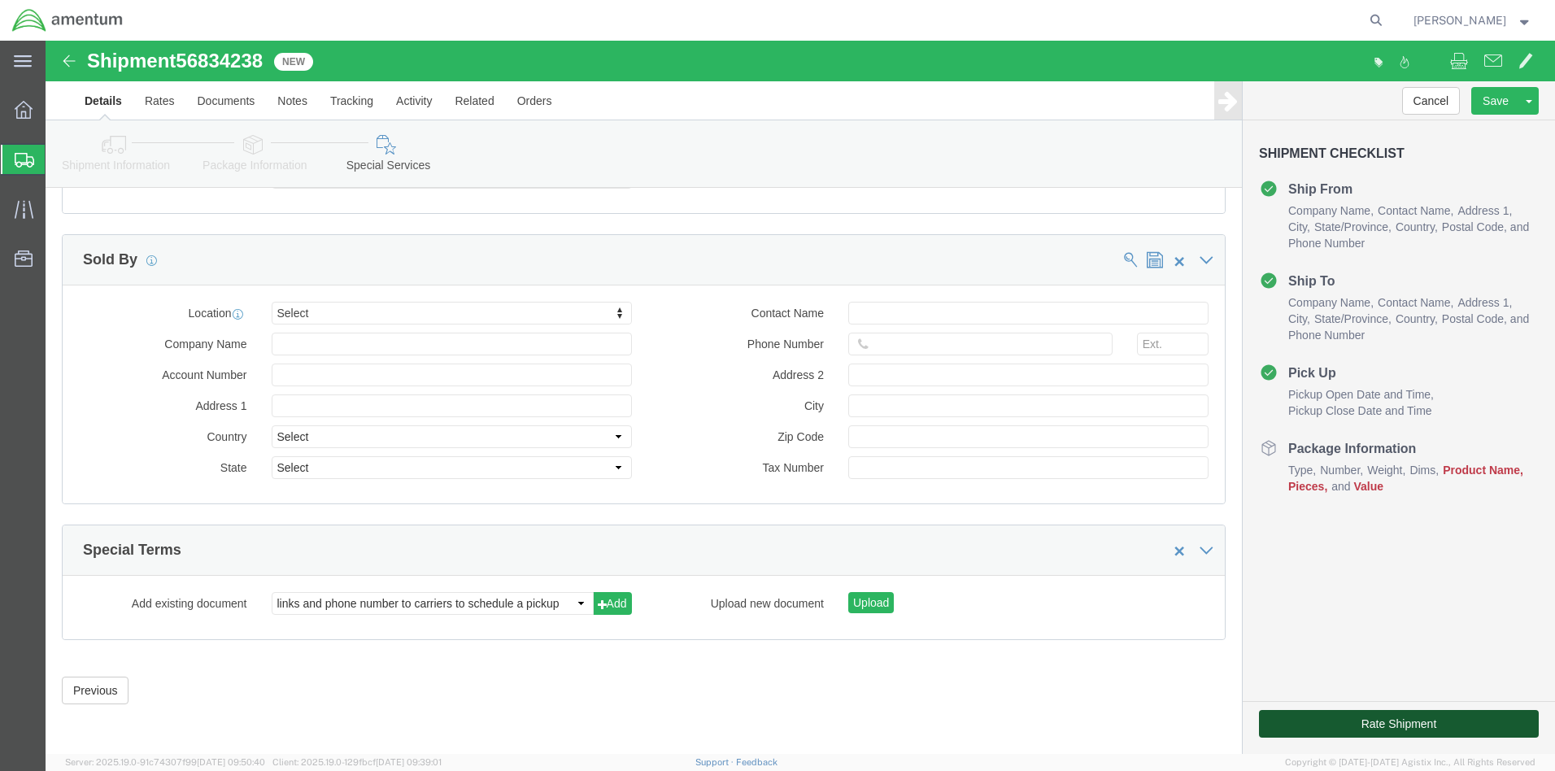
click button "Rate Shipment"
click icon
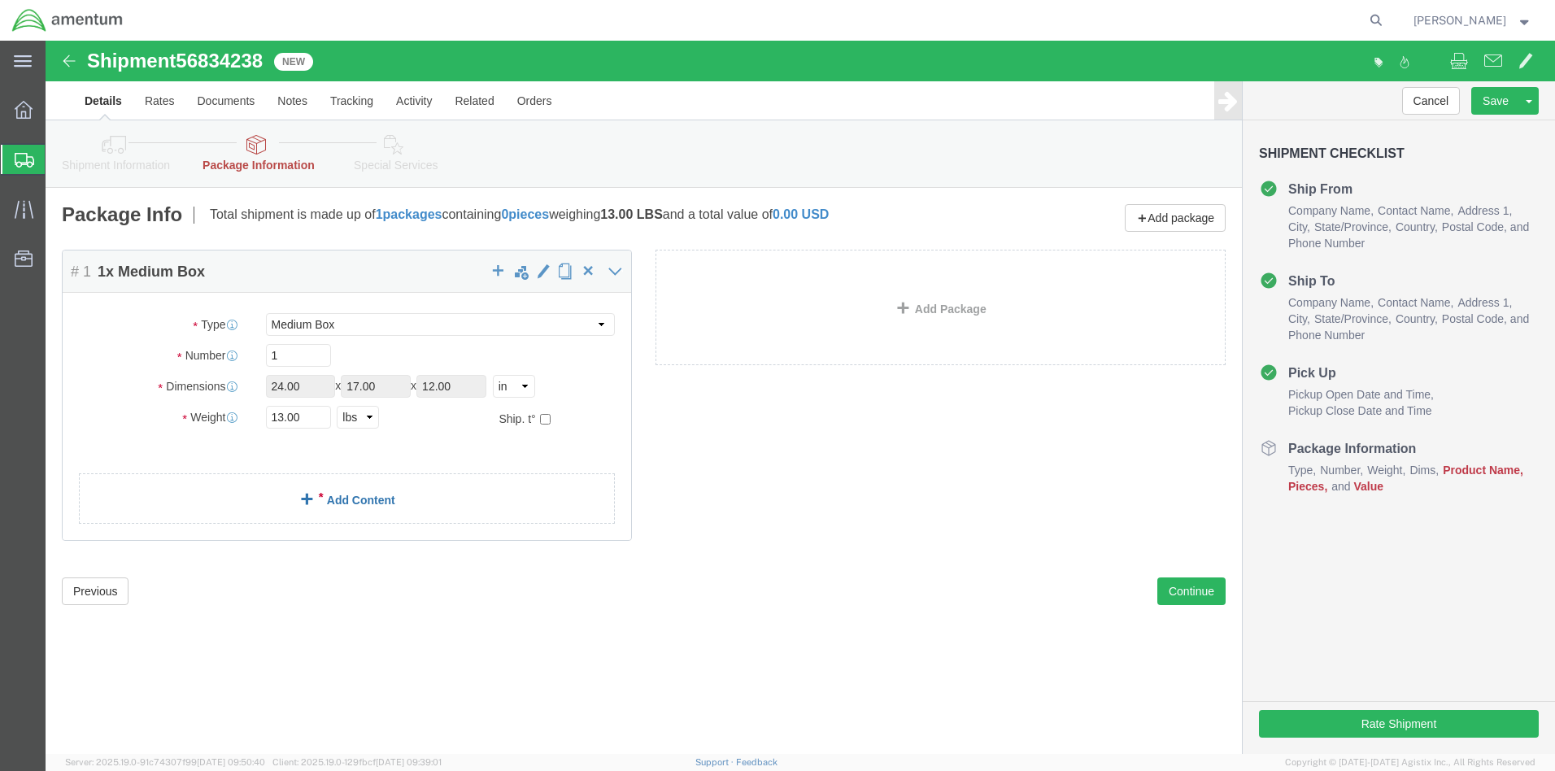
click span
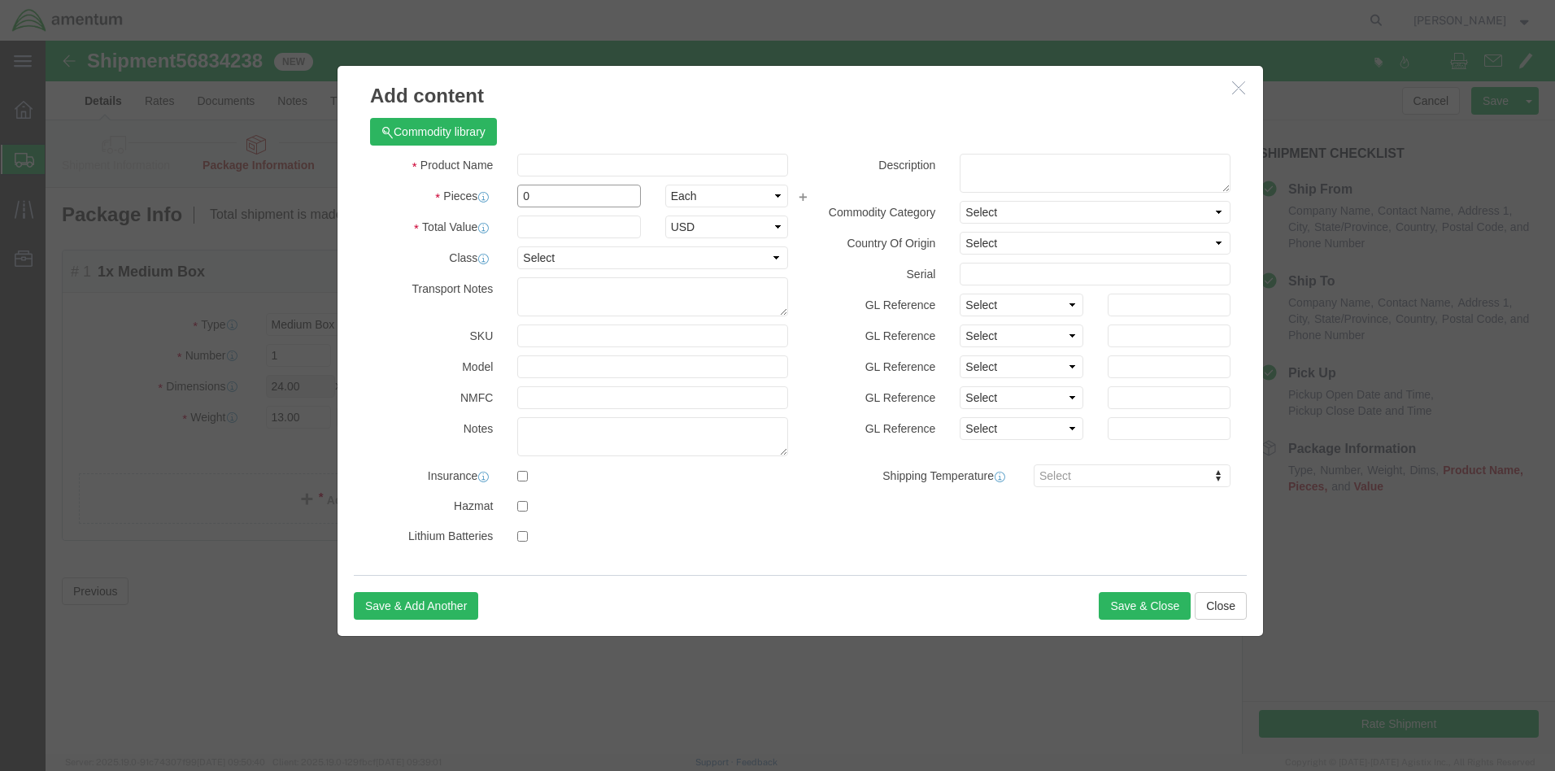
click input "0"
drag, startPoint x: 481, startPoint y: 158, endPoint x: 473, endPoint y: 159, distance: 8.3
click input "0"
type input "1"
click input "text"
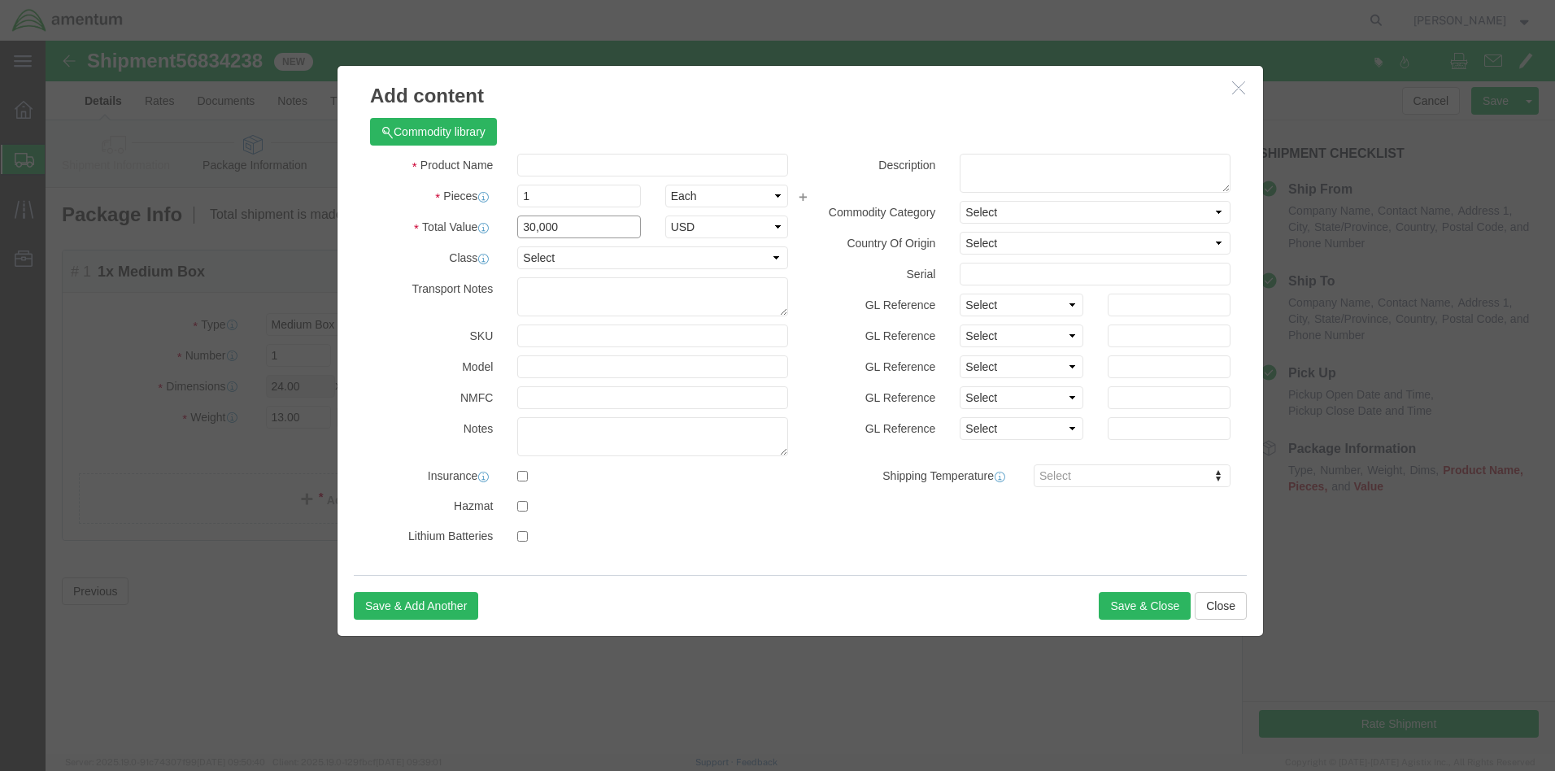
type input "30,000"
click div "GL Reference Select Account Type Activity ID Airline Appointment Number ASN Bat…"
click input "text"
type input "dps 1000"
click textarea
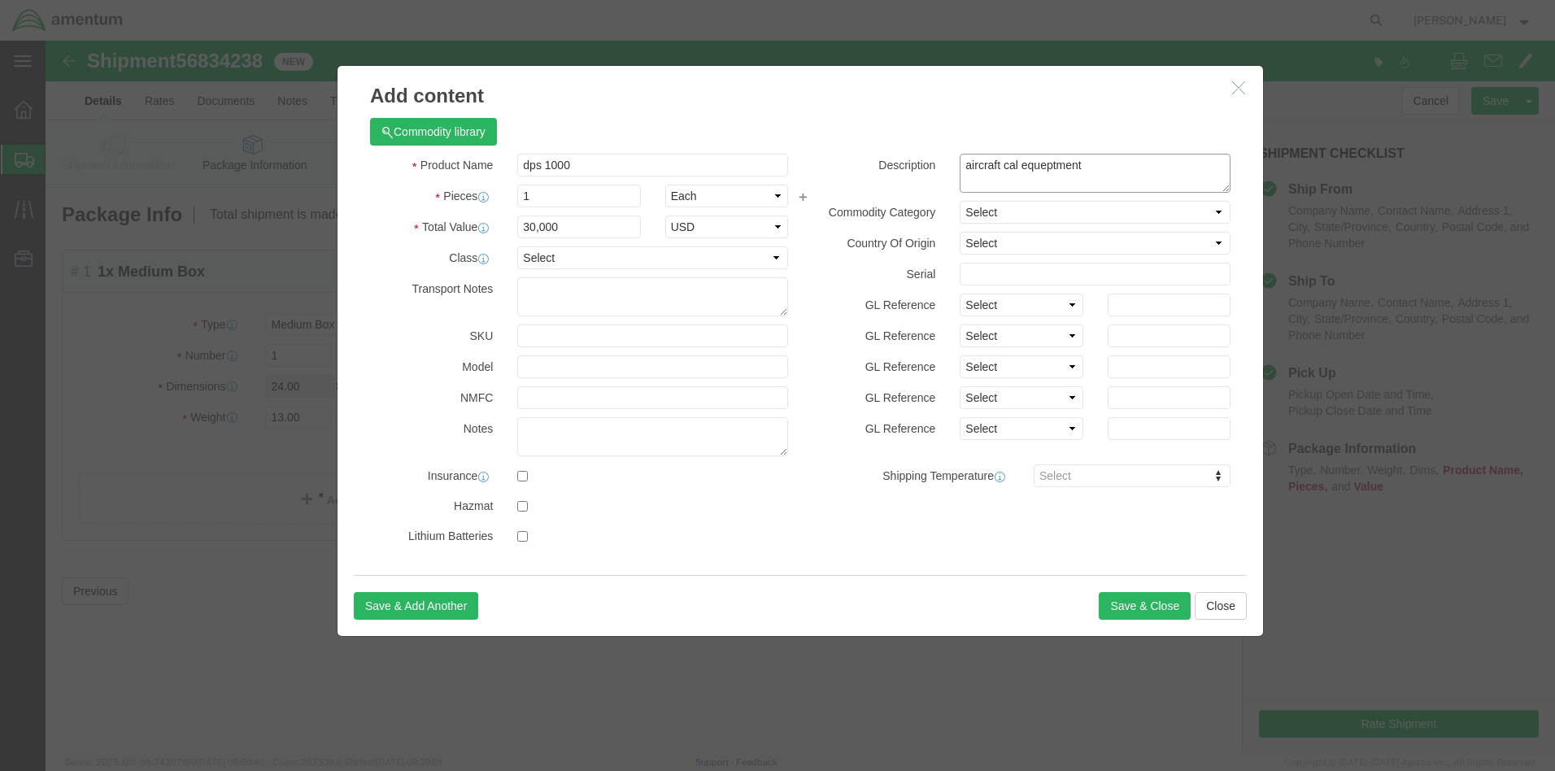
click textarea "aircraft cal equeptment"
drag, startPoint x: 1036, startPoint y: 126, endPoint x: 972, endPoint y: 145, distance: 66.1
click textarea "aircraft cal equptment"
type textarea "aircraft calabration tool"
click input "text"
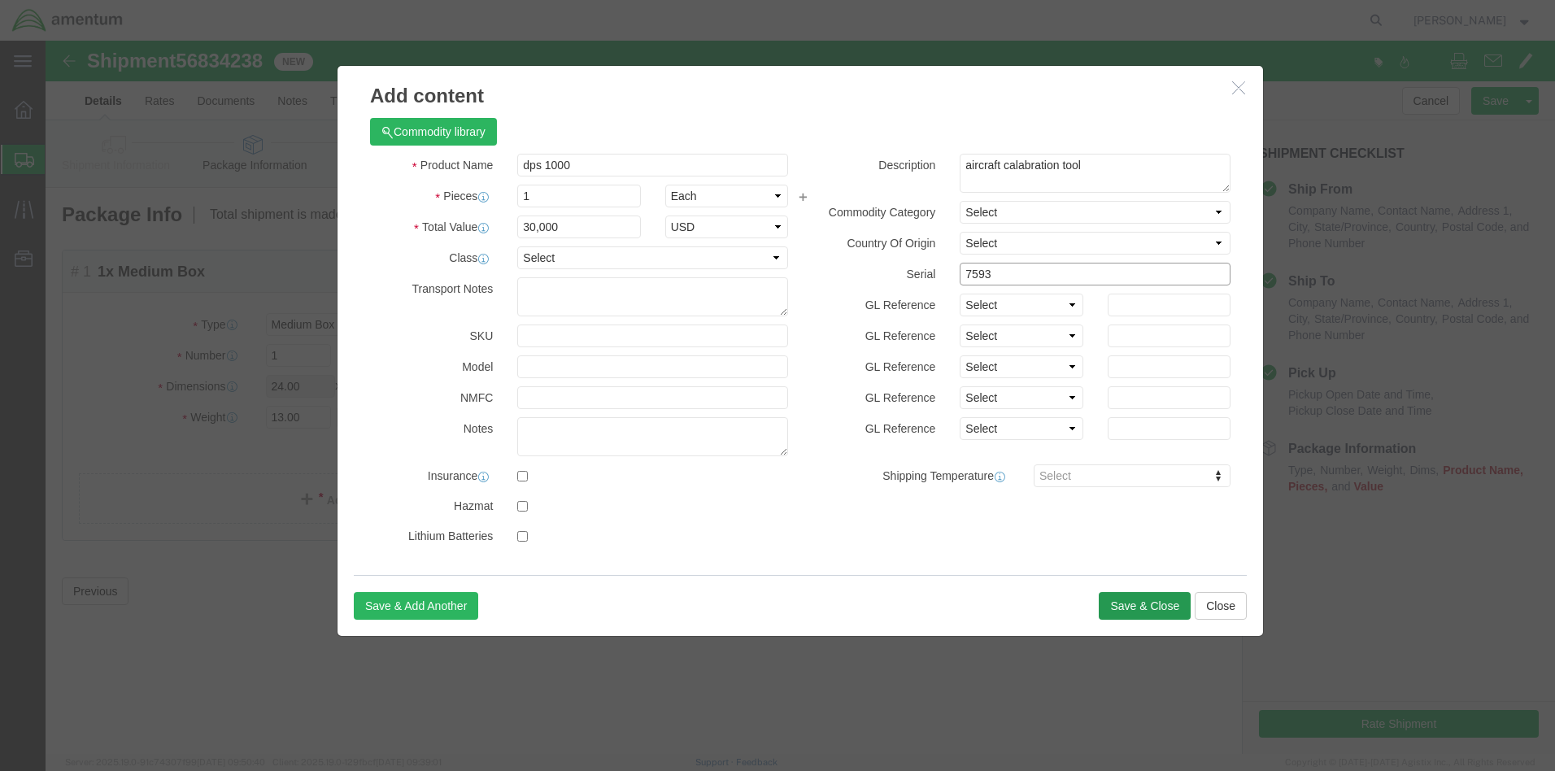
type input "7593"
click button "Save & Close"
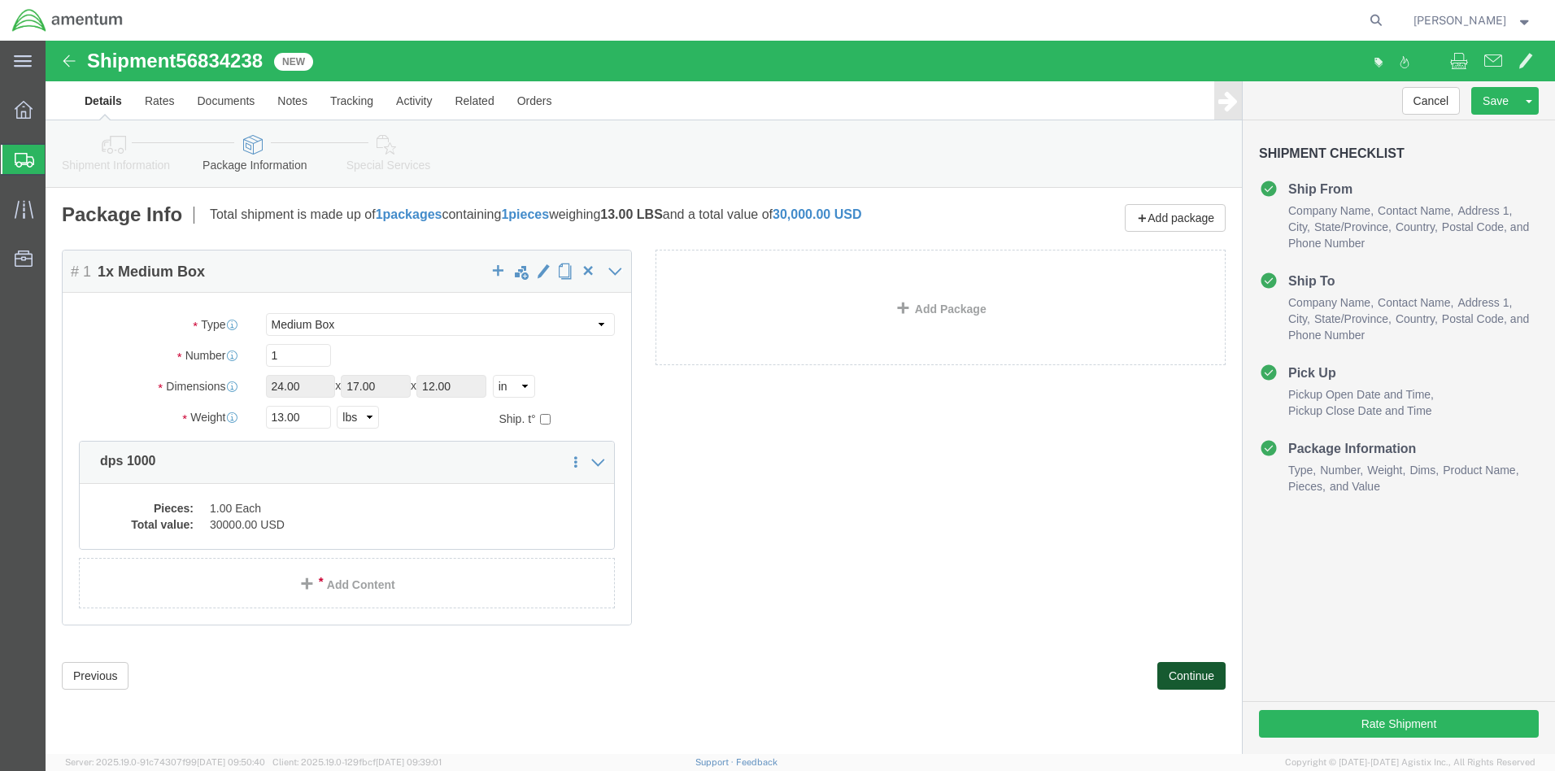
click button "Continue"
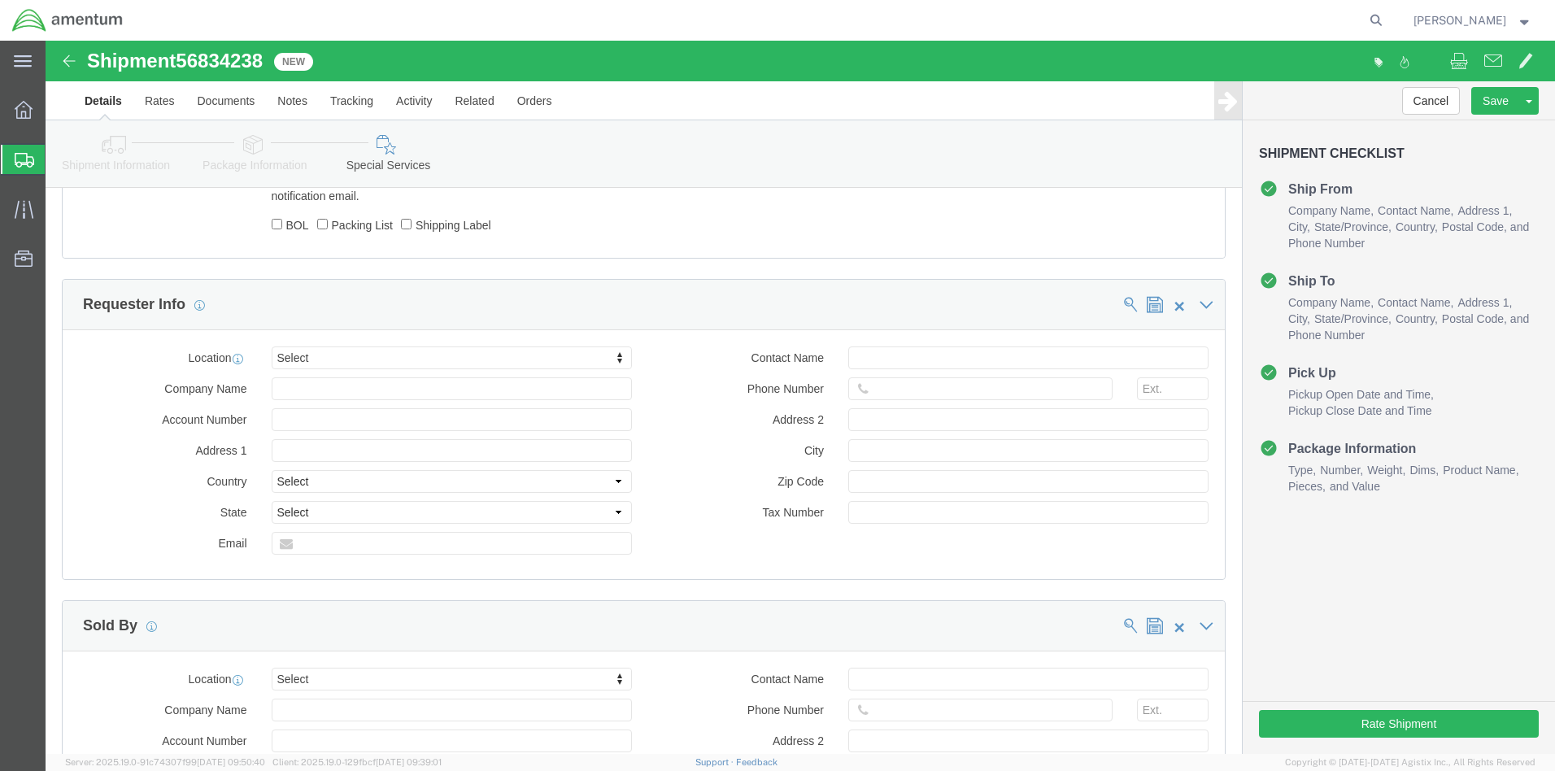
scroll to position [764, 0]
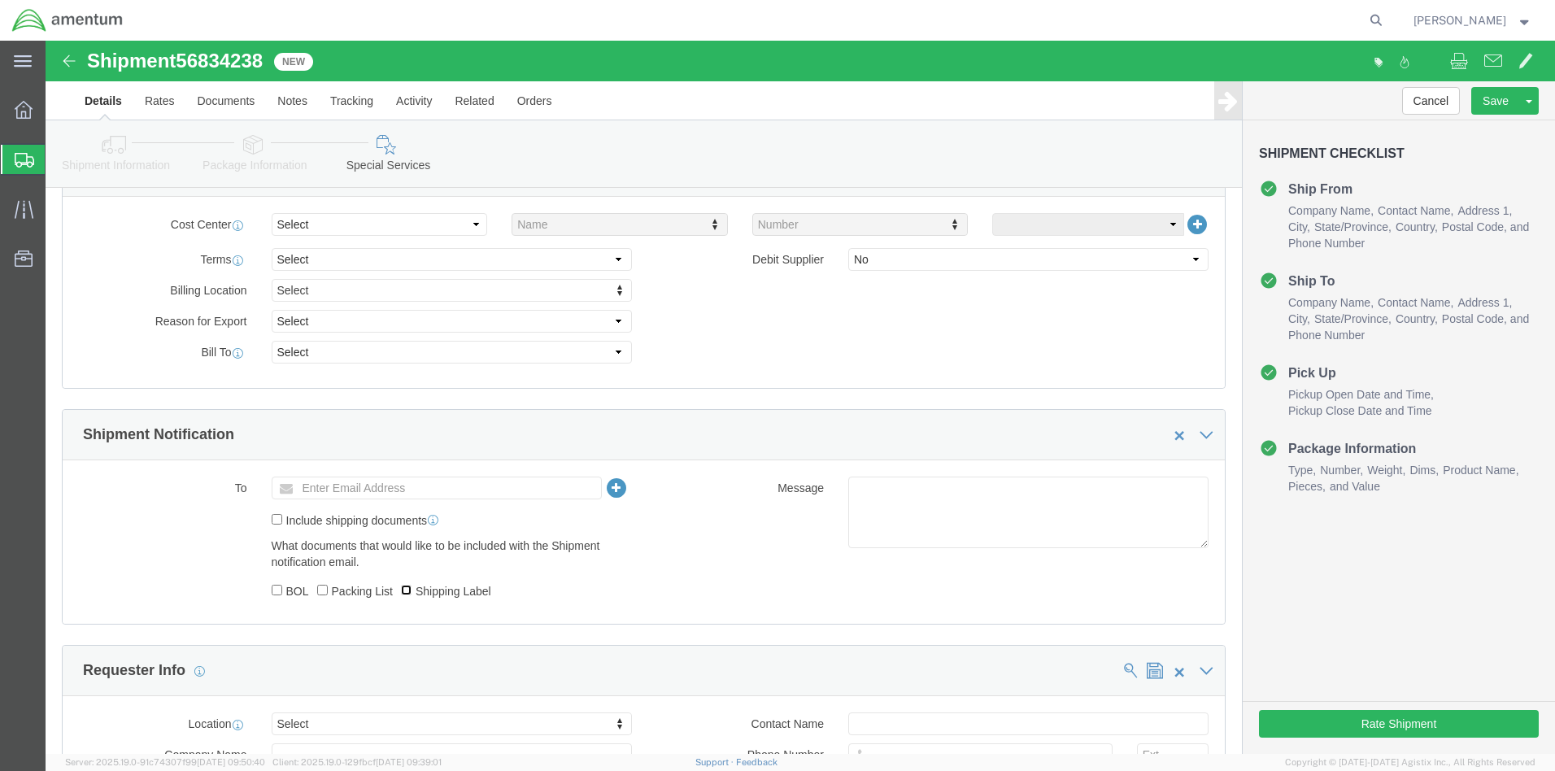
click input "Shipping Label"
checkbox input "false"
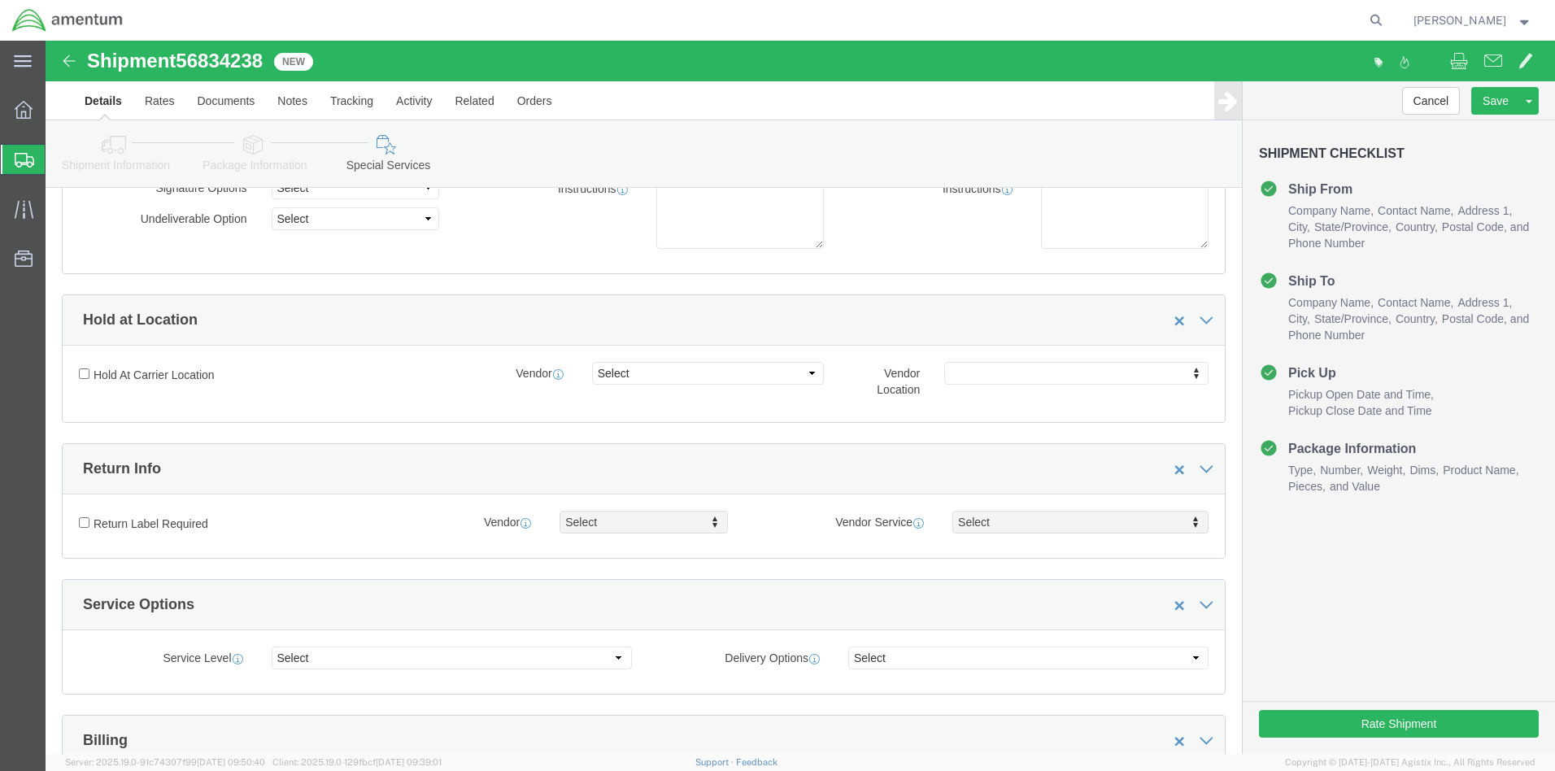
scroll to position [0, 0]
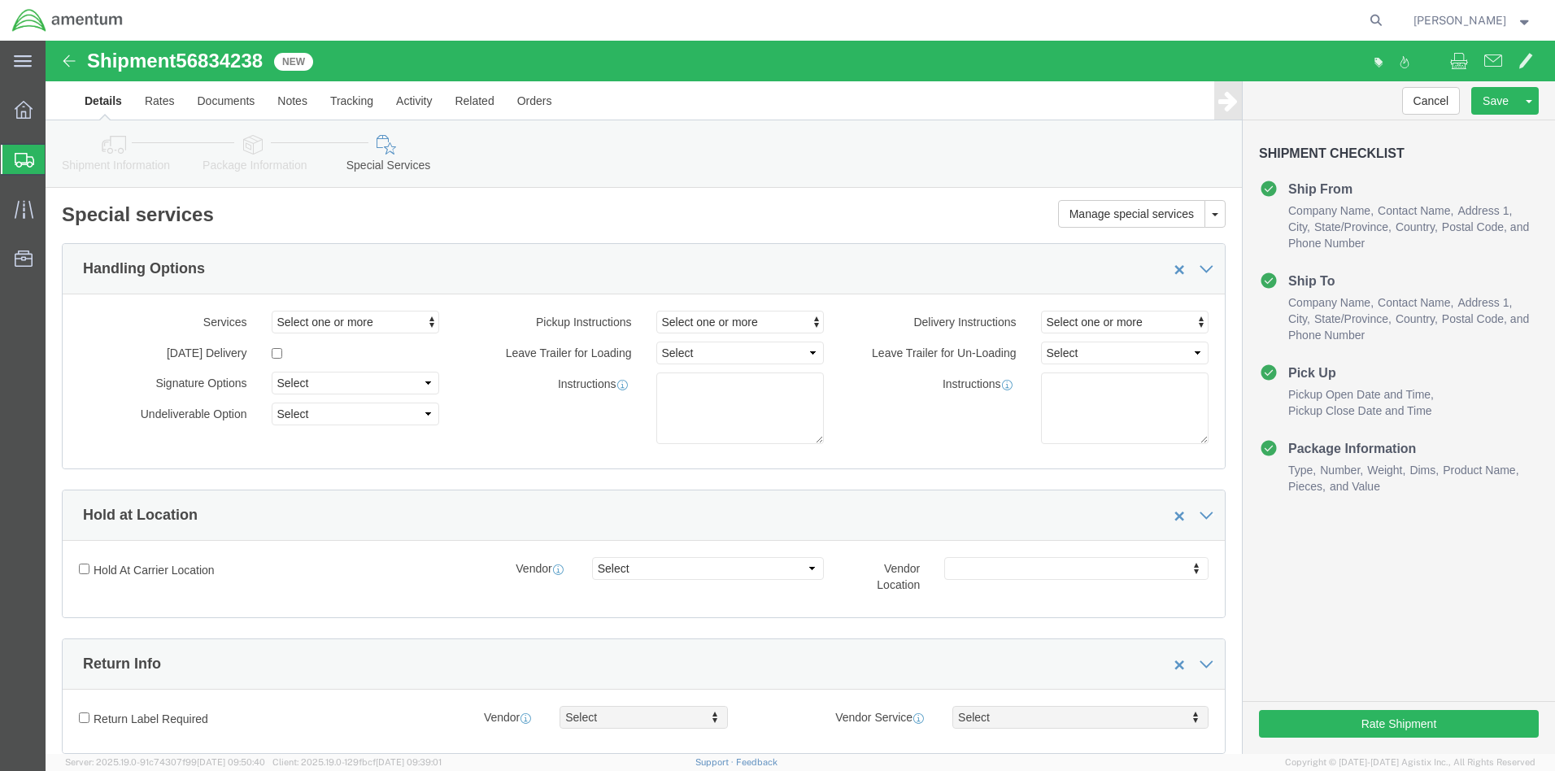
click icon
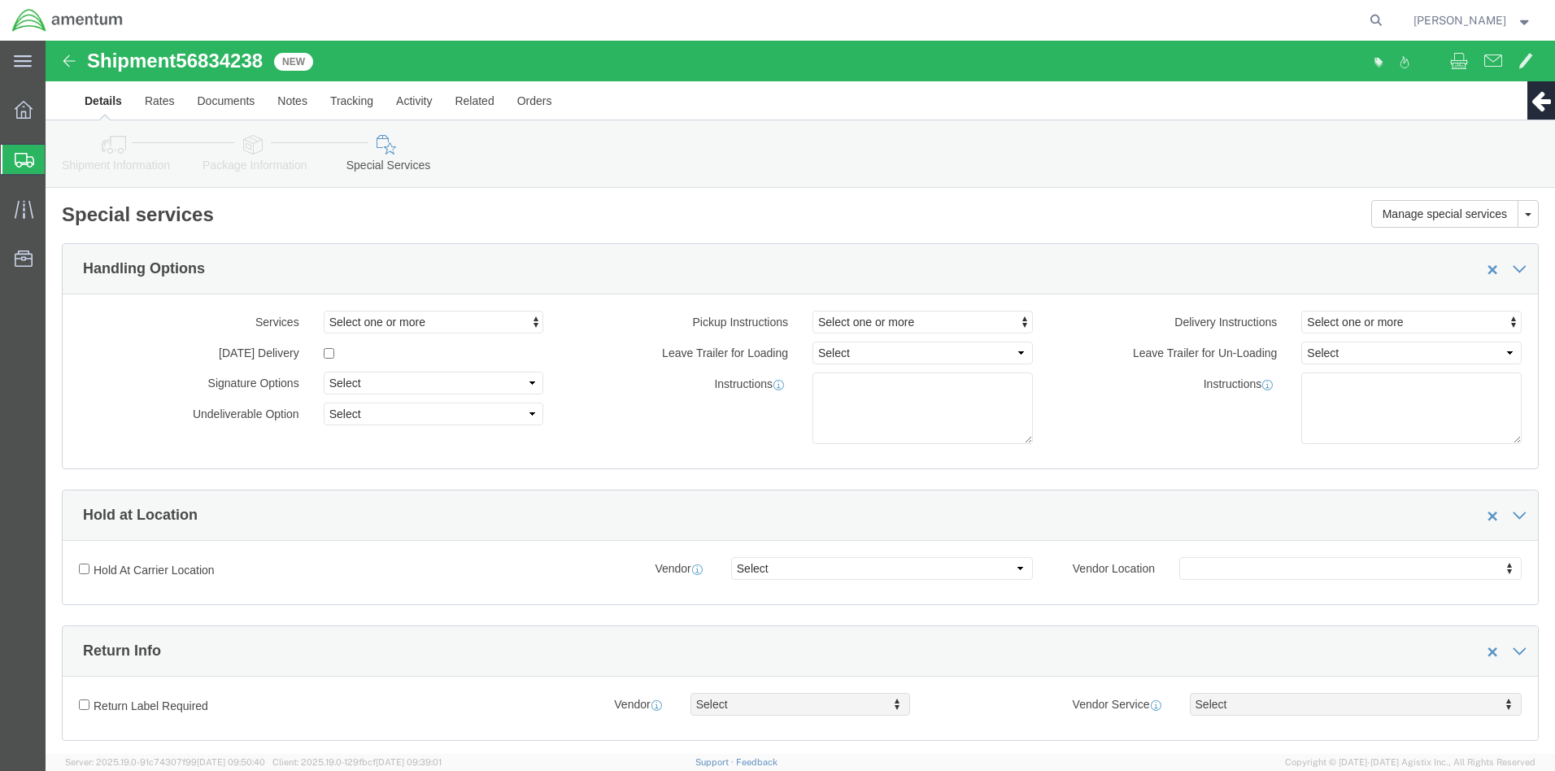
click icon
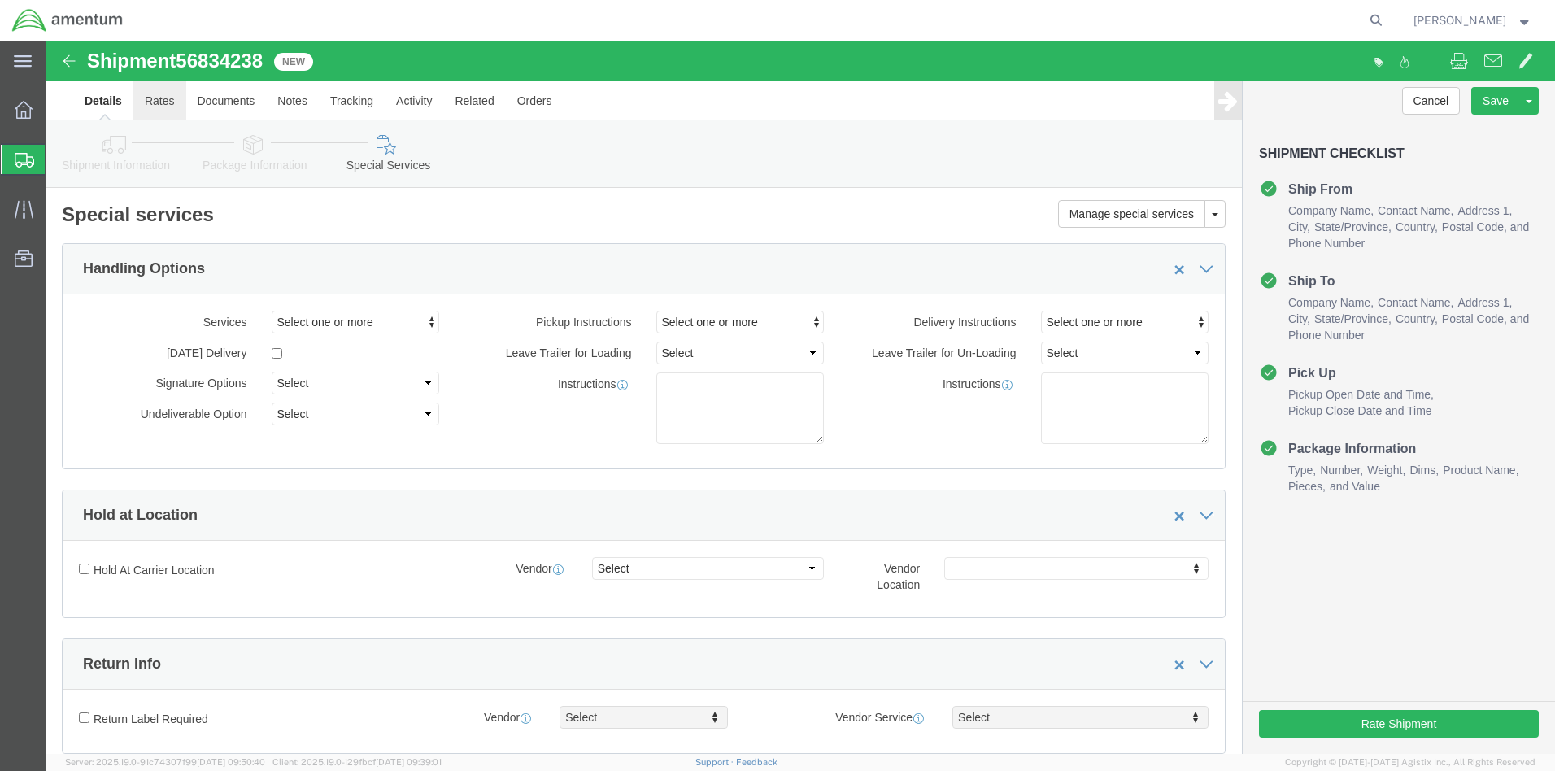
click link "Rates"
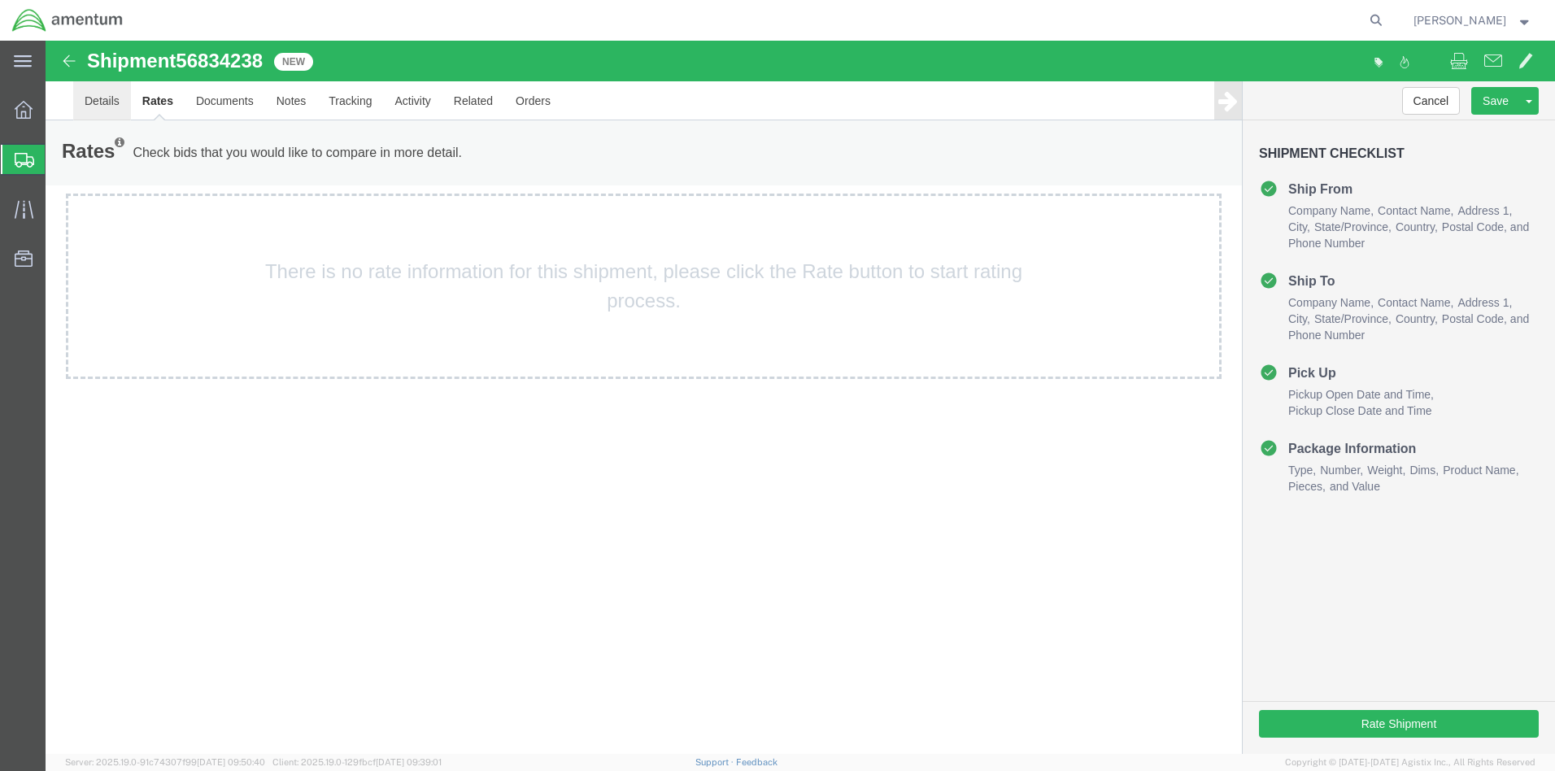
click at [103, 108] on link "Details" at bounding box center [102, 100] width 58 height 39
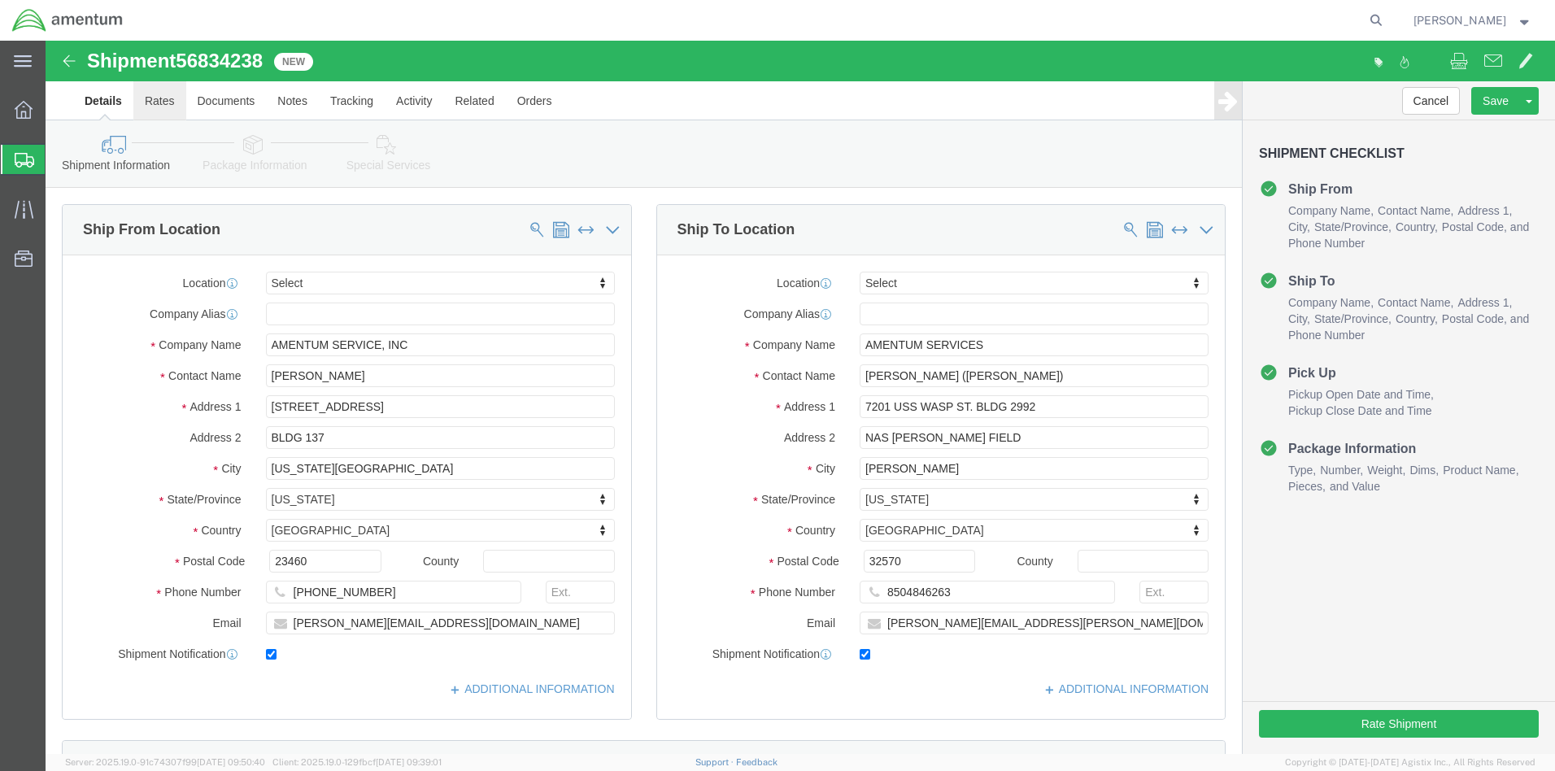
click link "Rates"
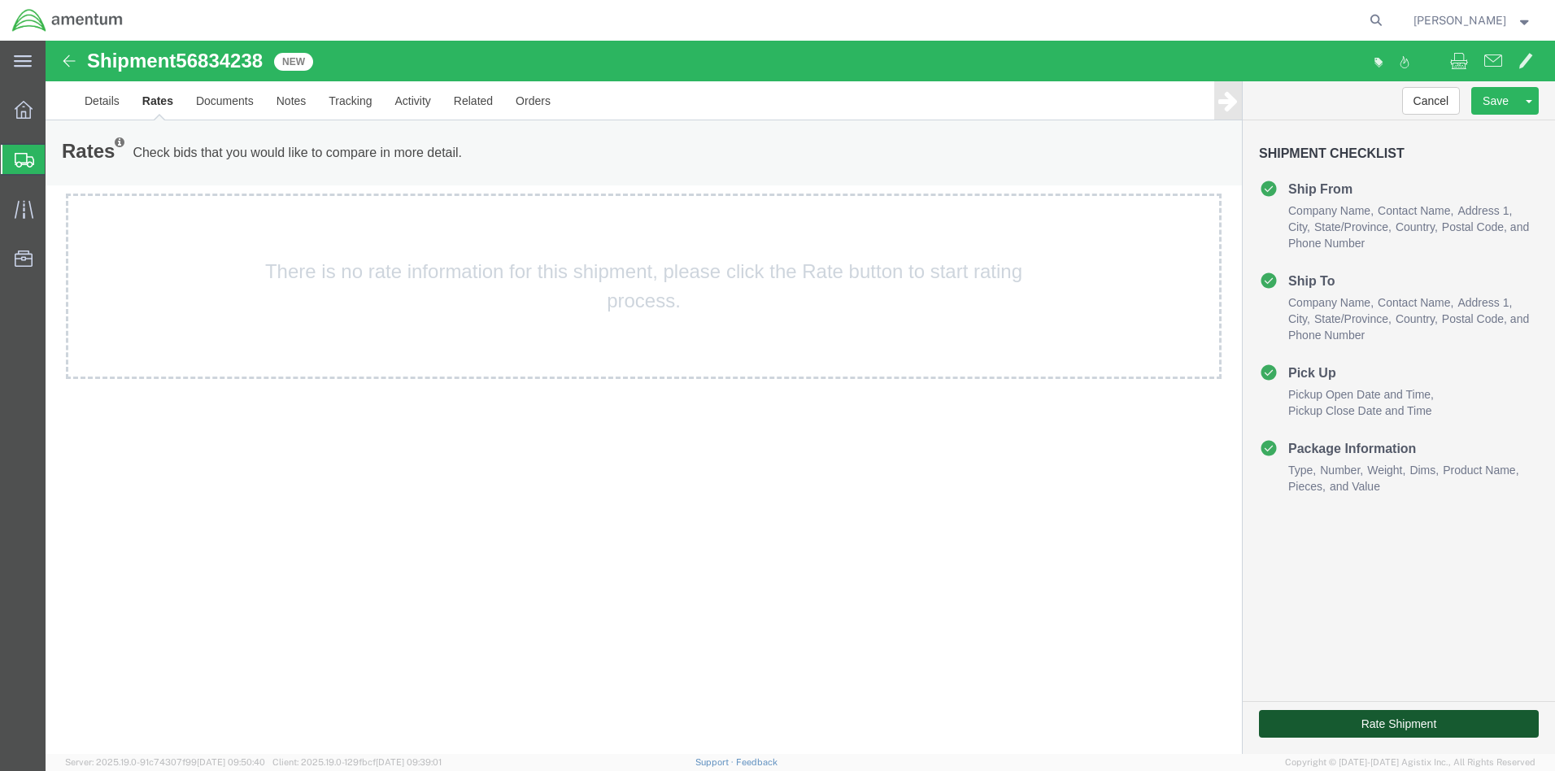
click at [1406, 717] on button "Rate Shipment" at bounding box center [1399, 724] width 280 height 28
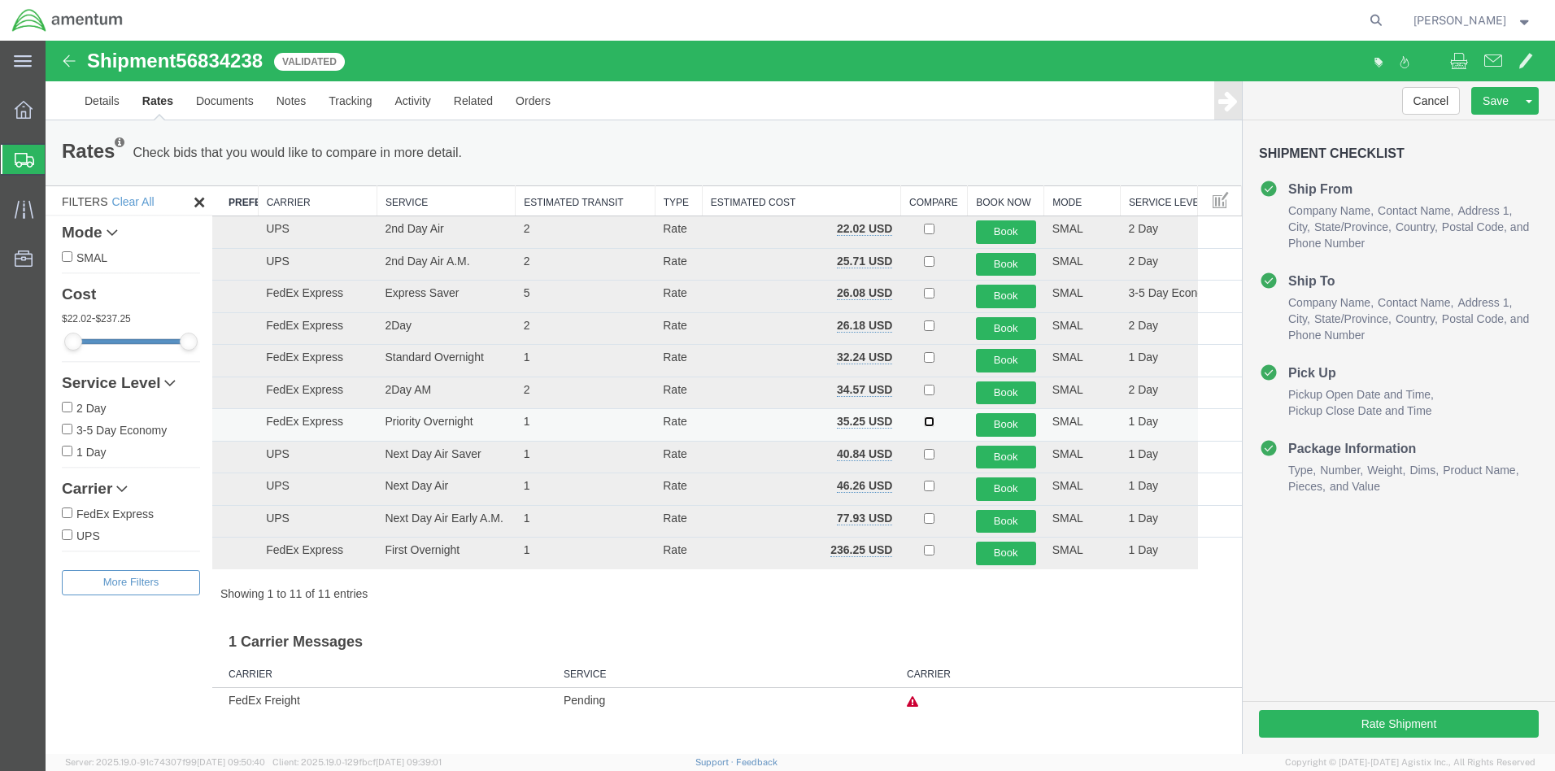
click at [928, 420] on input "checkbox" at bounding box center [929, 421] width 11 height 11
checkbox input "true"
click at [1009, 421] on button "Book" at bounding box center [1006, 425] width 60 height 24
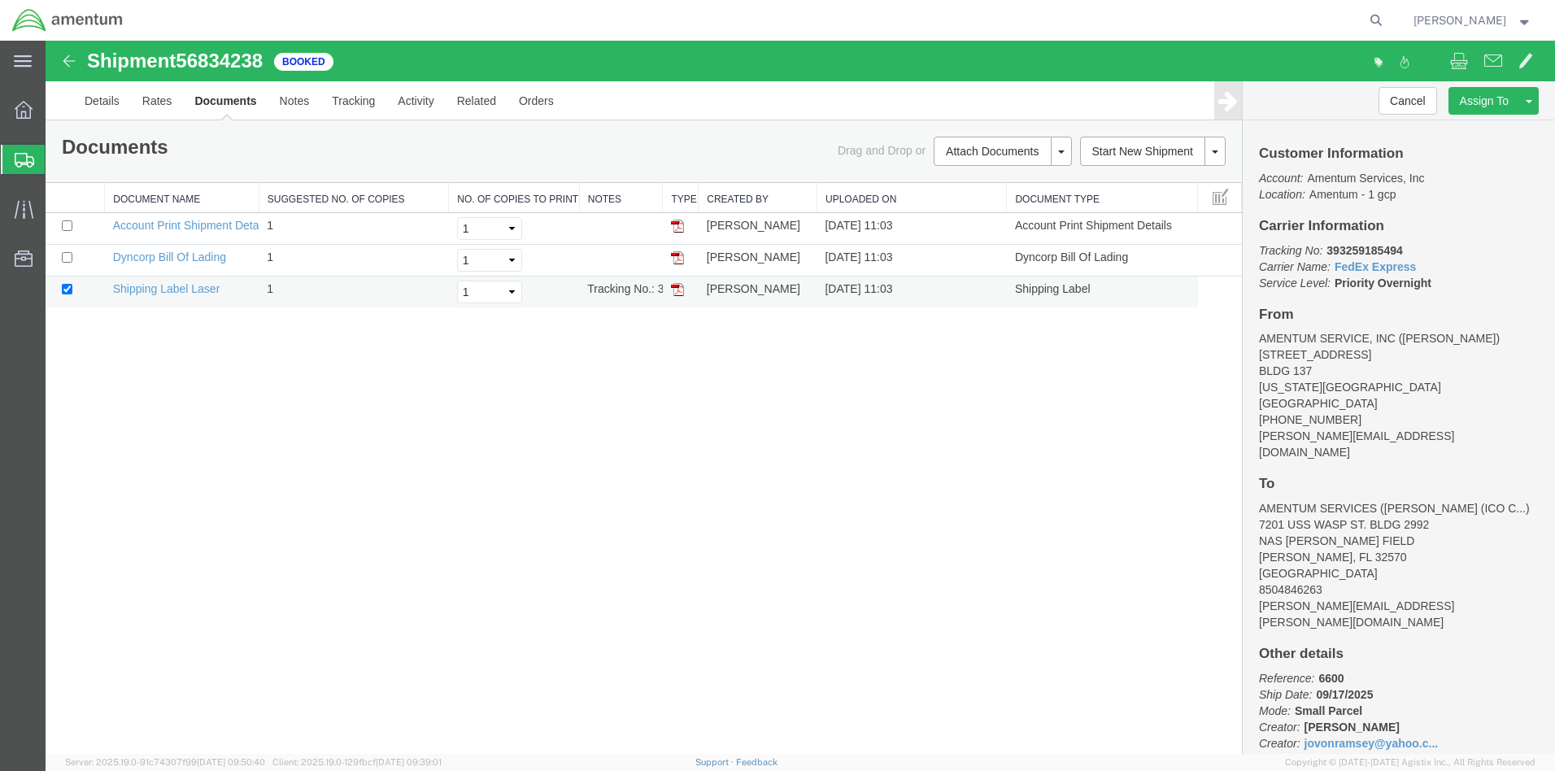
click at [679, 291] on img at bounding box center [677, 289] width 13 height 13
click at [676, 254] on img at bounding box center [677, 257] width 13 height 13
click at [680, 225] on img at bounding box center [677, 226] width 13 height 13
click at [107, 90] on link "Details" at bounding box center [102, 100] width 58 height 39
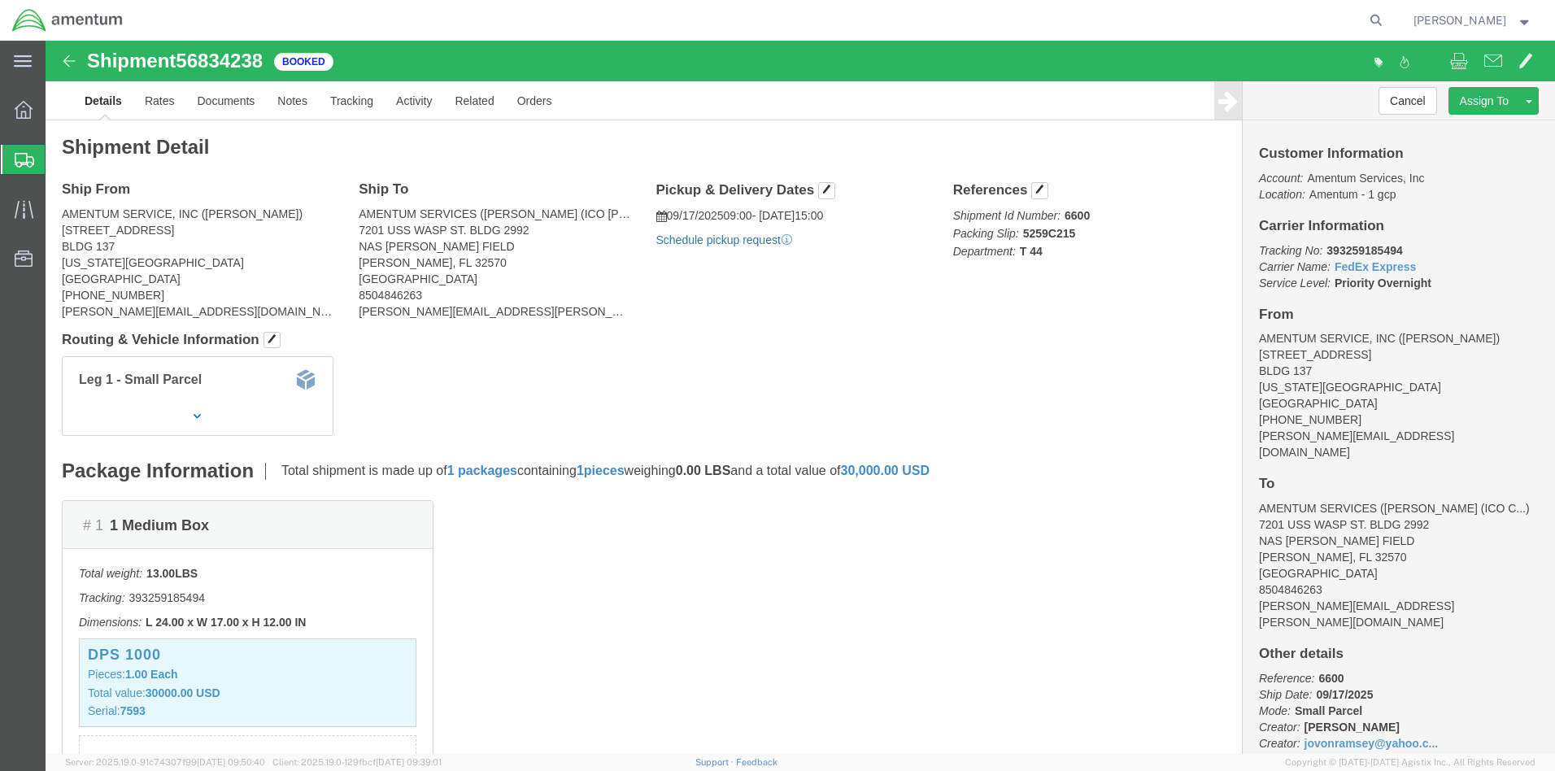
click link "Schedule pickup request"
